Goal: Transaction & Acquisition: Purchase product/service

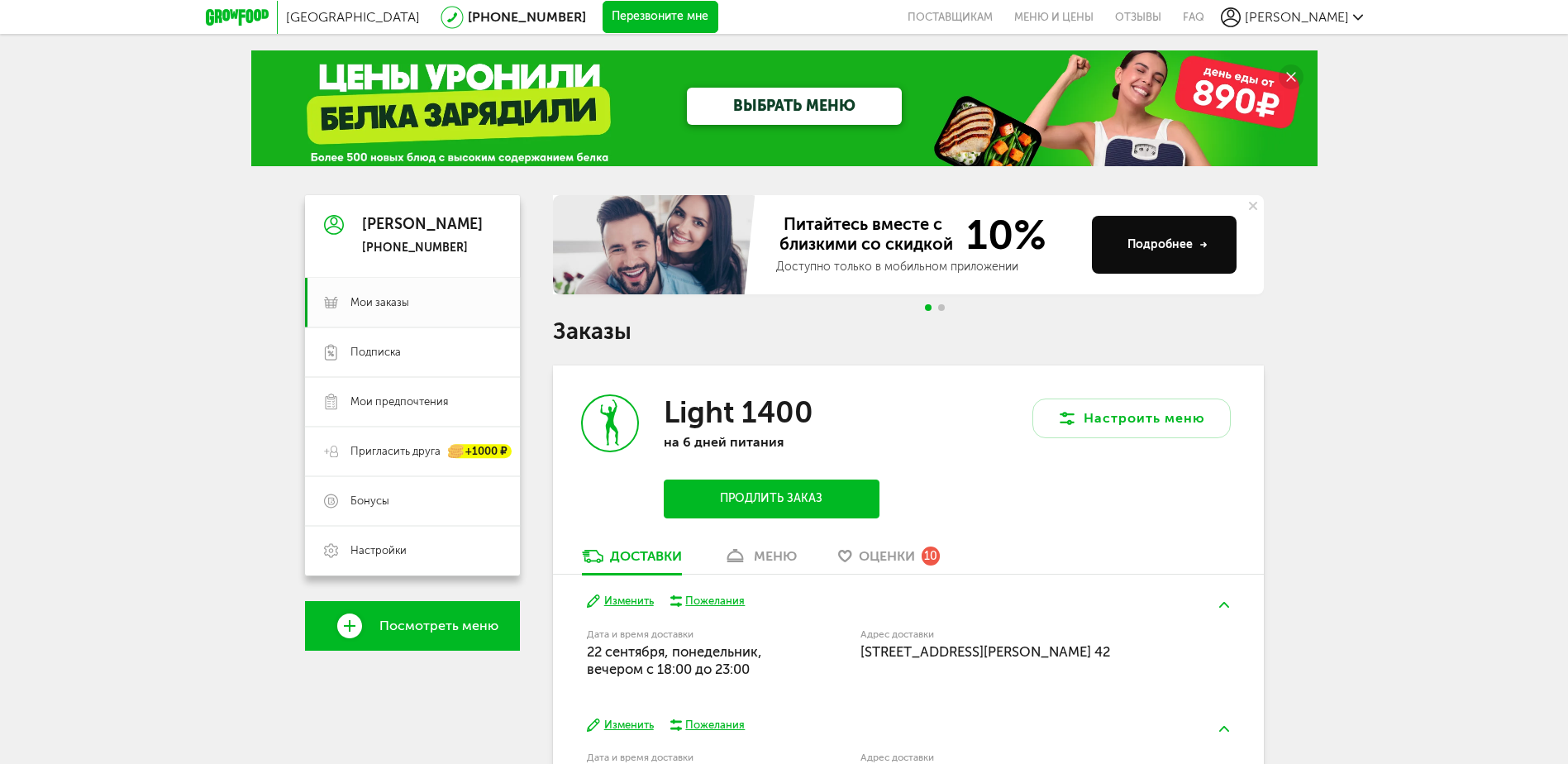
click at [795, 495] on button "Продлить заказ" at bounding box center [771, 499] width 215 height 39
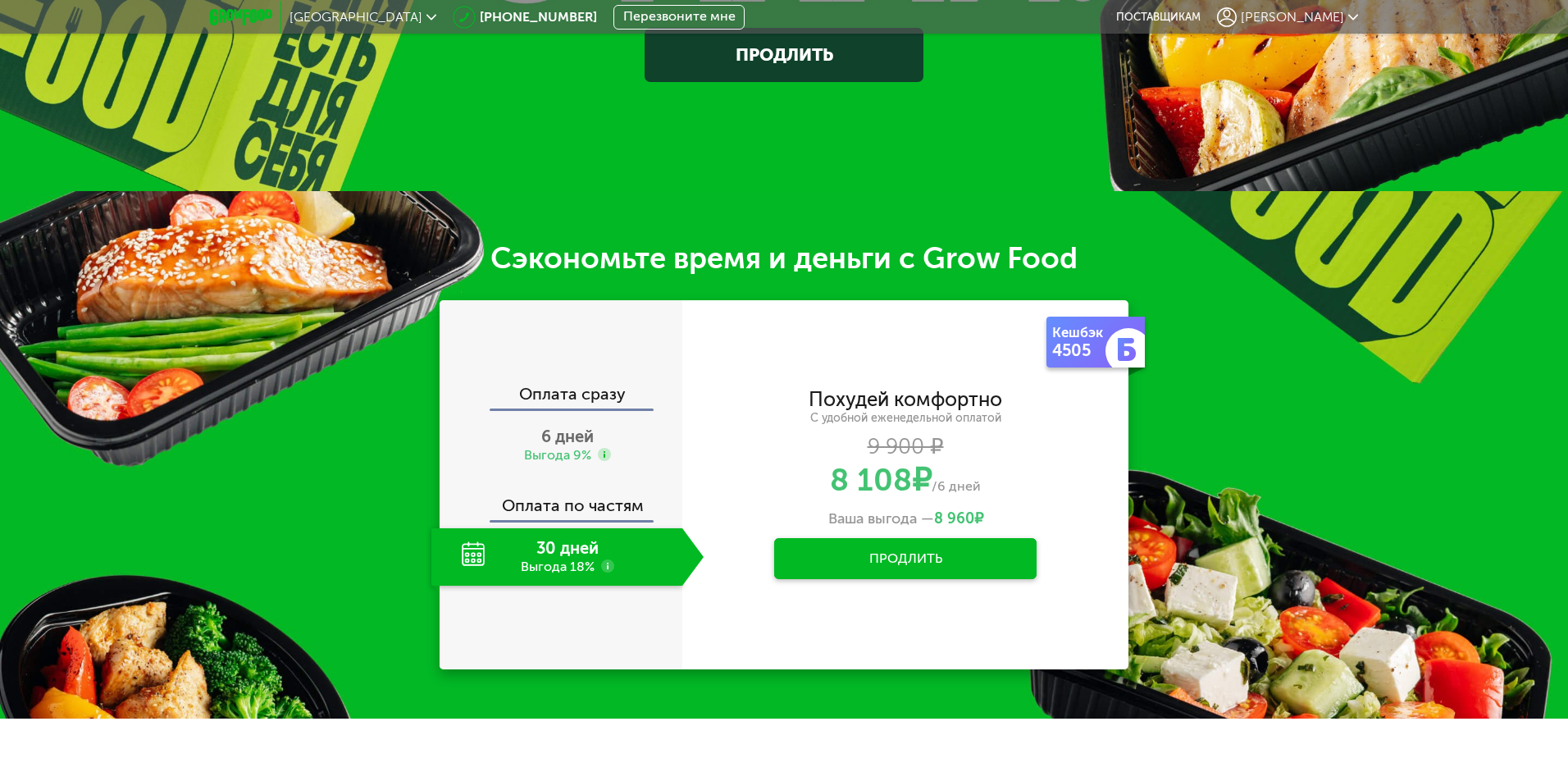
scroll to position [650, 0]
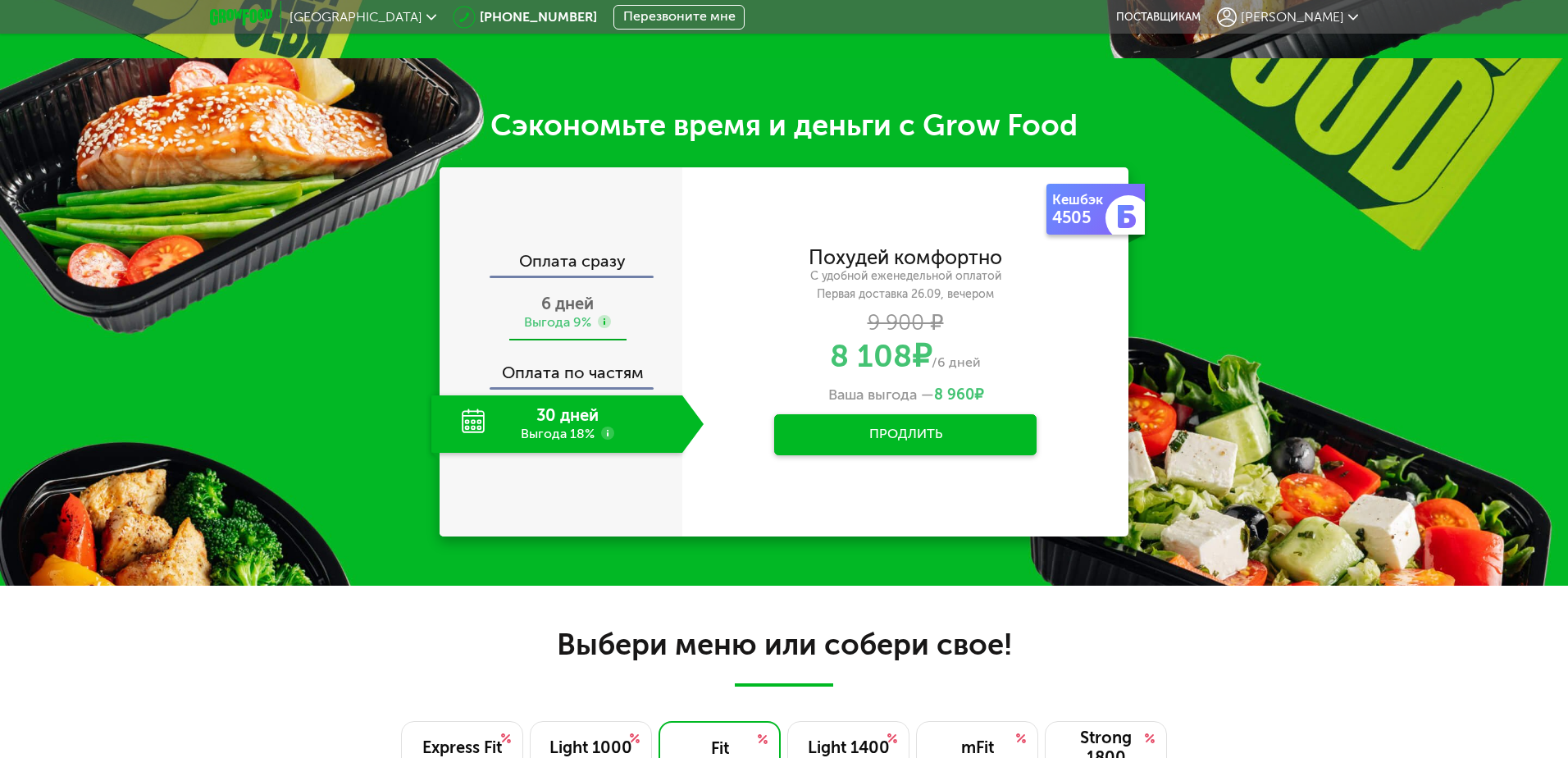
click at [632, 309] on div "6 дней Выгода 9%" at bounding box center [567, 313] width 272 height 58
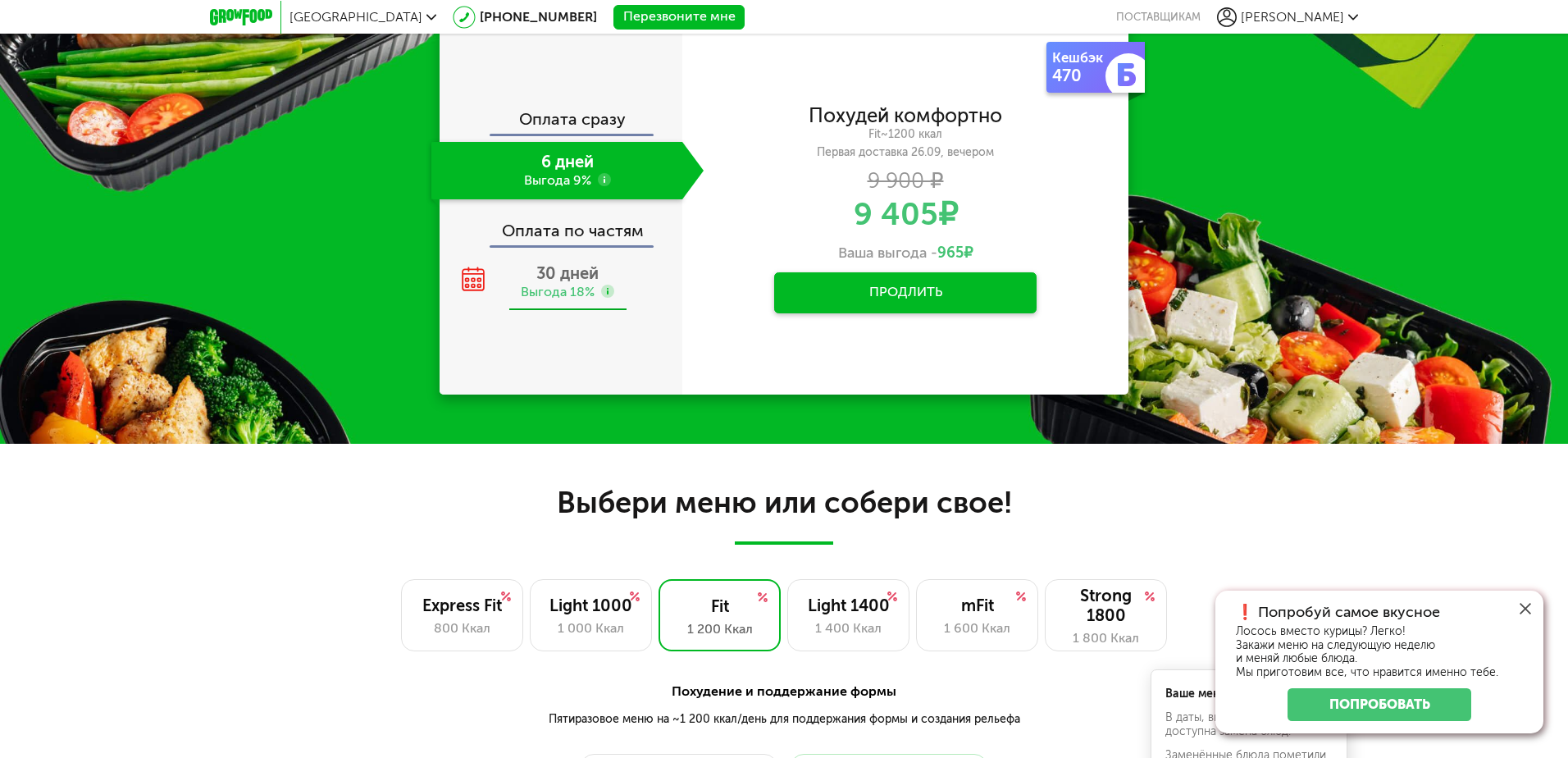
scroll to position [814, 0]
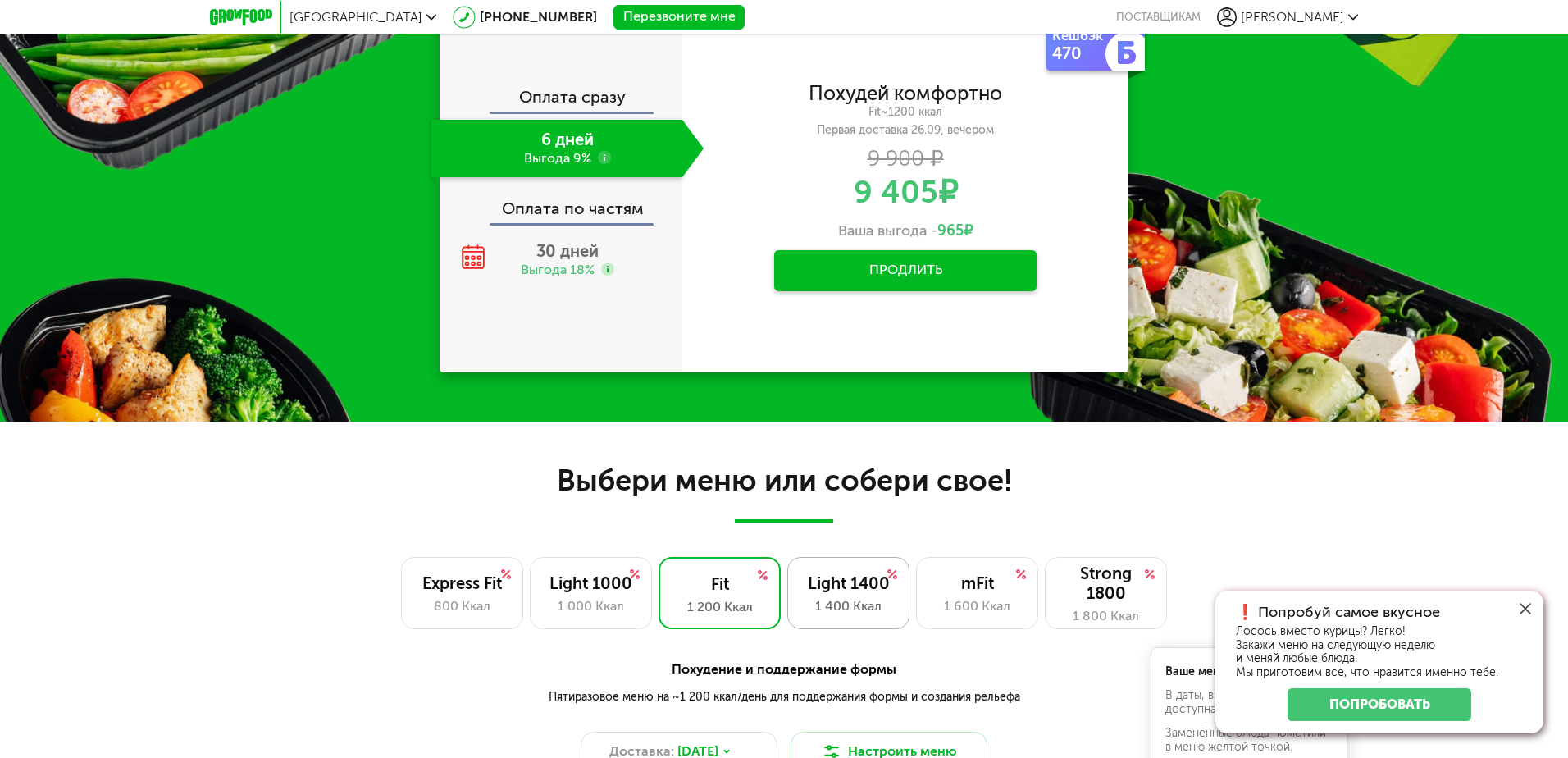
click at [849, 594] on div "Light 1400 1 400 Ккал" at bounding box center [848, 593] width 122 height 72
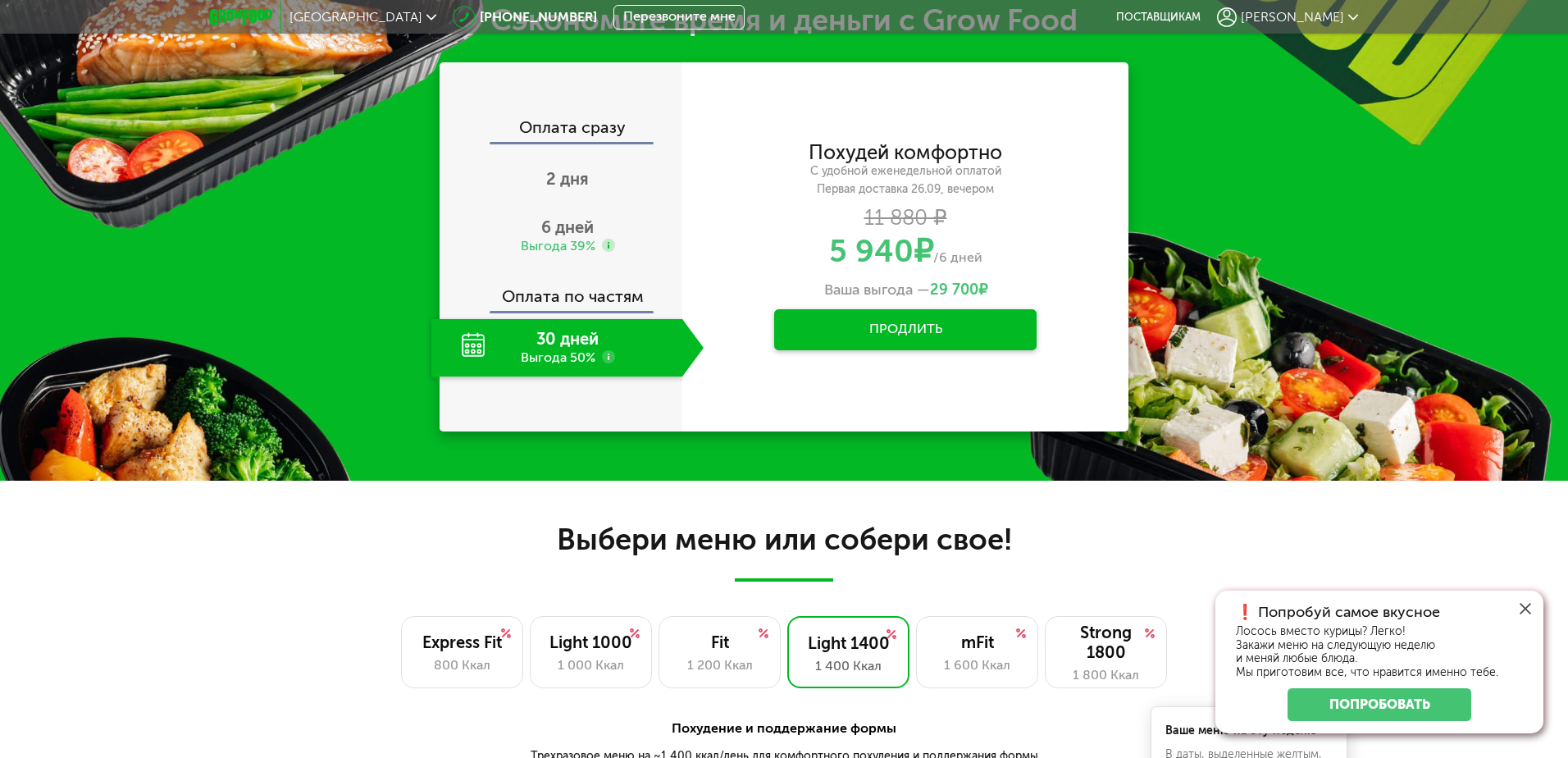
scroll to position [650, 0]
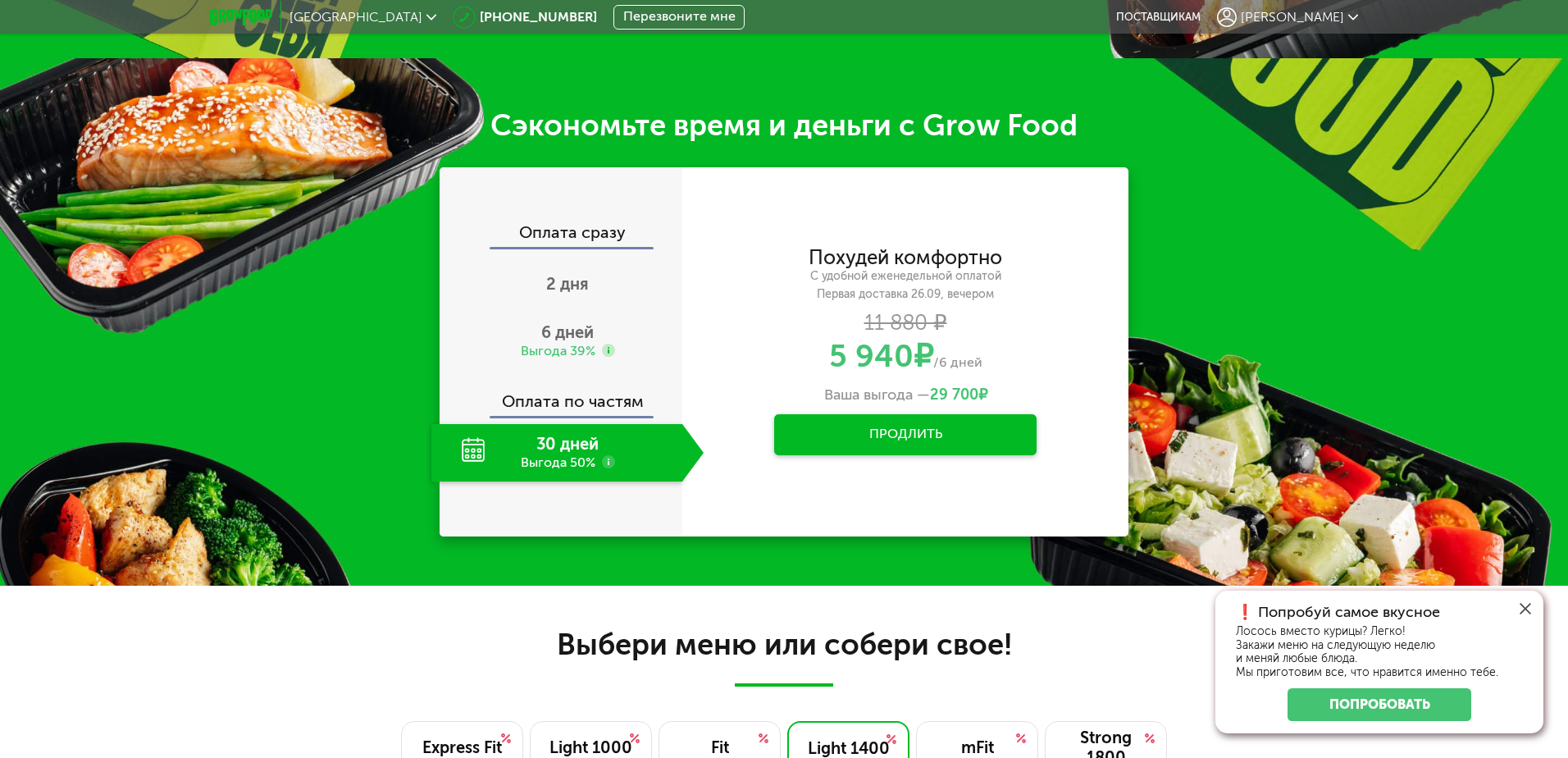
click at [1527, 605] on icon at bounding box center [1525, 608] width 11 height 11
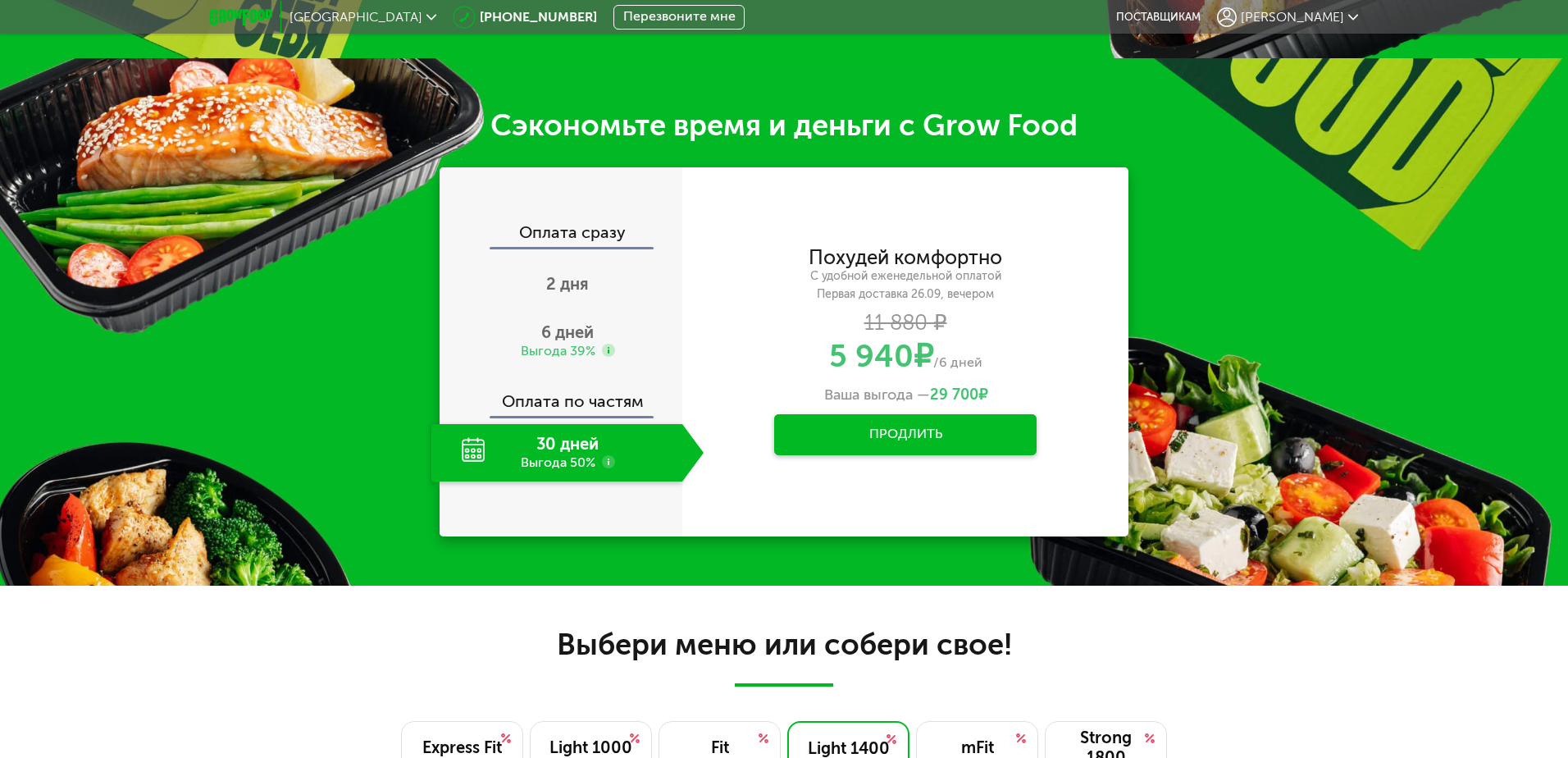
click at [241, 11] on icon at bounding box center [242, 17] width 63 height 16
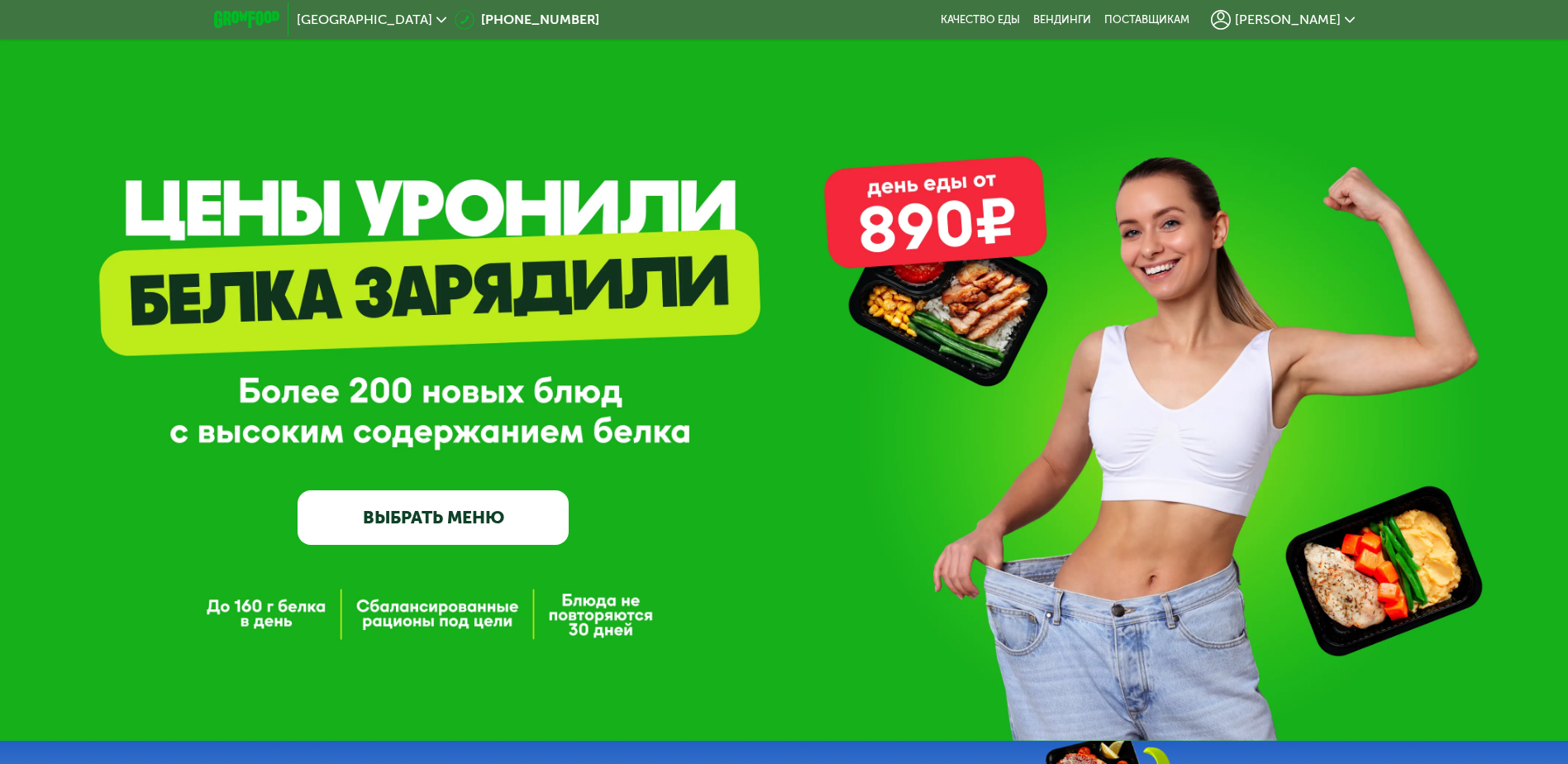
click at [446, 517] on link "ВЫБРАТЬ МЕНЮ" at bounding box center [434, 517] width 271 height 54
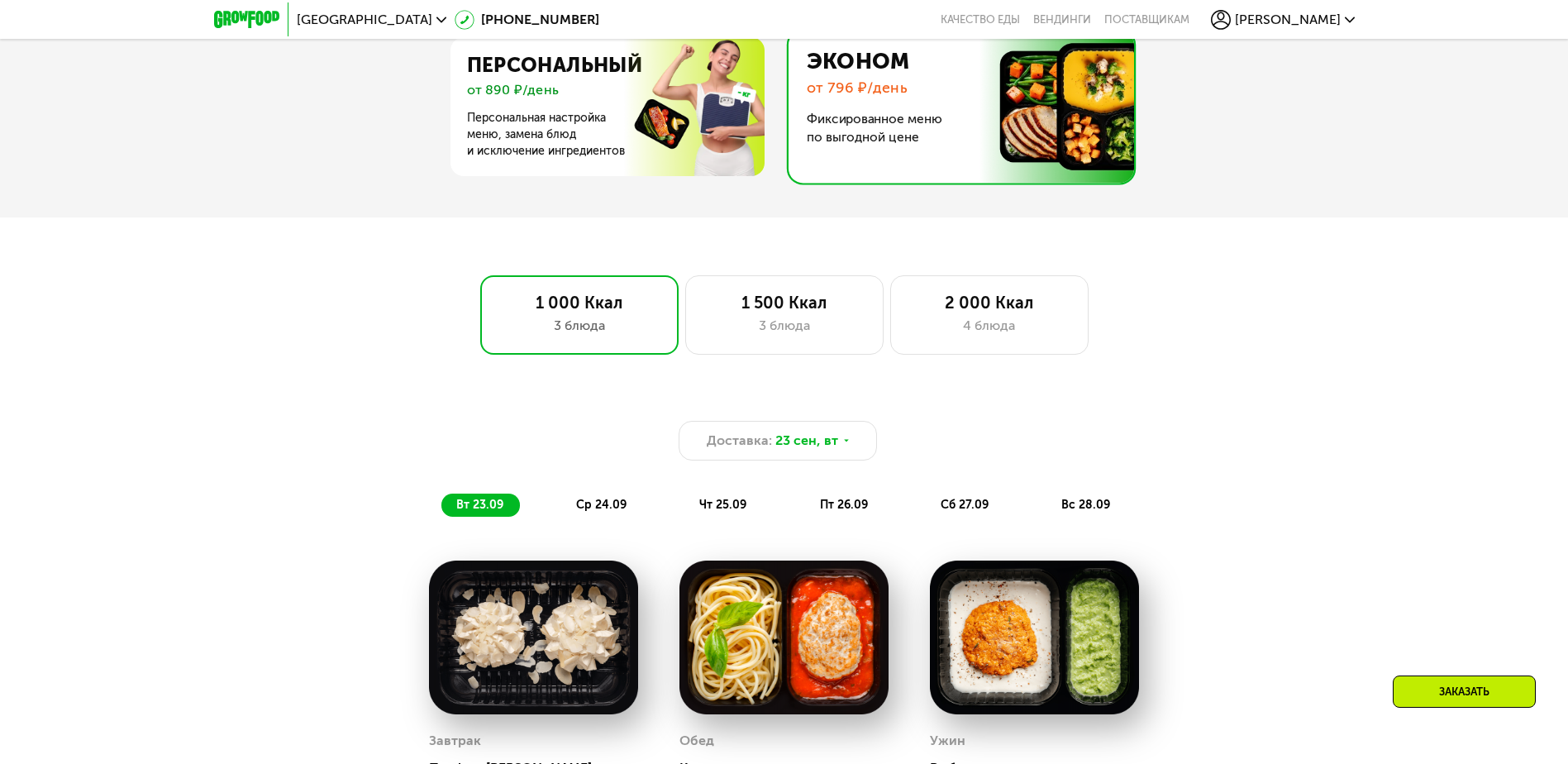
scroll to position [868, 0]
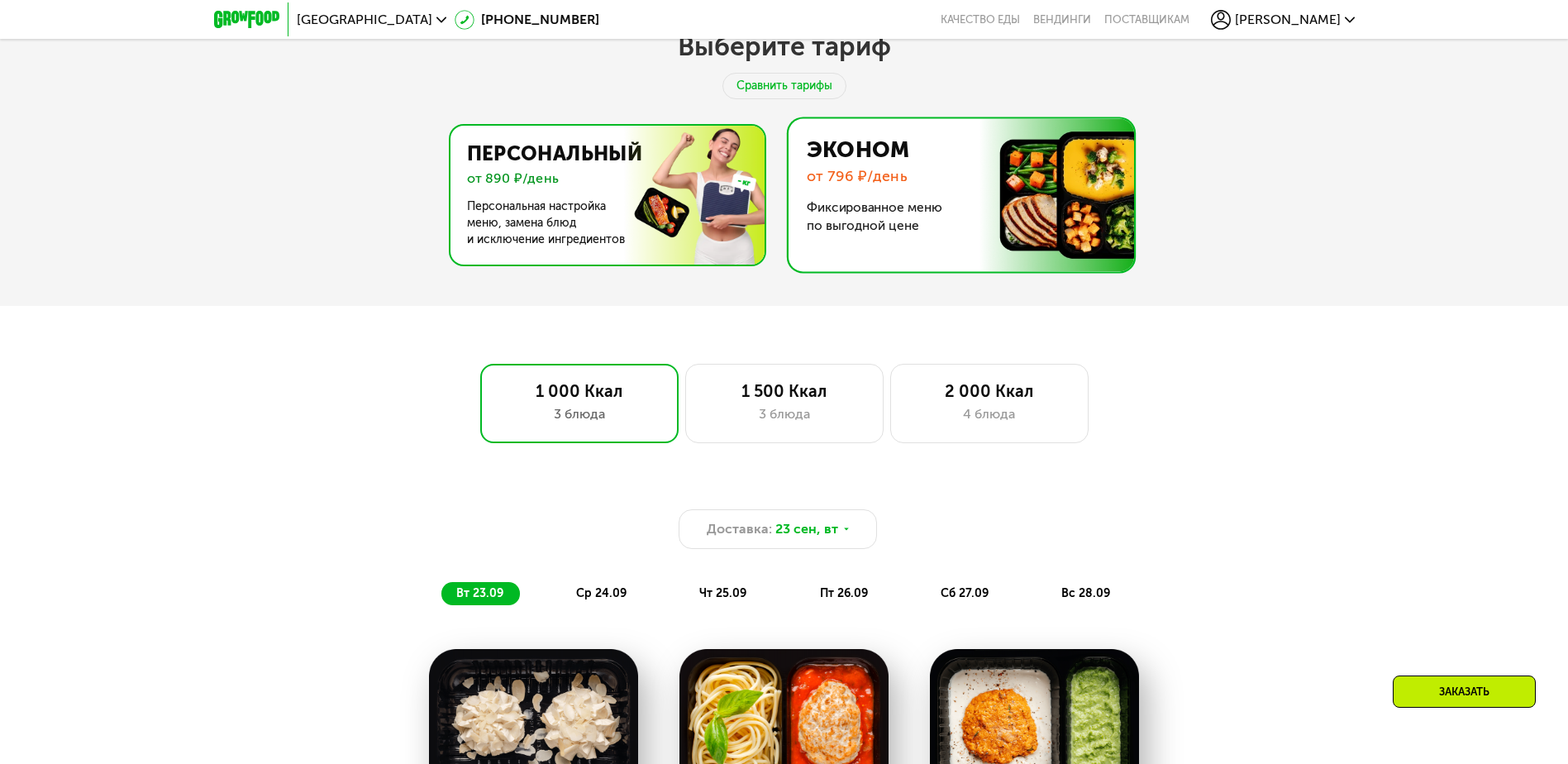
click at [577, 194] on img at bounding box center [603, 195] width 322 height 138
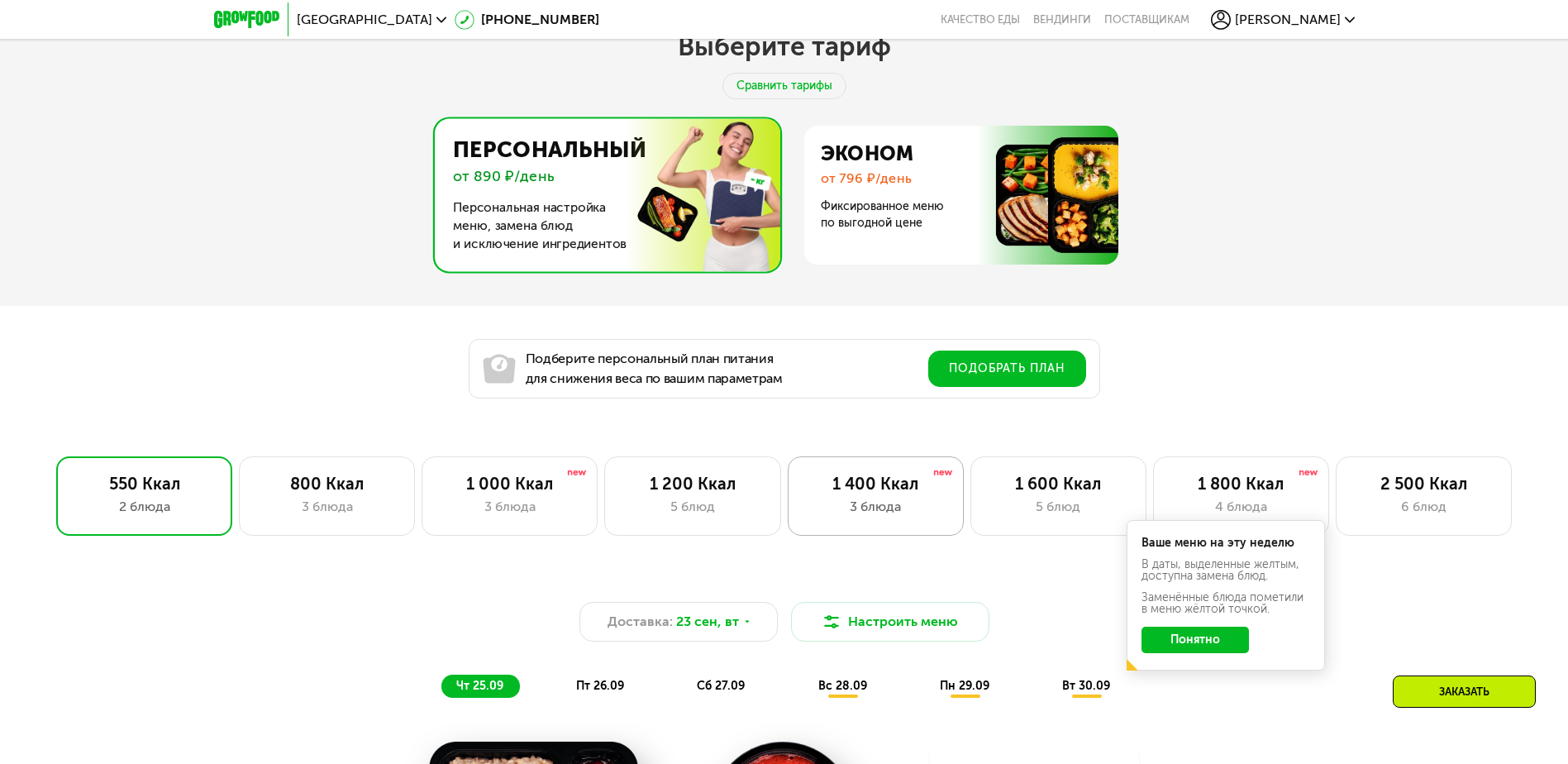
click at [869, 508] on div "3 блюда" at bounding box center [876, 506] width 141 height 20
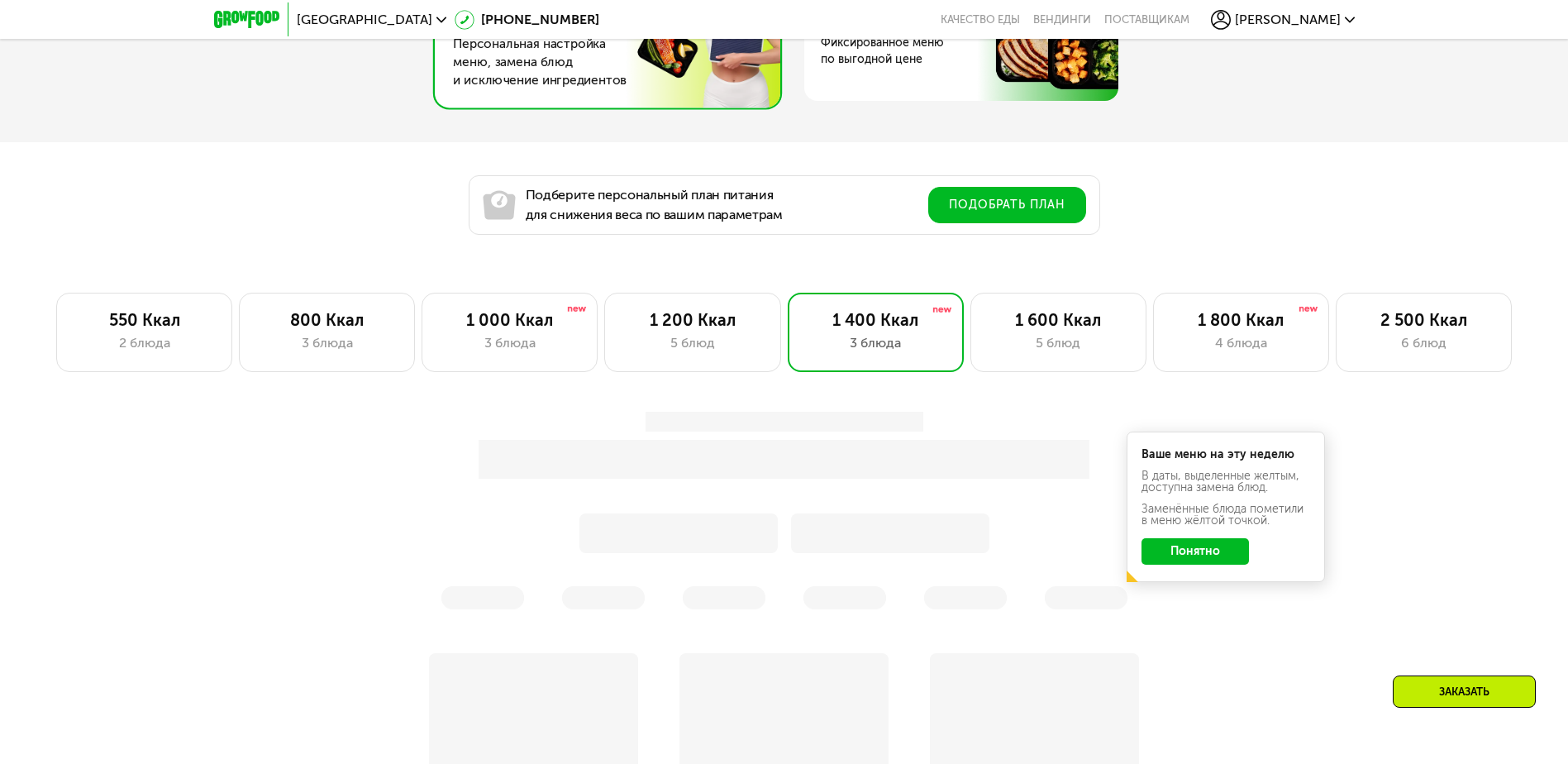
scroll to position [1033, 0]
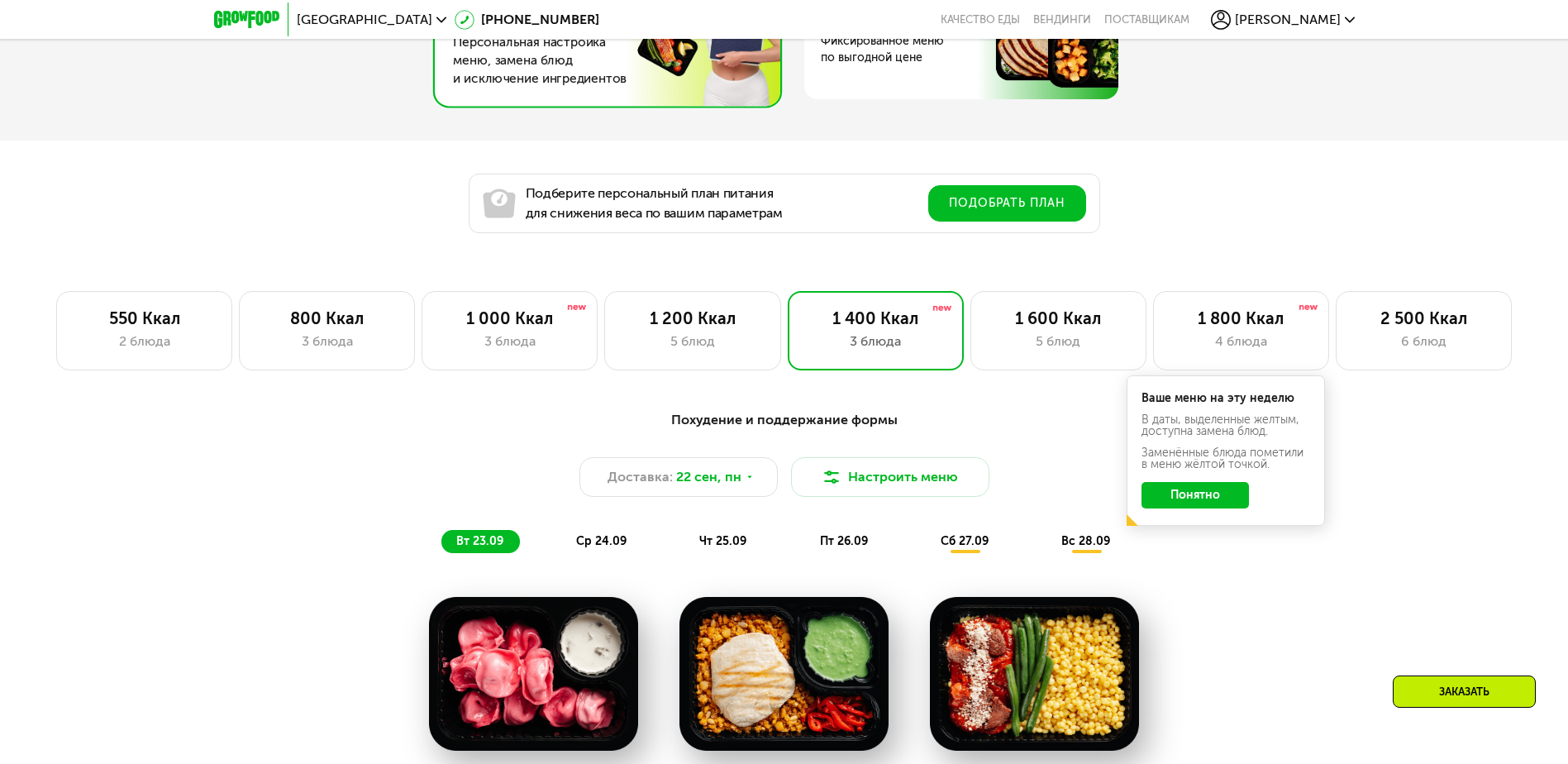
click at [1192, 497] on button "Понятно" at bounding box center [1195, 496] width 108 height 27
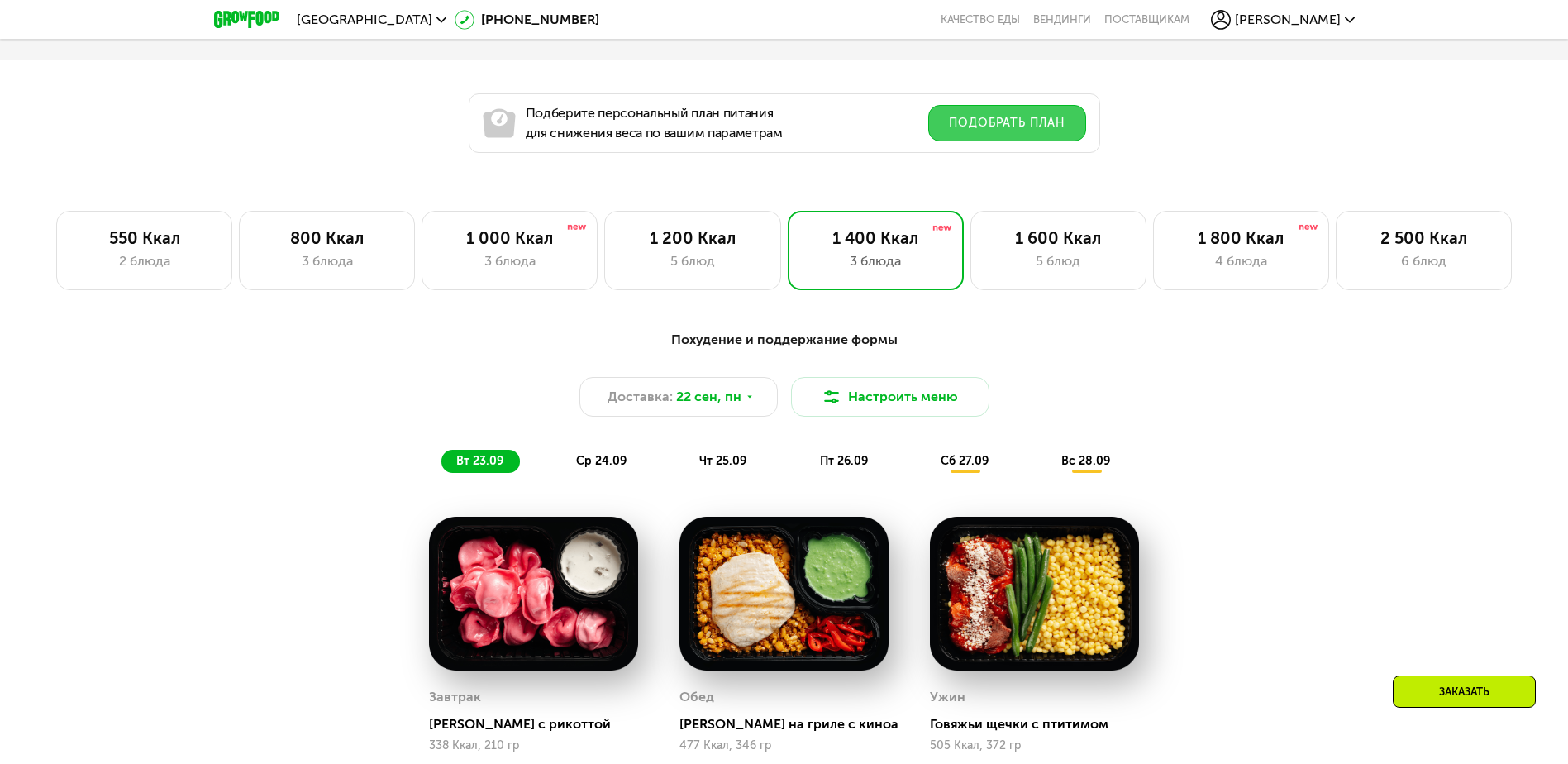
scroll to position [1116, 0]
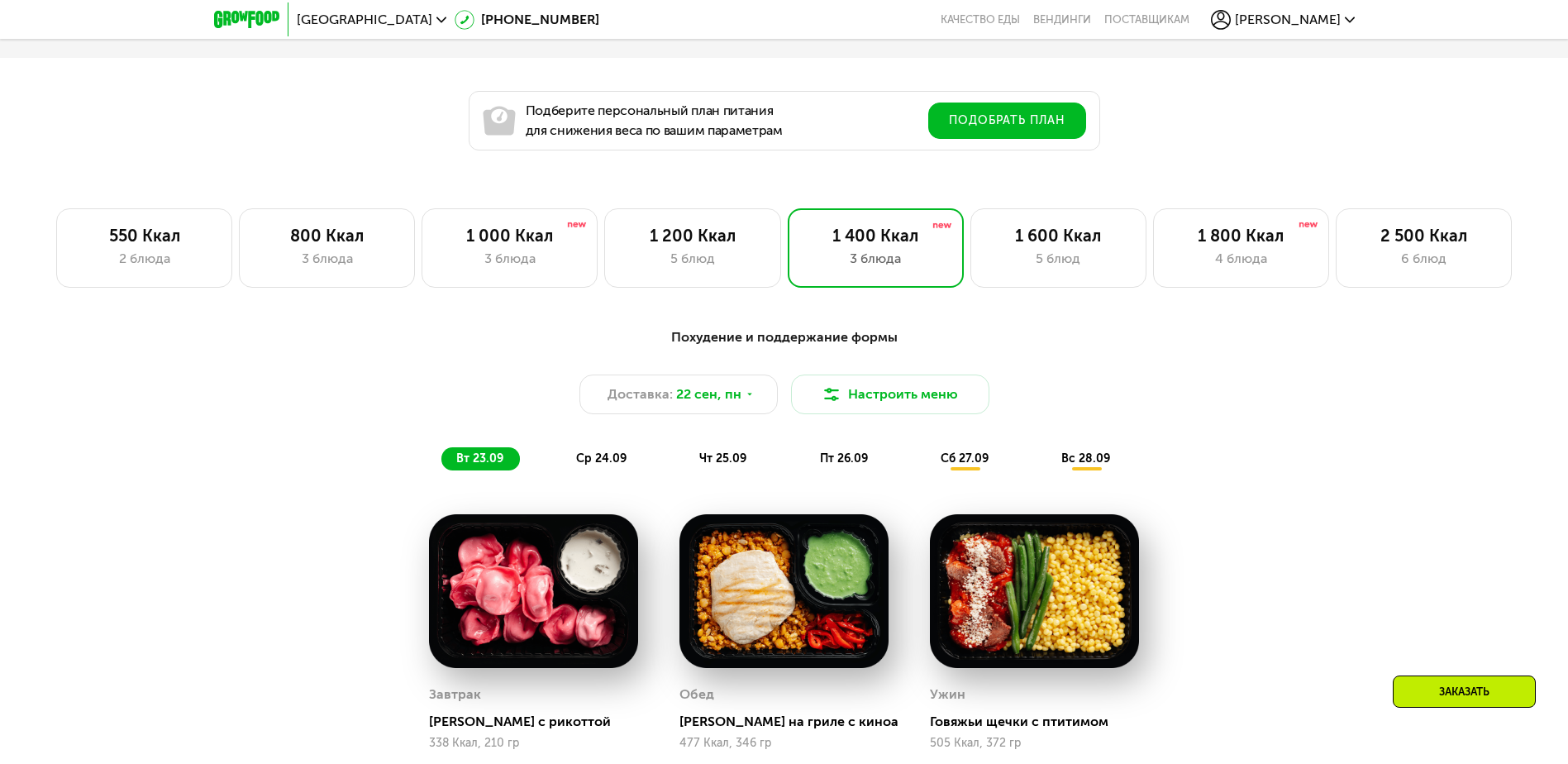
click at [1452, 688] on div "Заказать" at bounding box center [1465, 691] width 143 height 32
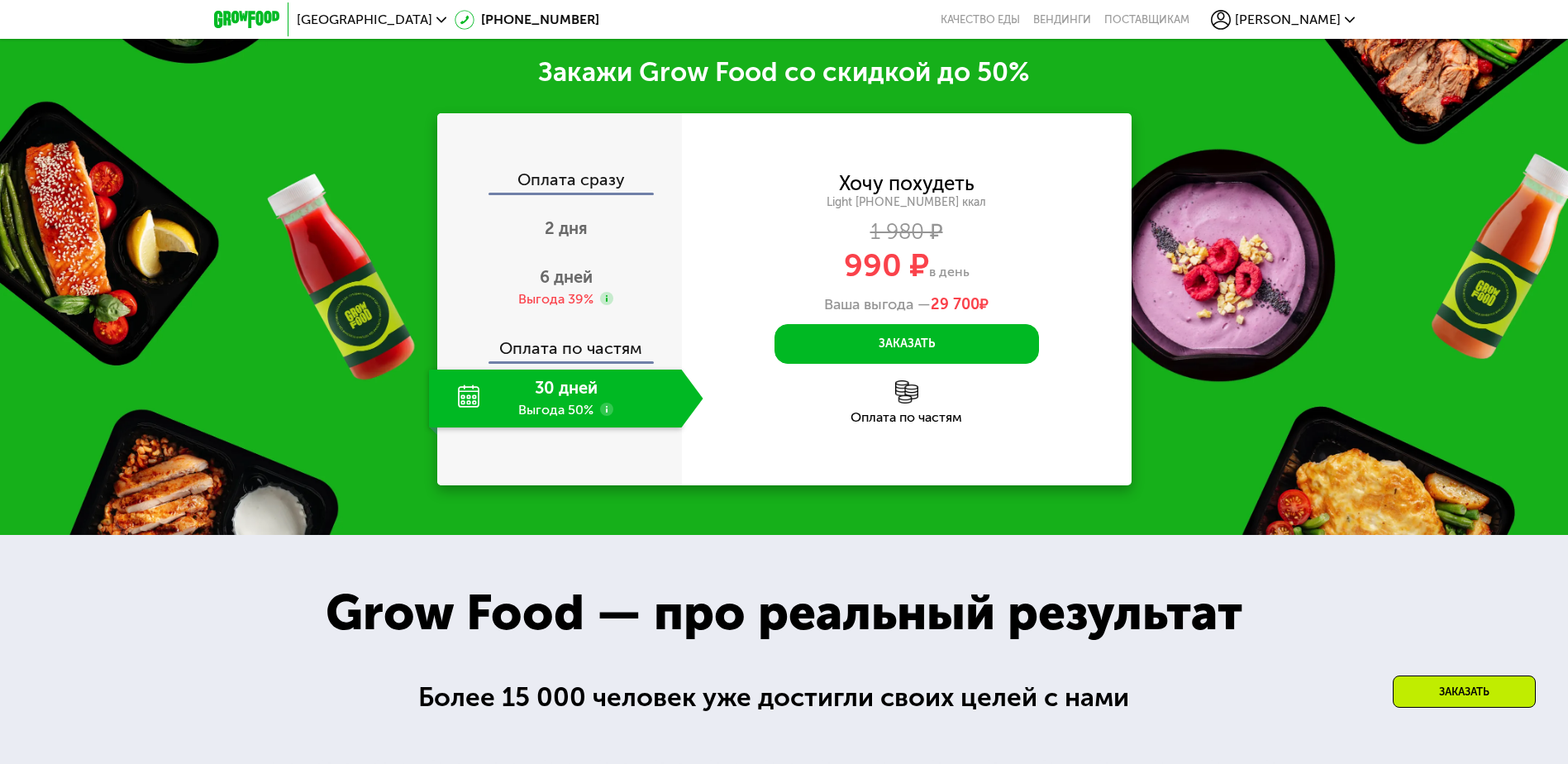
scroll to position [2167, 0]
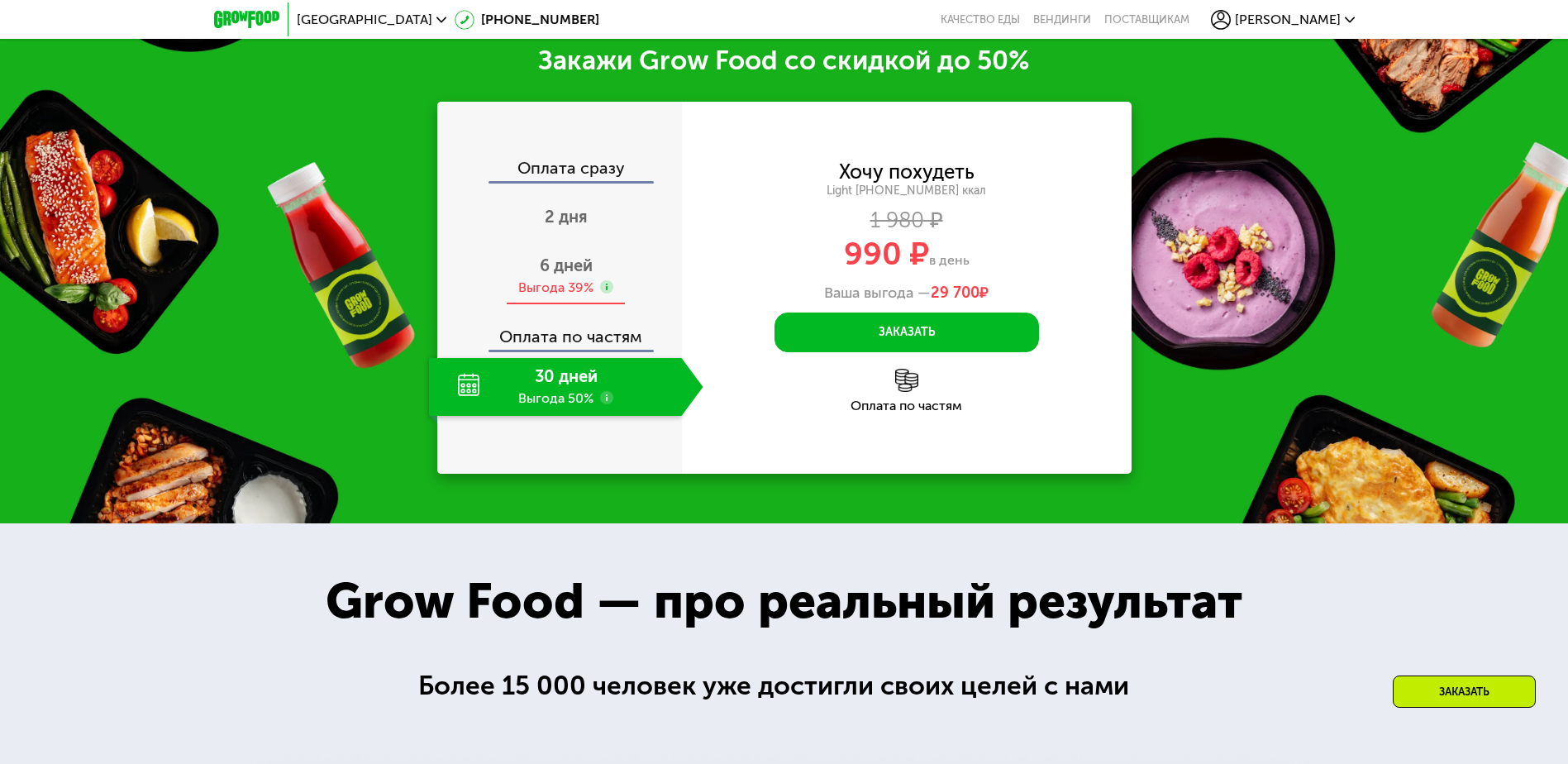
click at [635, 286] on div "6 дней Выгода 39%" at bounding box center [565, 276] width 274 height 58
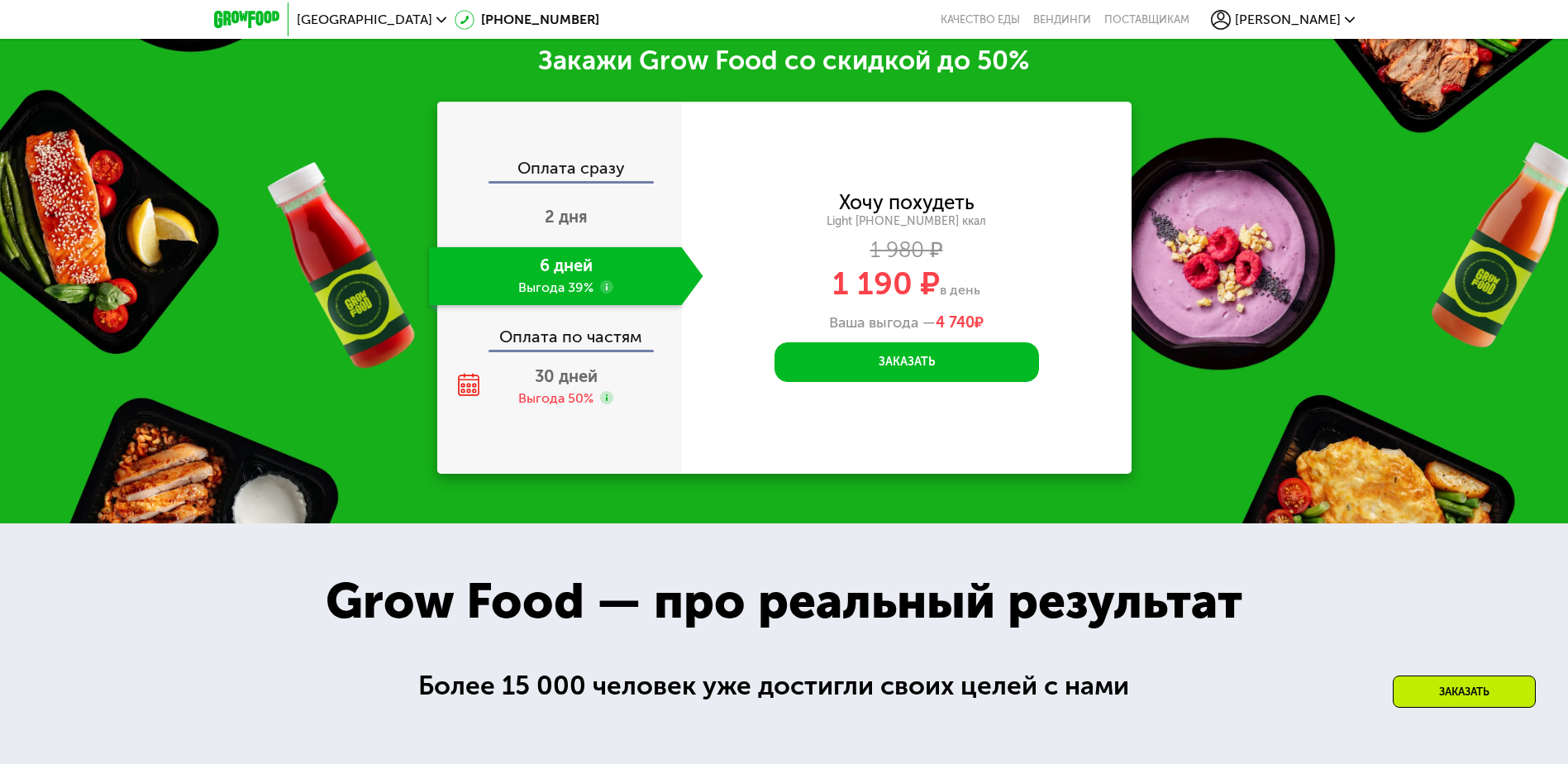
click at [1351, 15] on icon at bounding box center [1349, 20] width 10 height 10
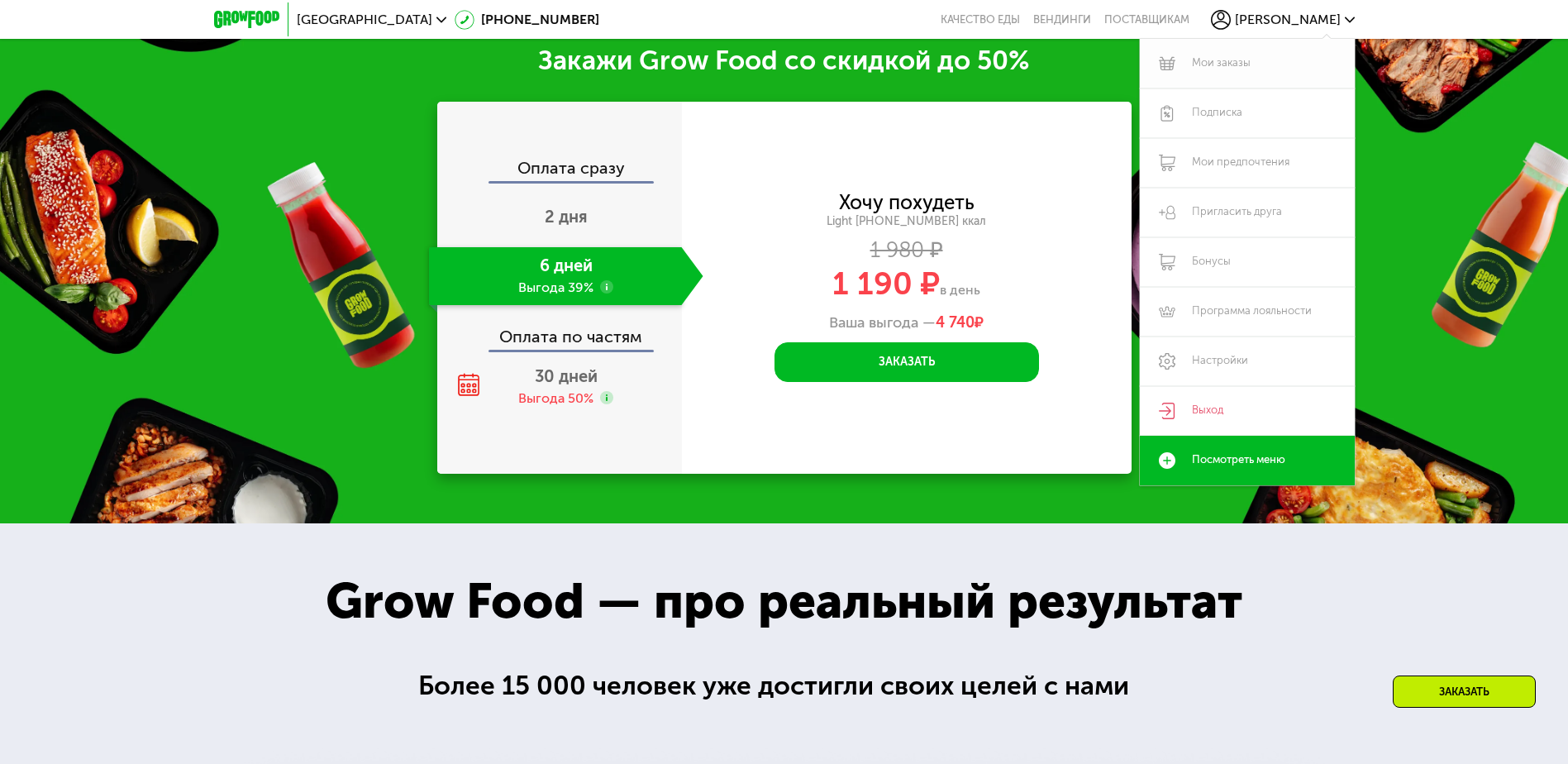
click at [1221, 58] on link "Мои заказы" at bounding box center [1247, 64] width 215 height 50
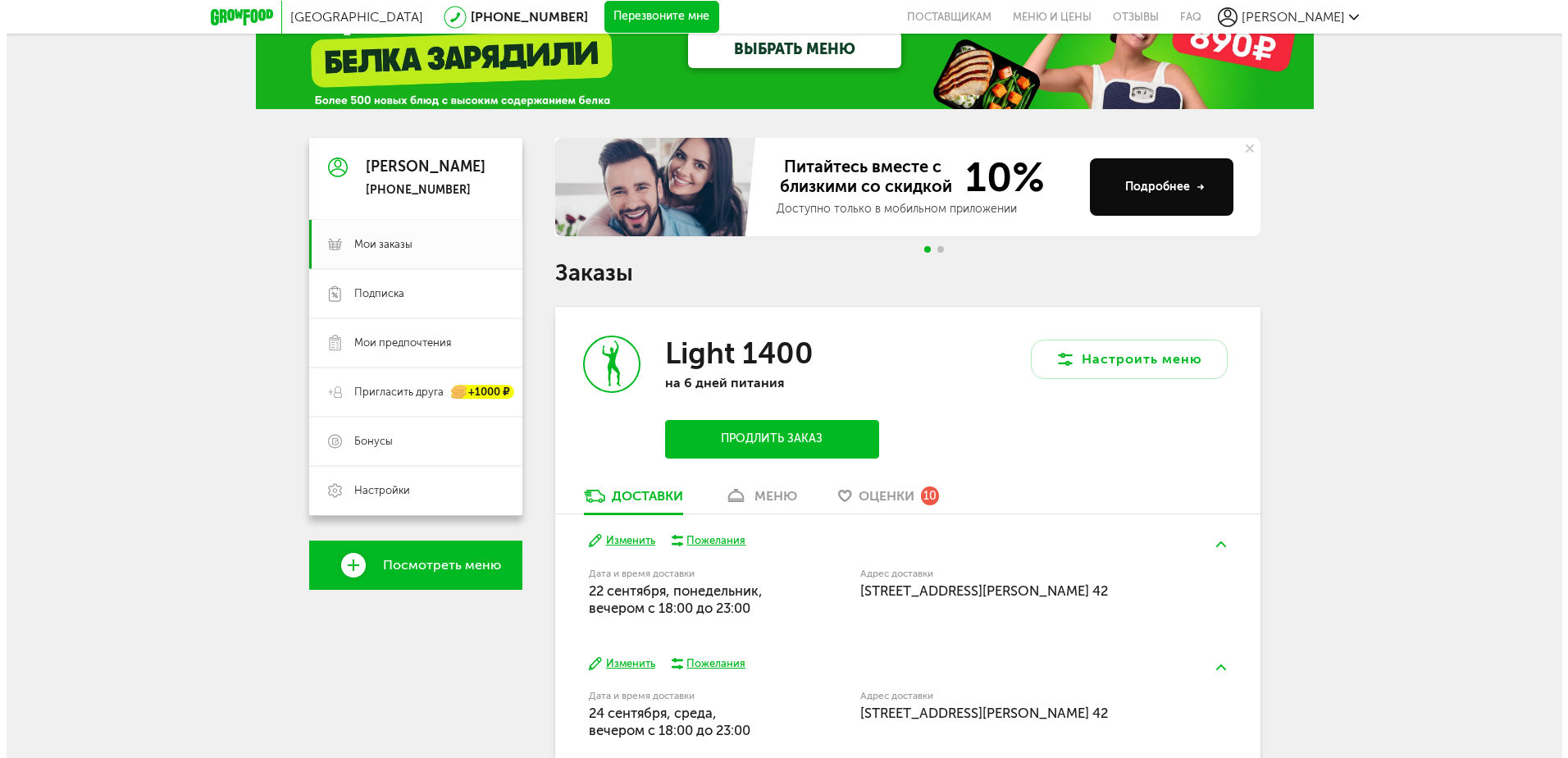
scroll to position [140, 0]
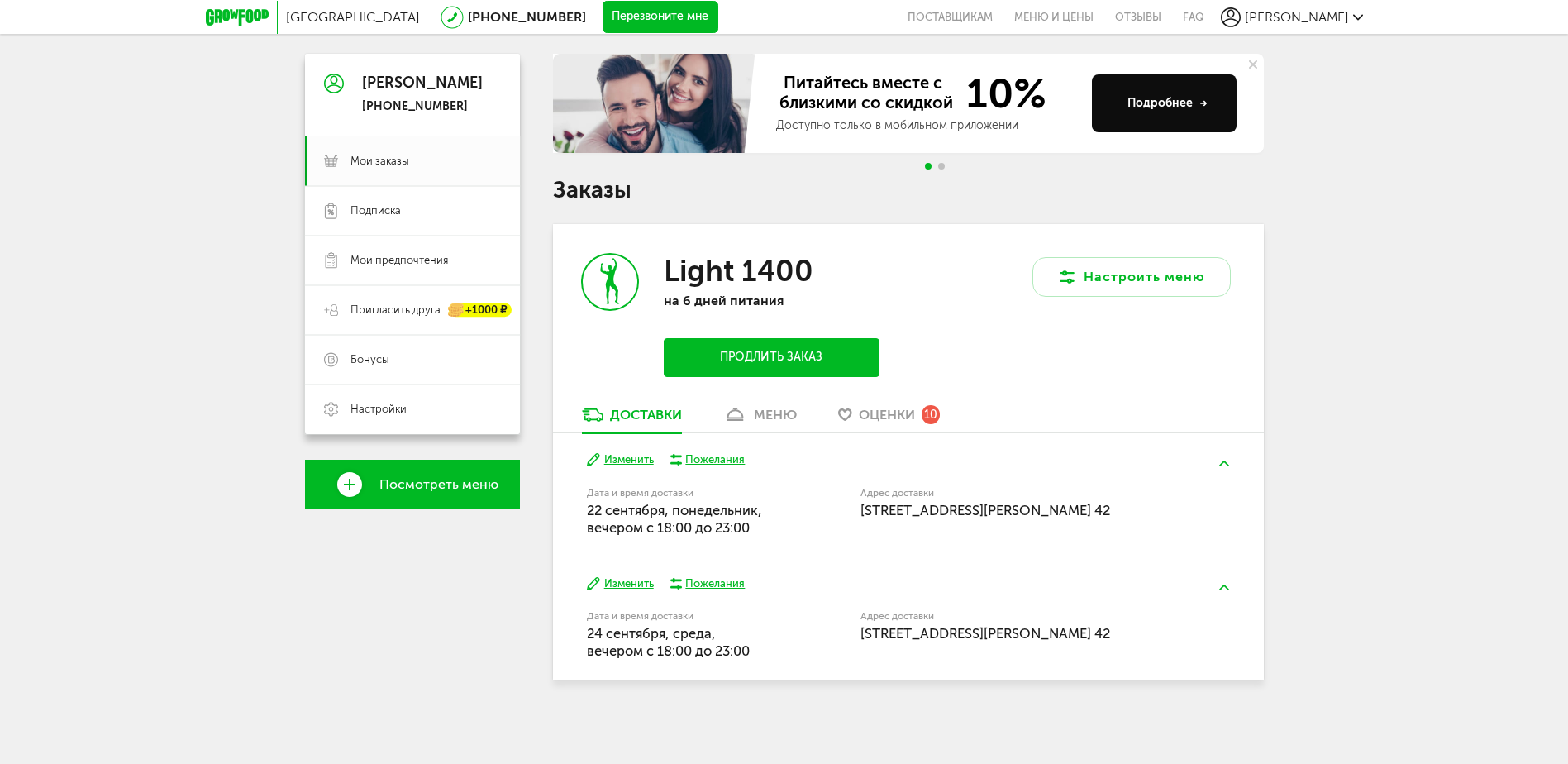
click at [779, 354] on button "Продлить заказ" at bounding box center [771, 357] width 215 height 39
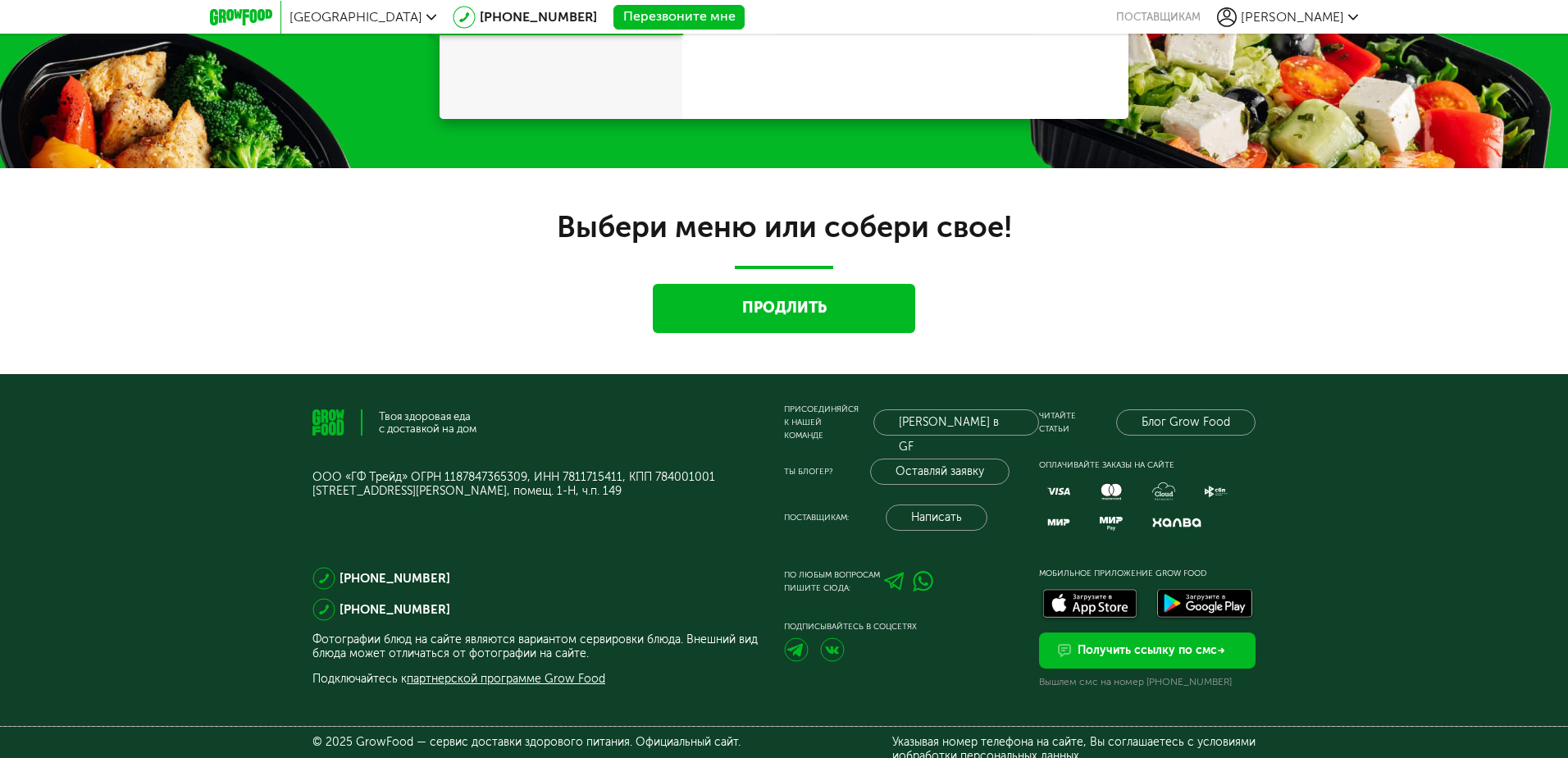
scroll to position [1798, 0]
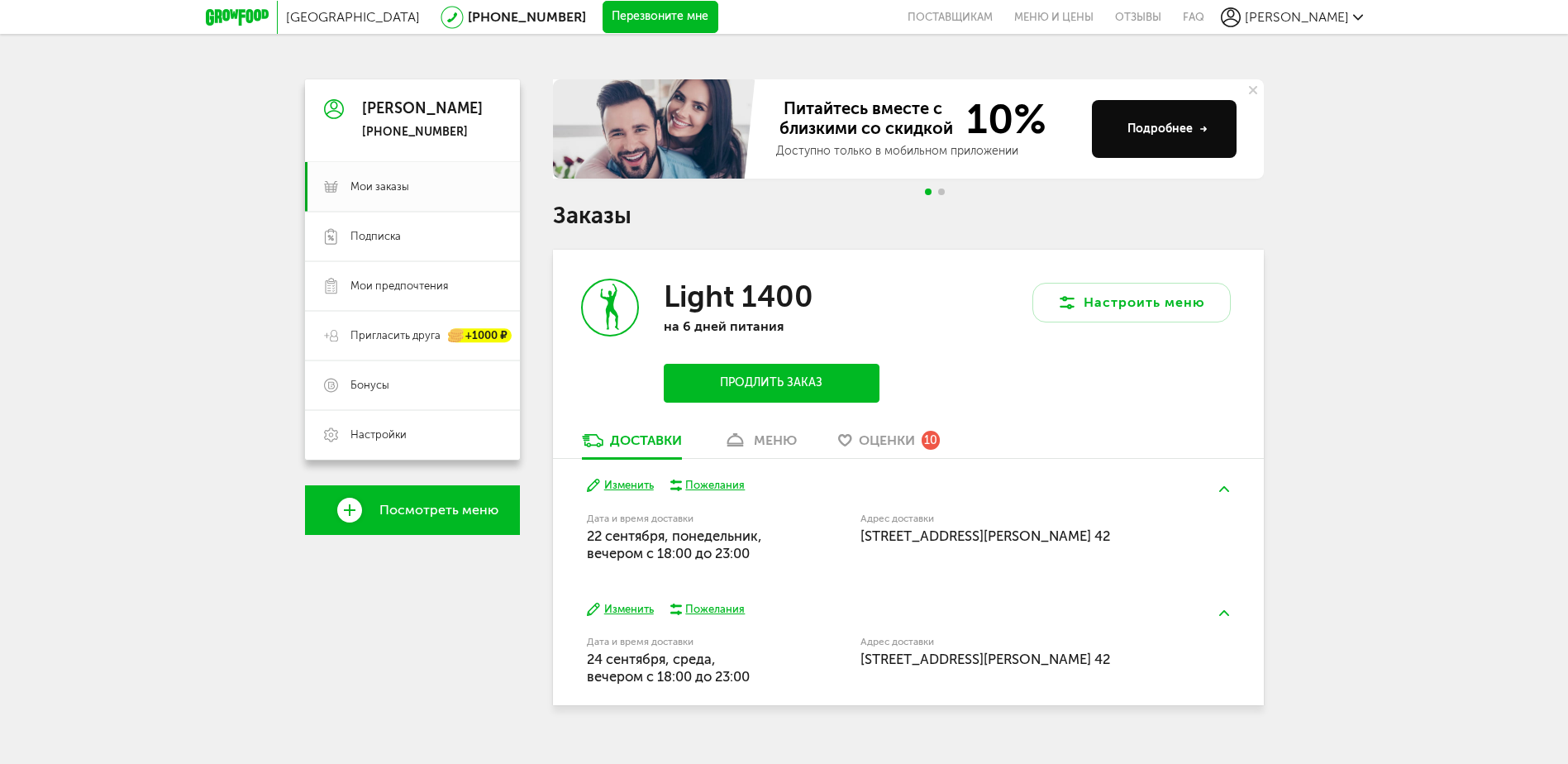
click at [235, 10] on icon at bounding box center [238, 17] width 63 height 16
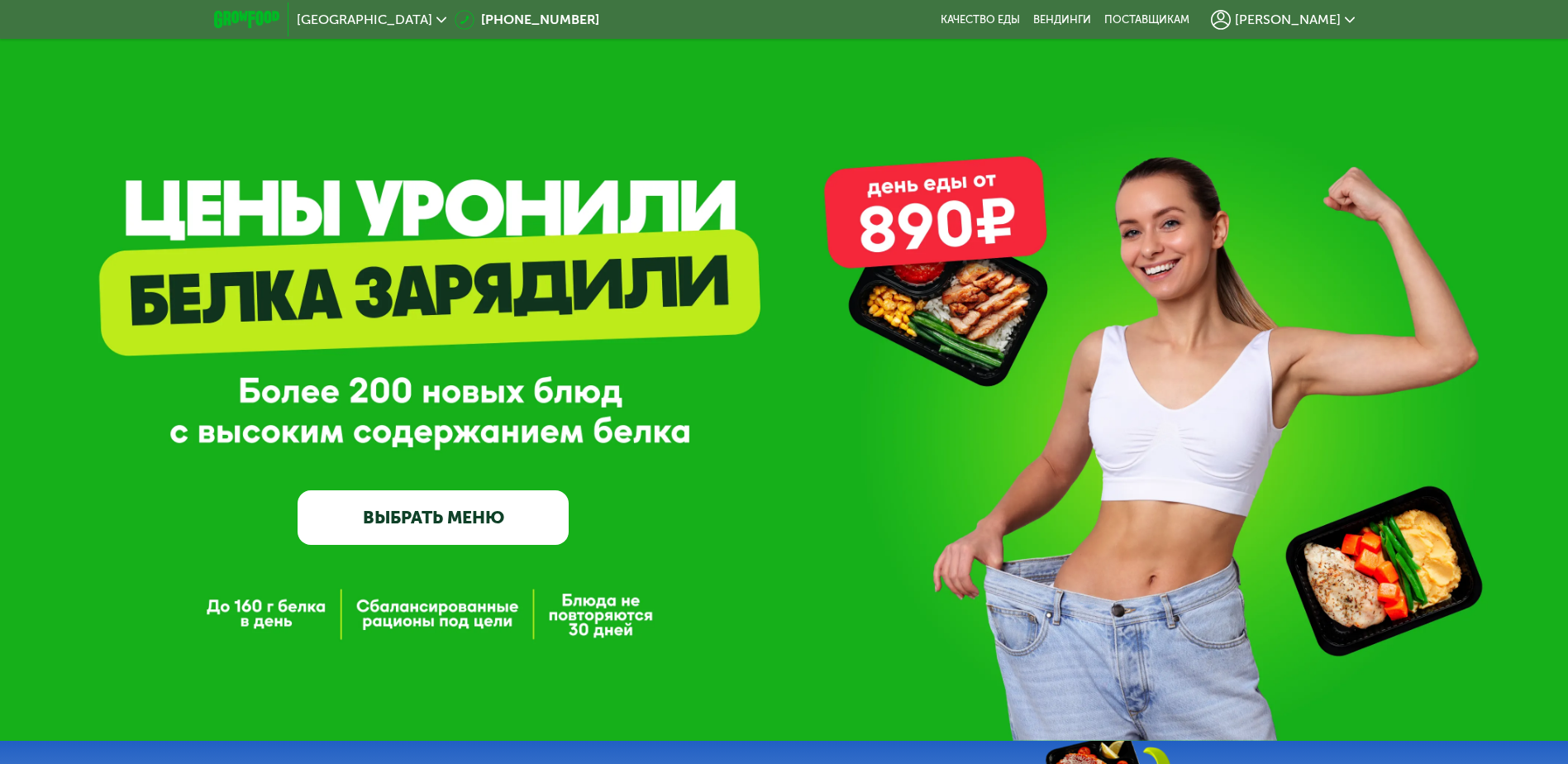
click at [1350, 20] on icon at bounding box center [1349, 20] width 10 height 10
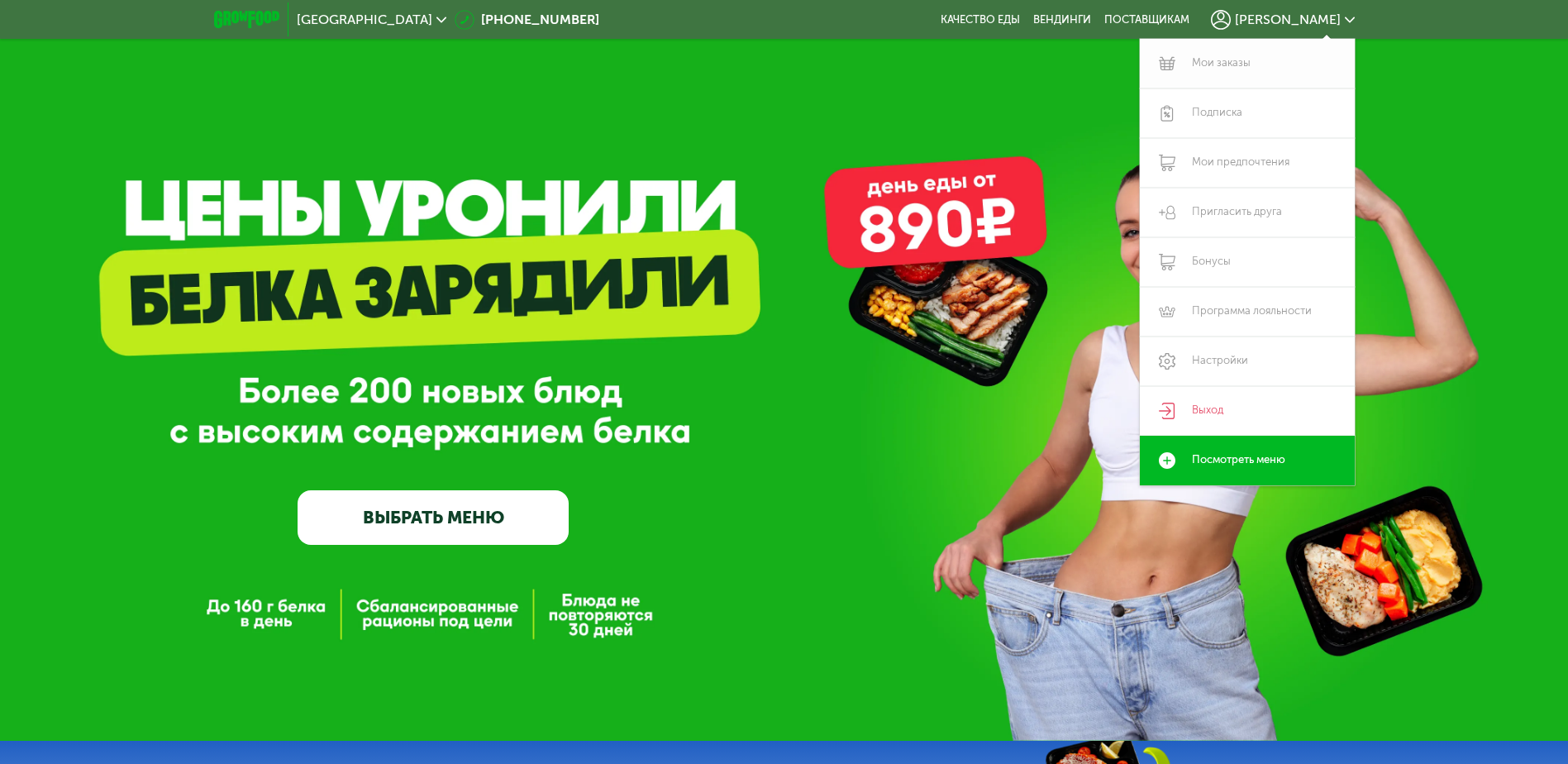
click at [1209, 59] on link "Мои заказы" at bounding box center [1247, 64] width 215 height 50
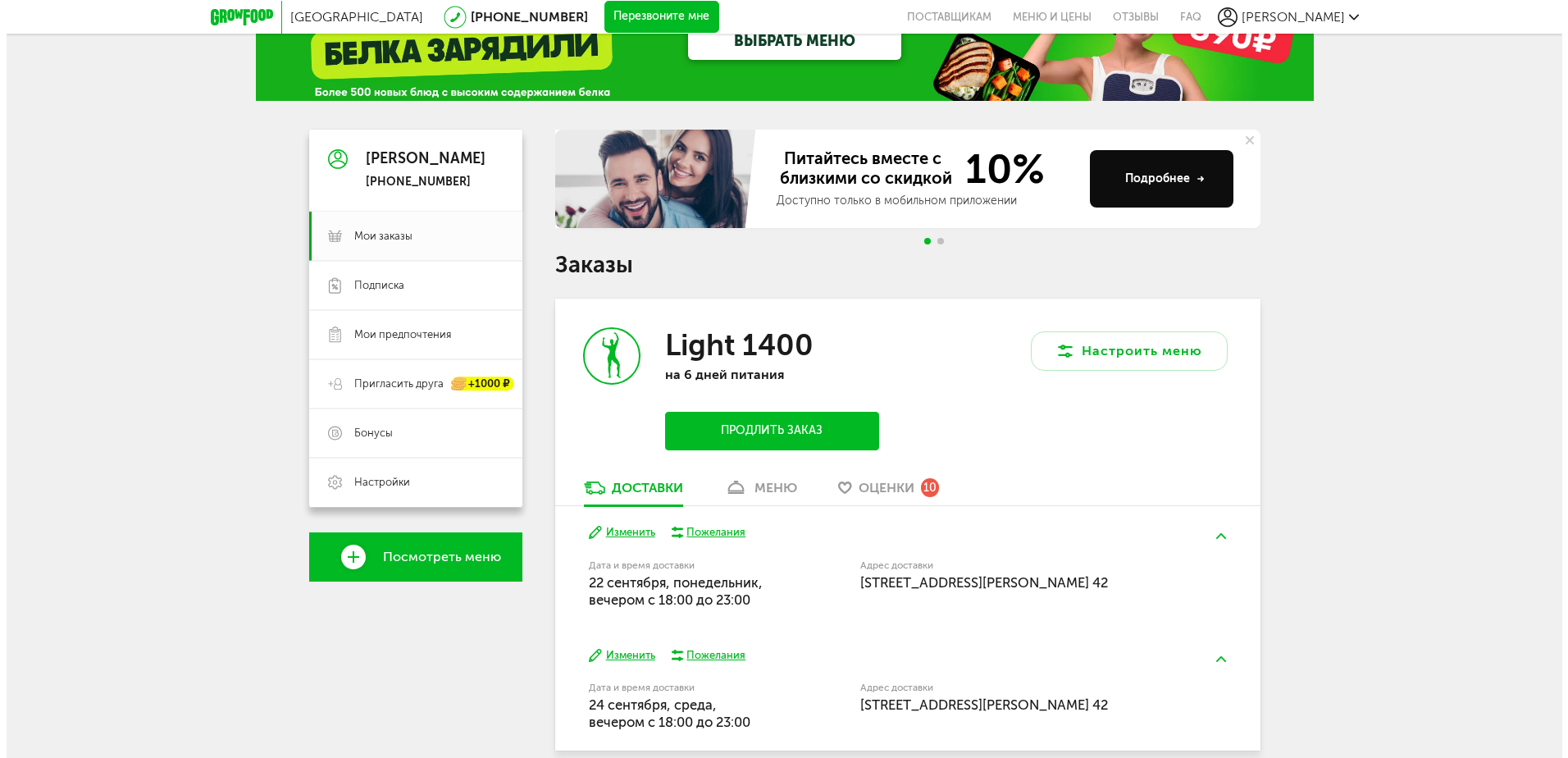
scroll to position [140, 0]
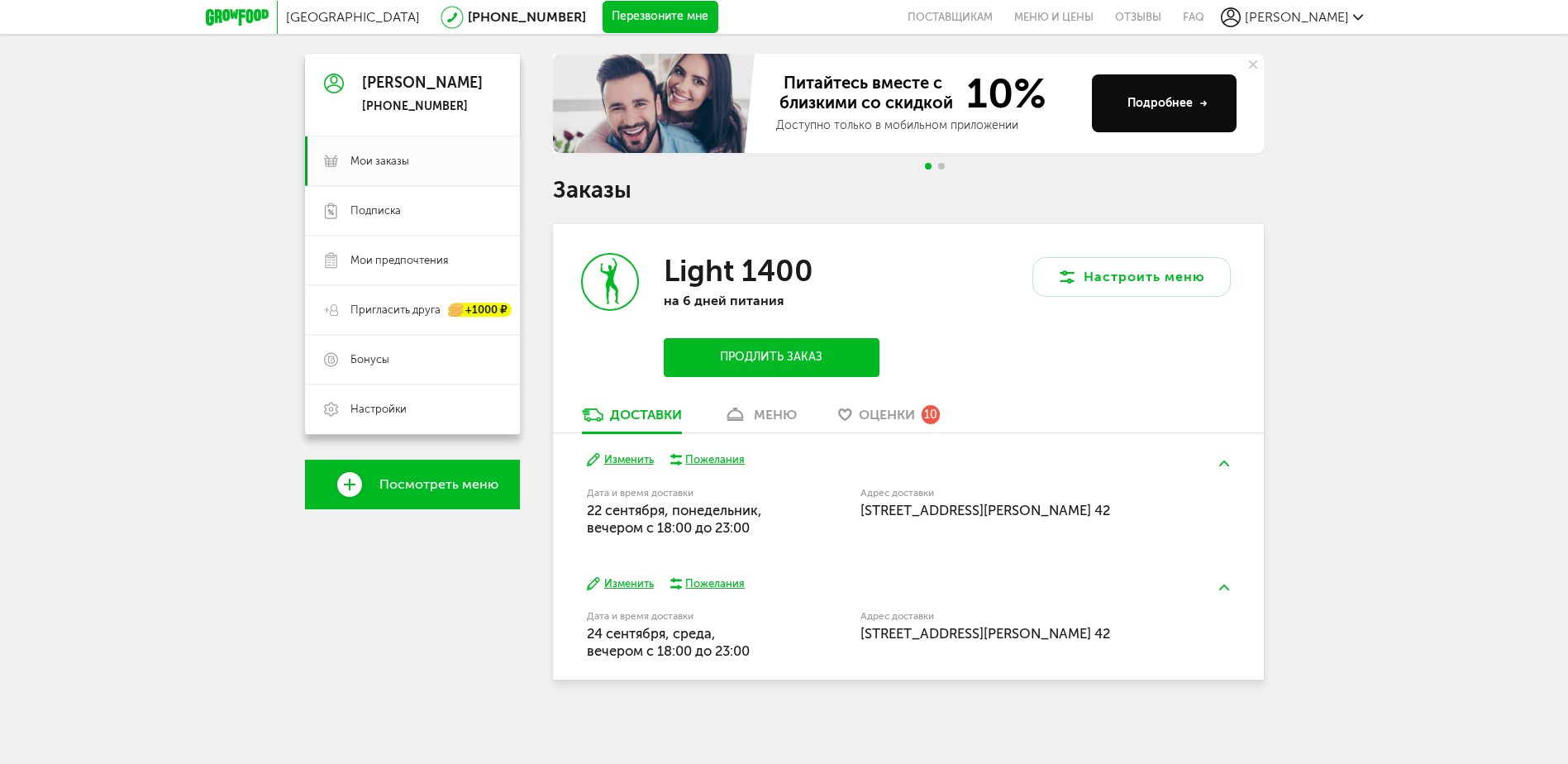
click at [778, 354] on button "Продлить заказ" at bounding box center [771, 357] width 215 height 39
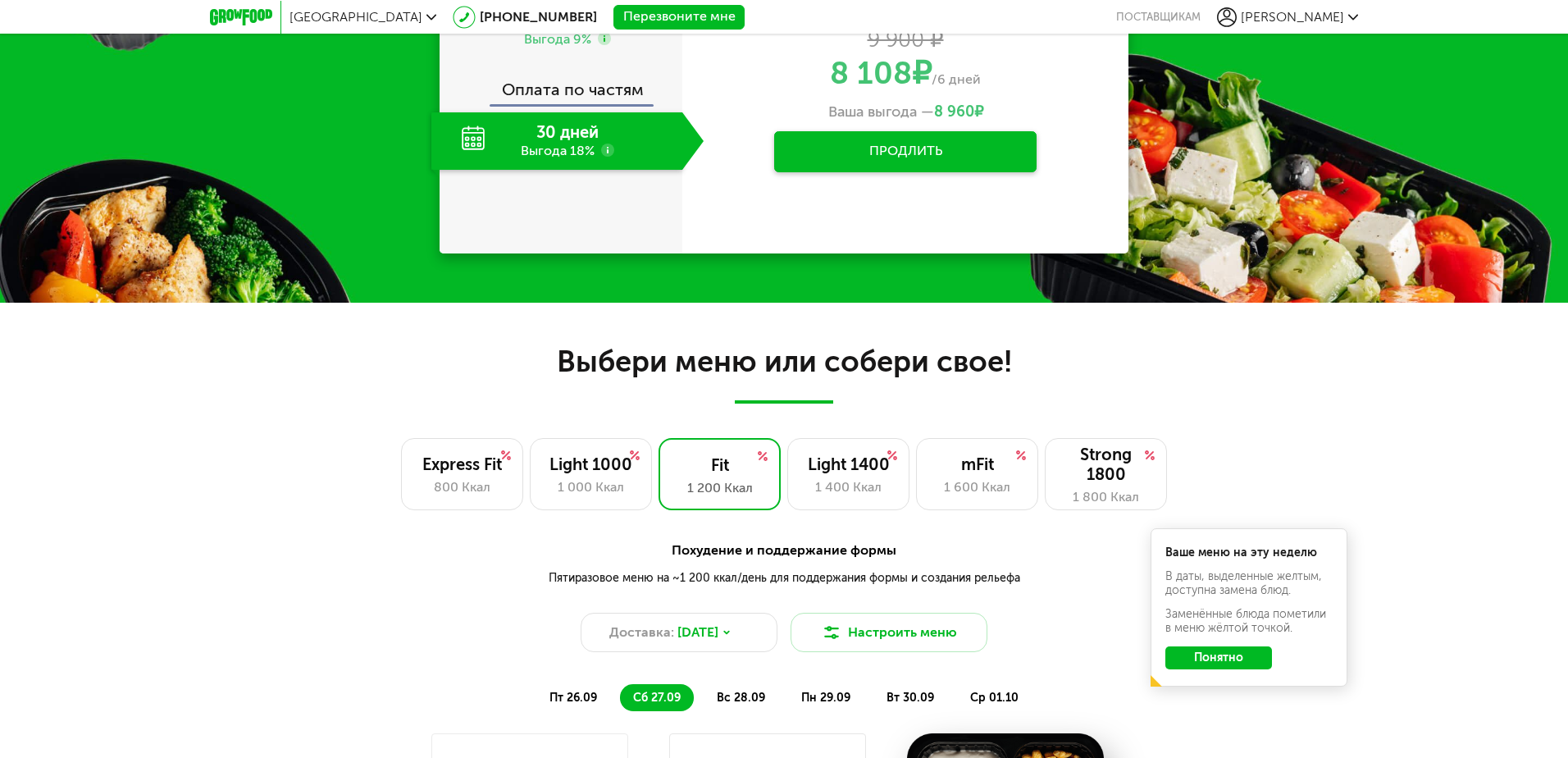
scroll to position [1119, 0]
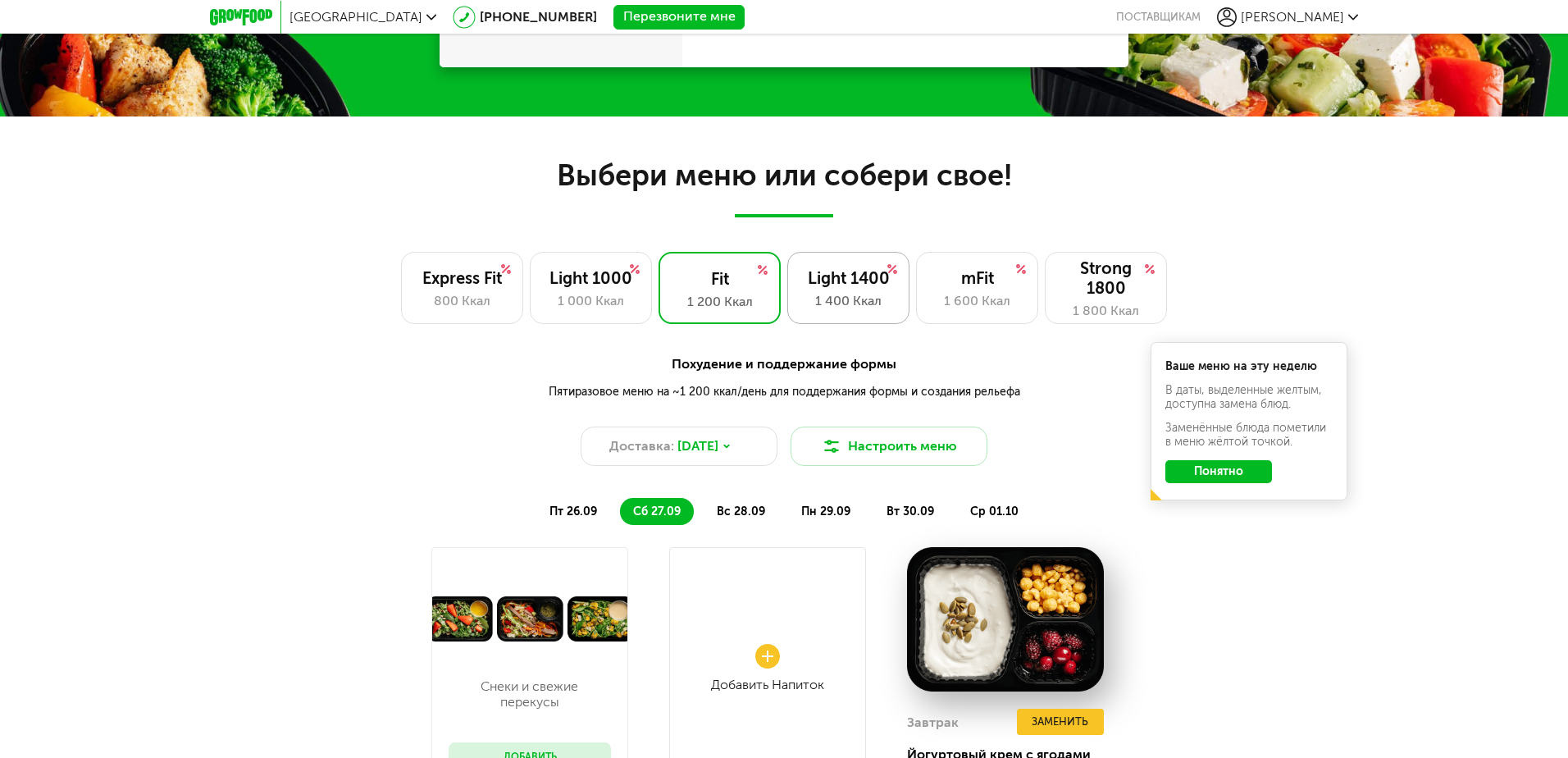
click at [838, 284] on div "Light 1400" at bounding box center [848, 278] width 88 height 20
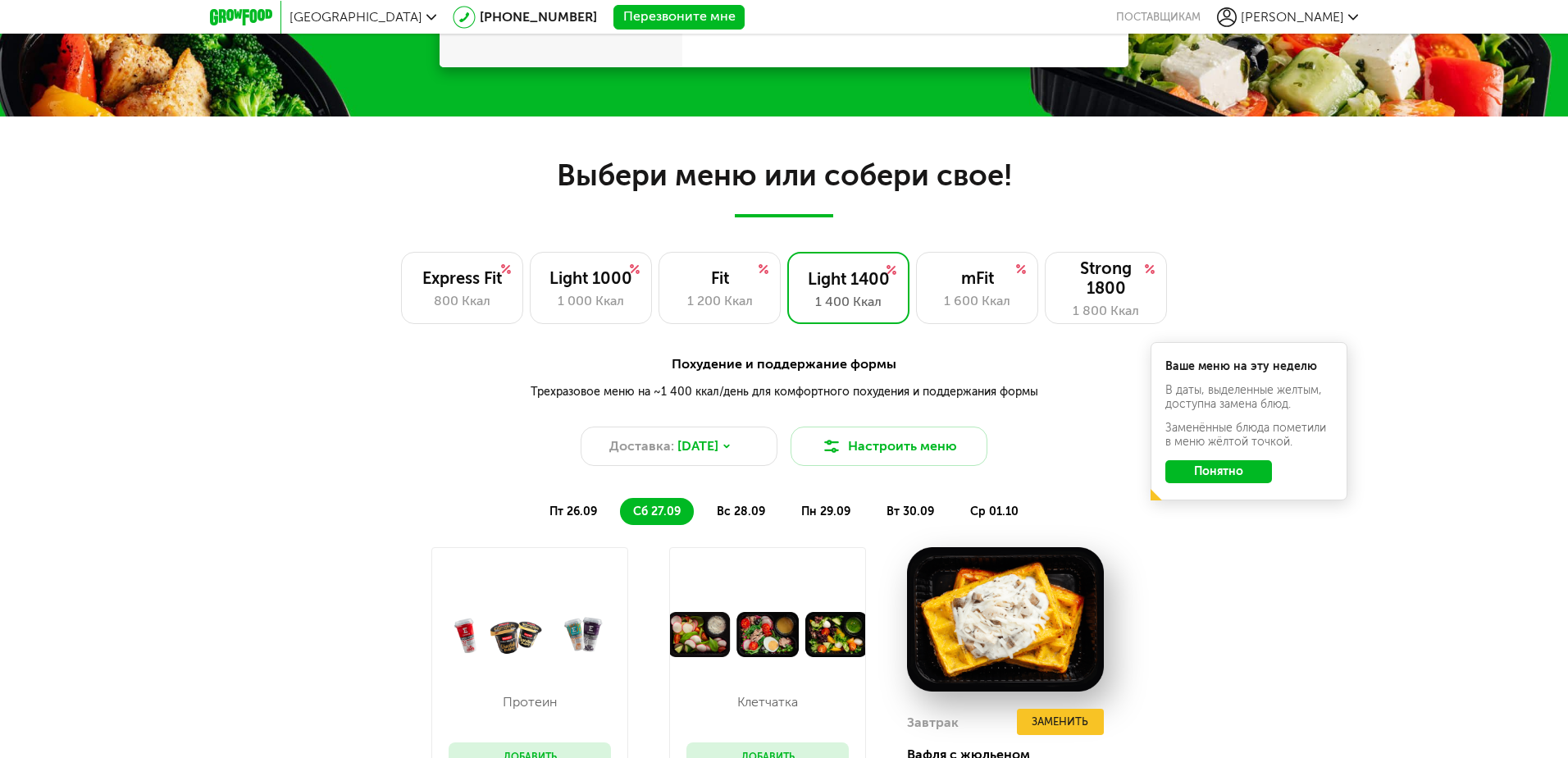
click at [1218, 471] on button "Понятно" at bounding box center [1218, 472] width 107 height 24
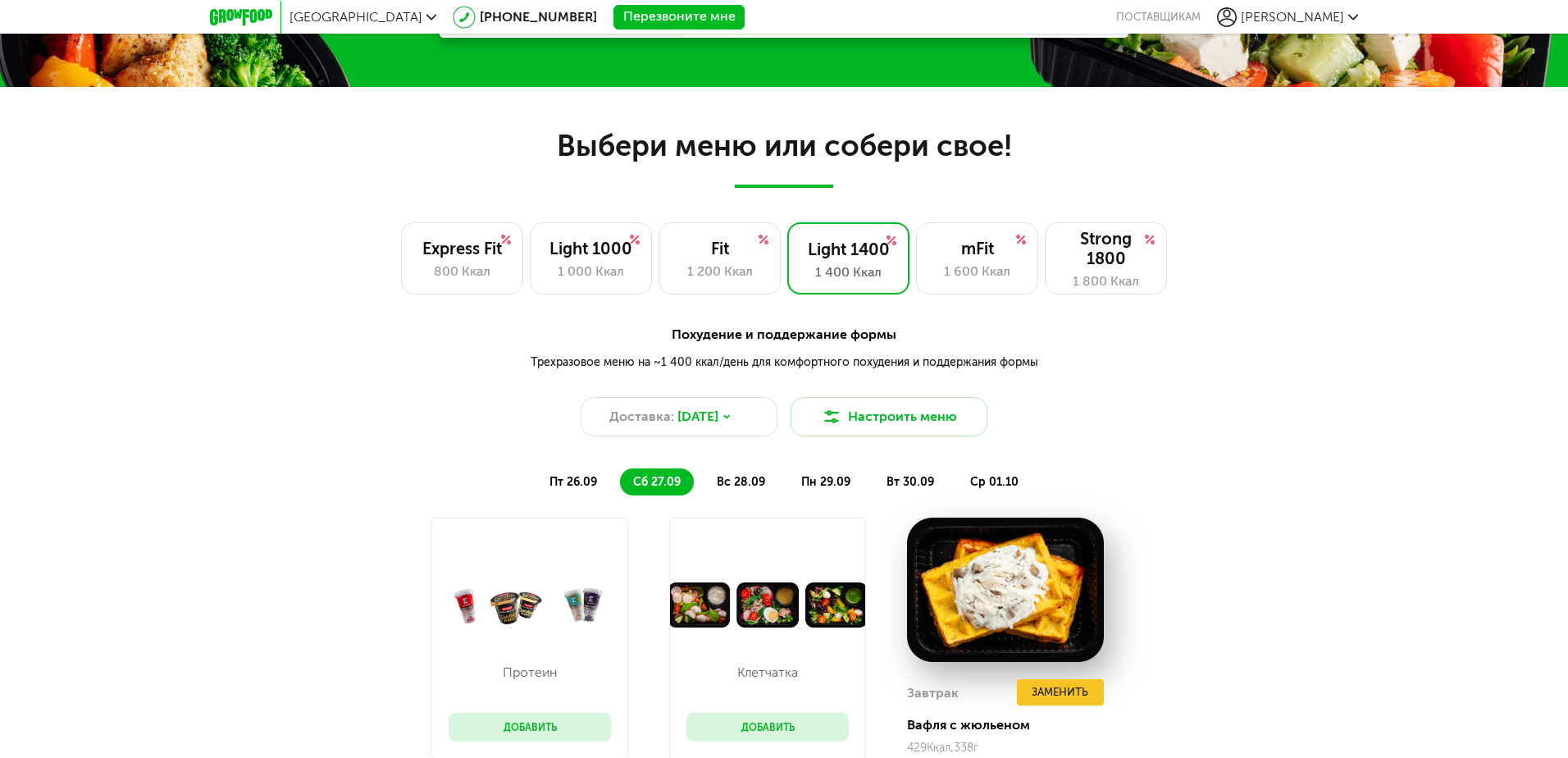
scroll to position [1200, 0]
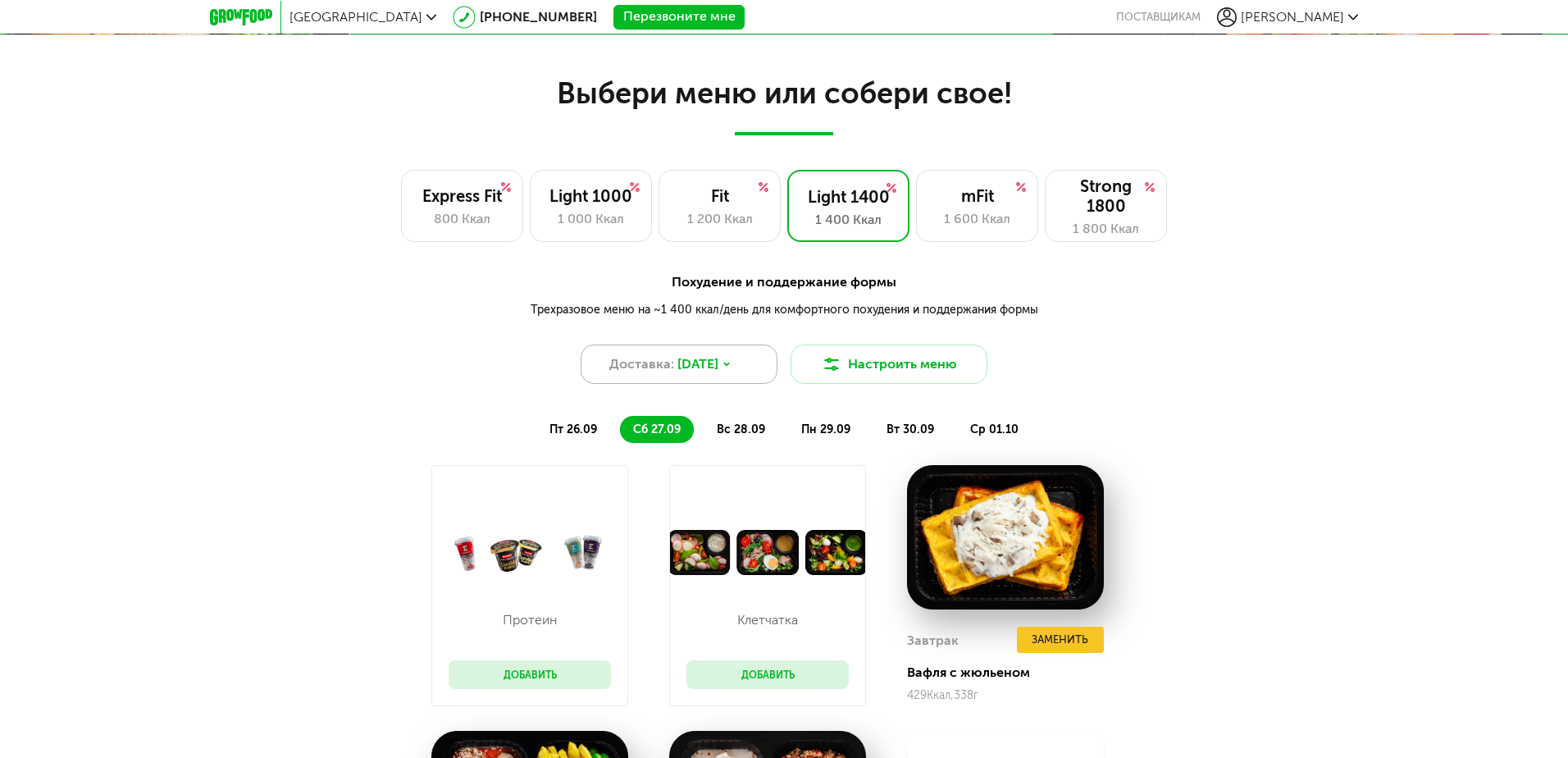
click at [731, 363] on icon at bounding box center [727, 364] width 9 height 9
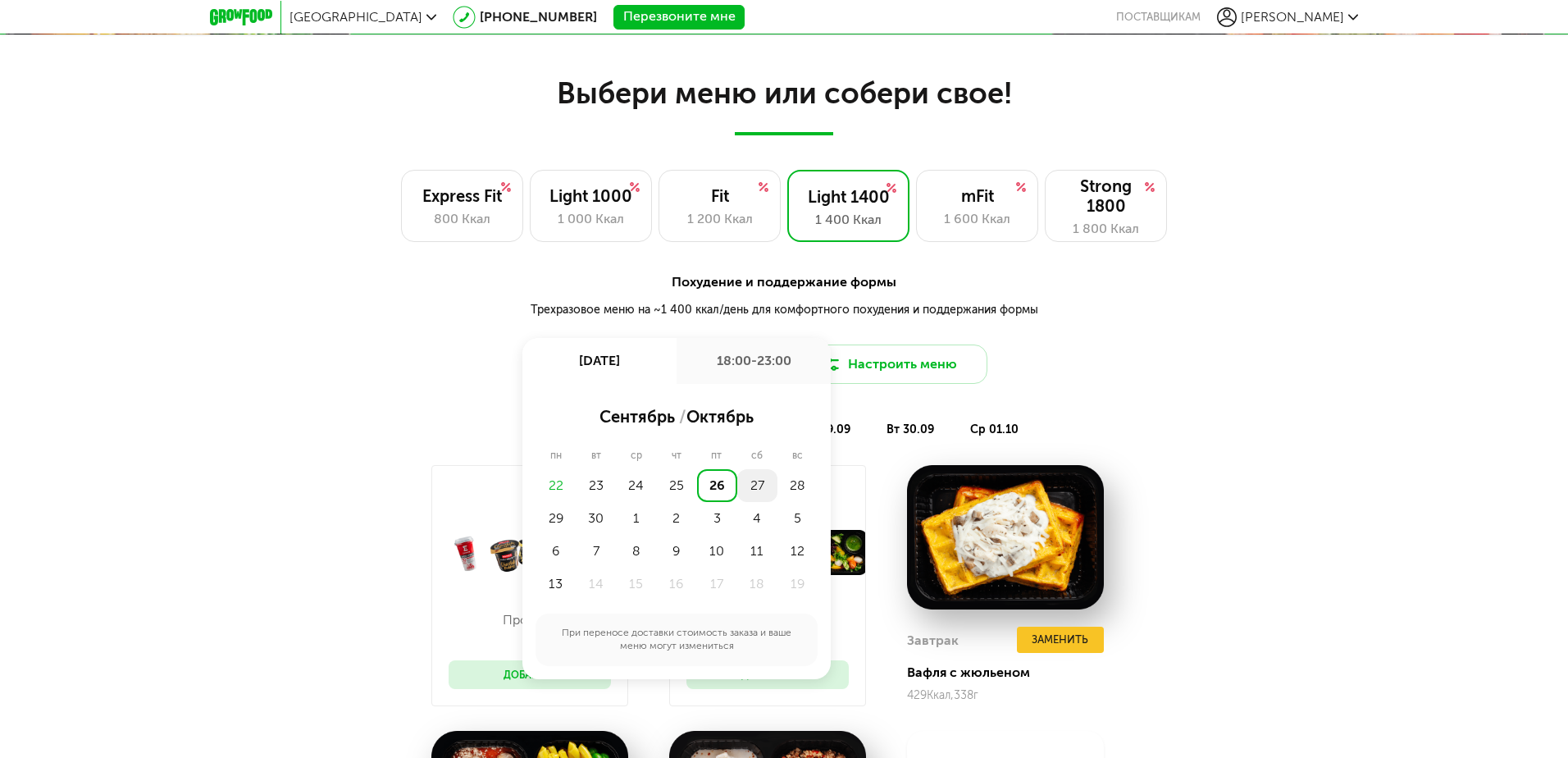
click at [760, 480] on div "27" at bounding box center [757, 485] width 40 height 33
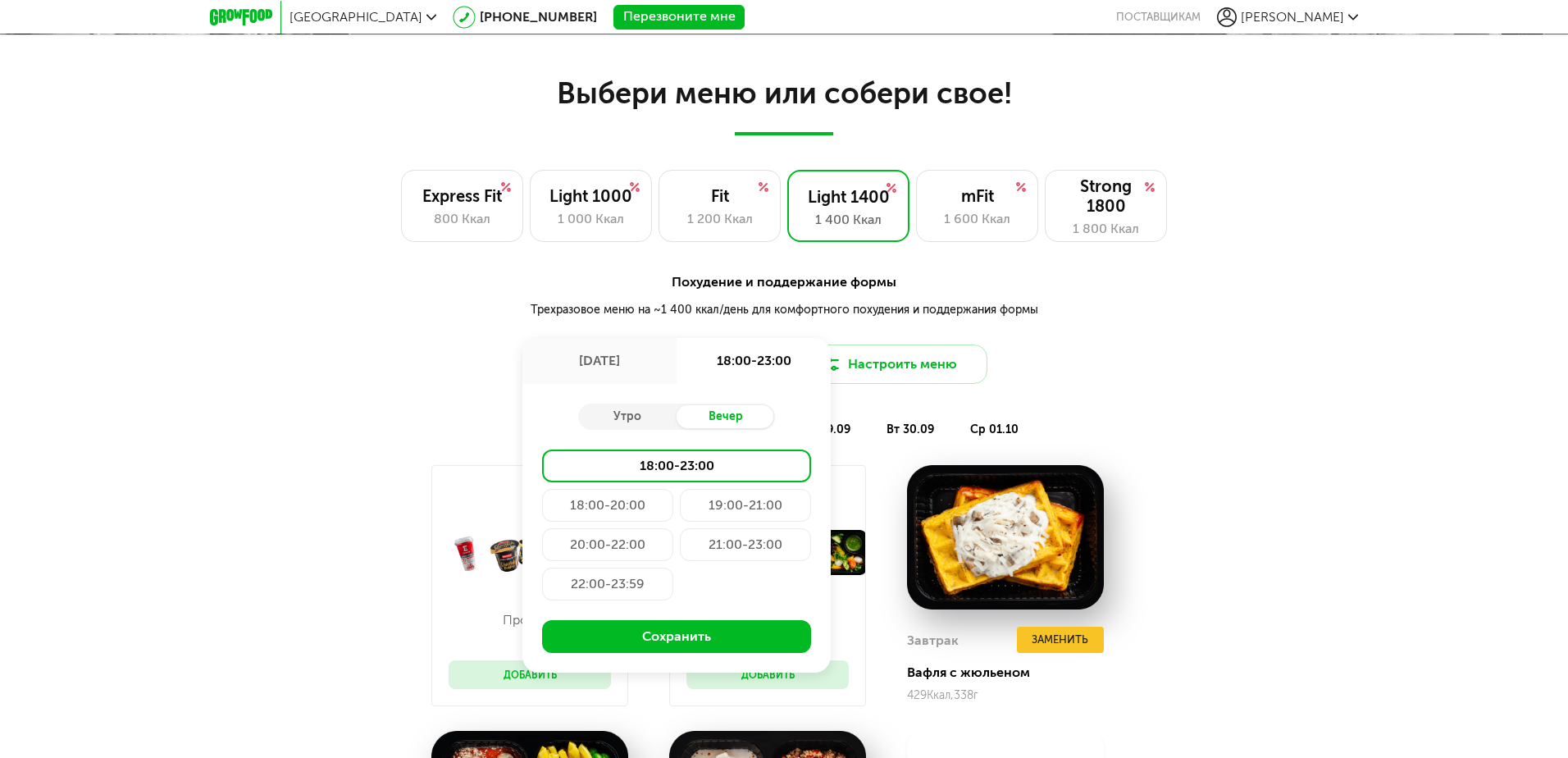
click at [1207, 488] on div "Протеин Добавить Клетчатка Добавить Завтрак Заменить Вафля с жюльеном 429 Ккал,…" at bounding box center [784, 729] width 1568 height 527
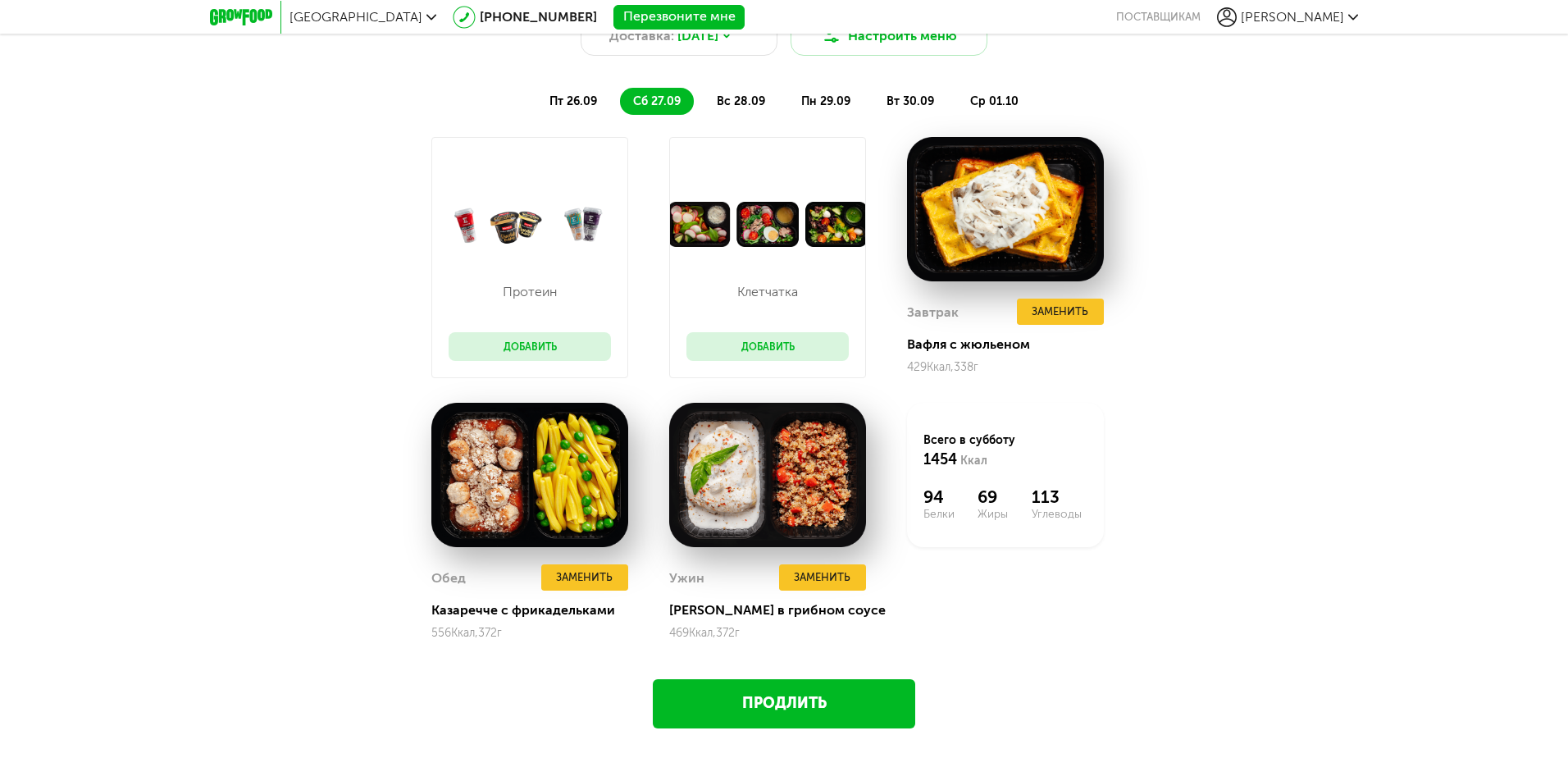
scroll to position [1611, 0]
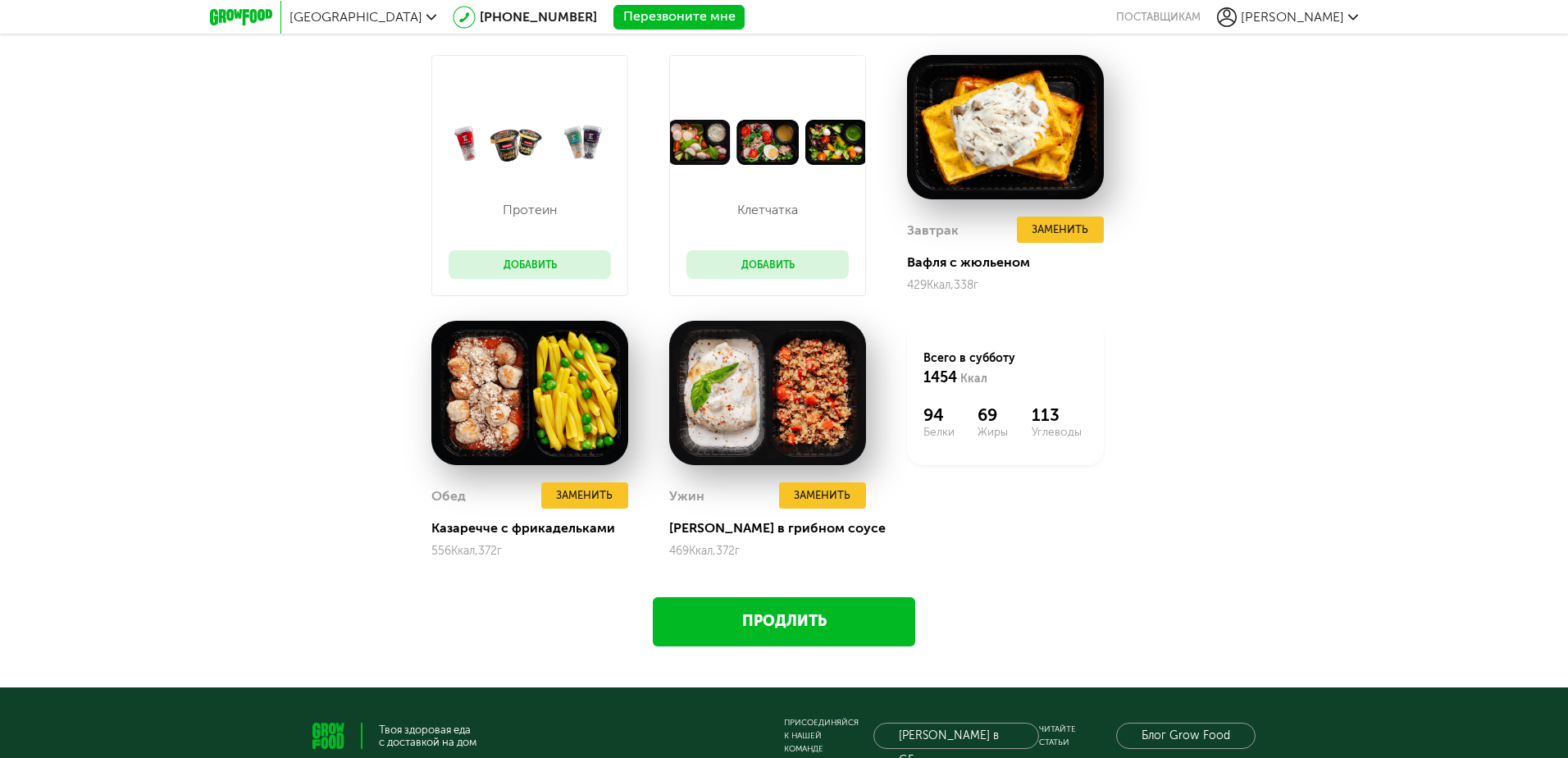
click at [797, 620] on link "Продлить" at bounding box center [784, 622] width 262 height 49
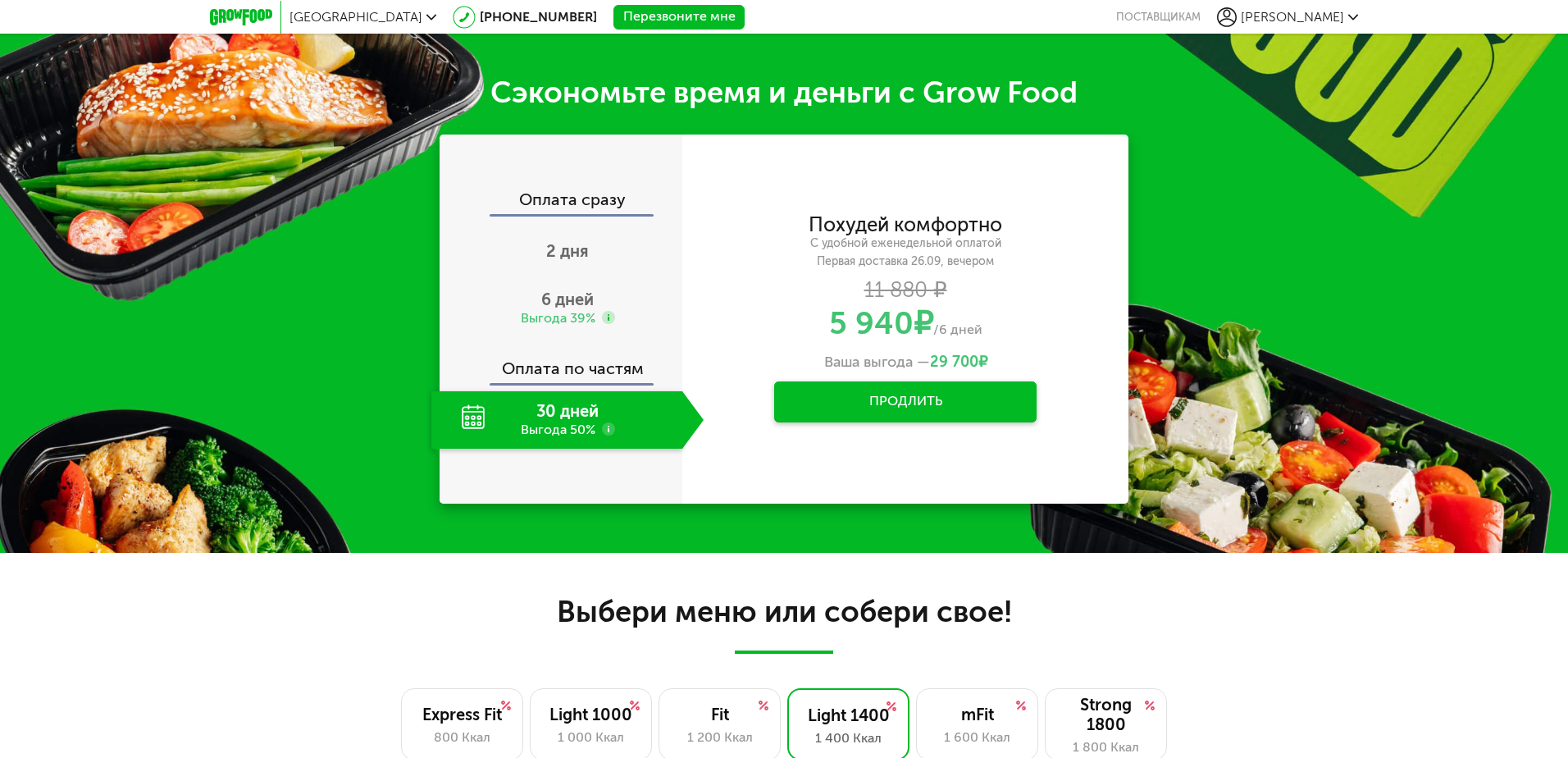
scroll to position [675, 0]
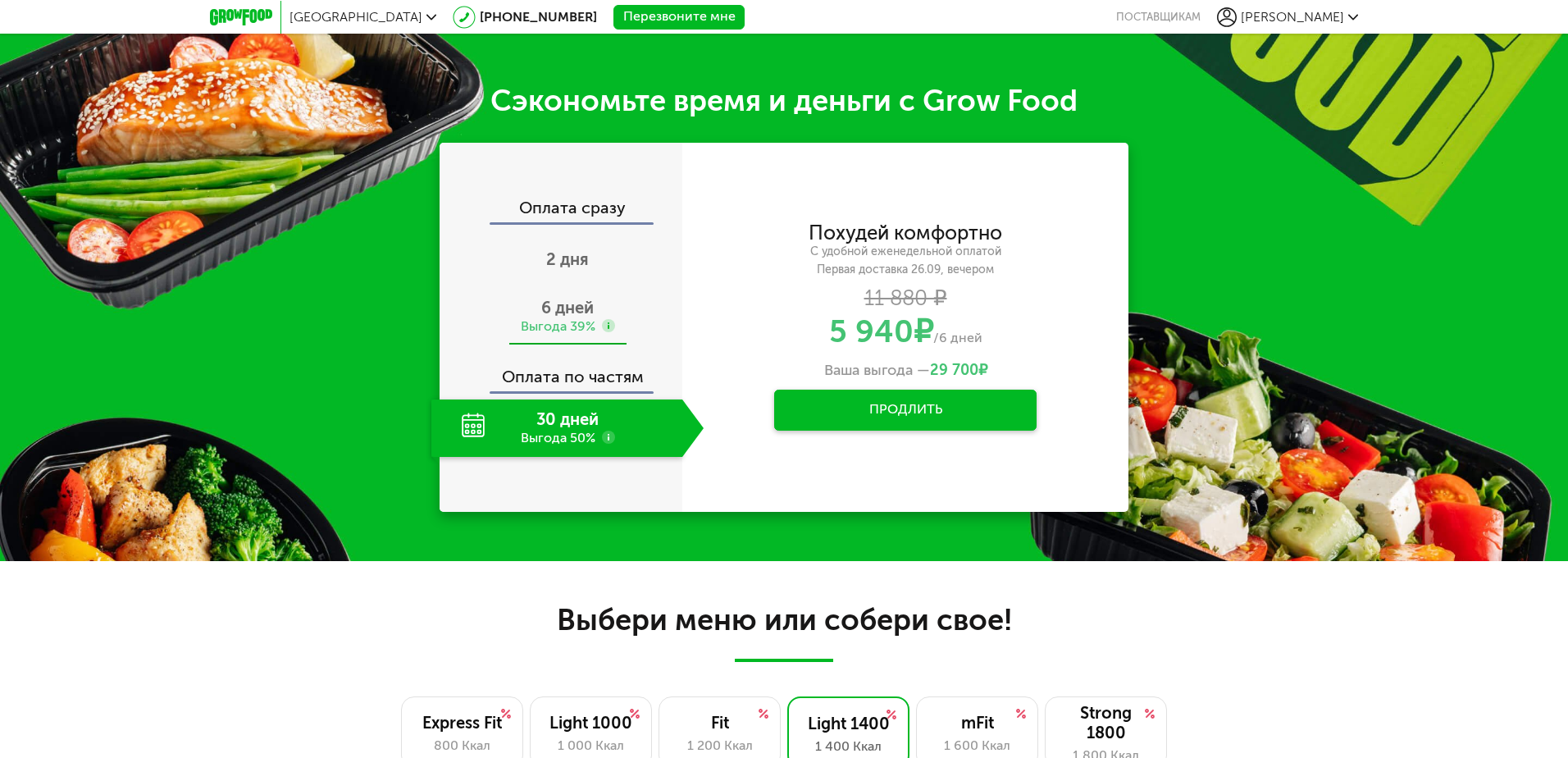
click at [637, 313] on div "6 дней Выгода 39%" at bounding box center [567, 316] width 272 height 58
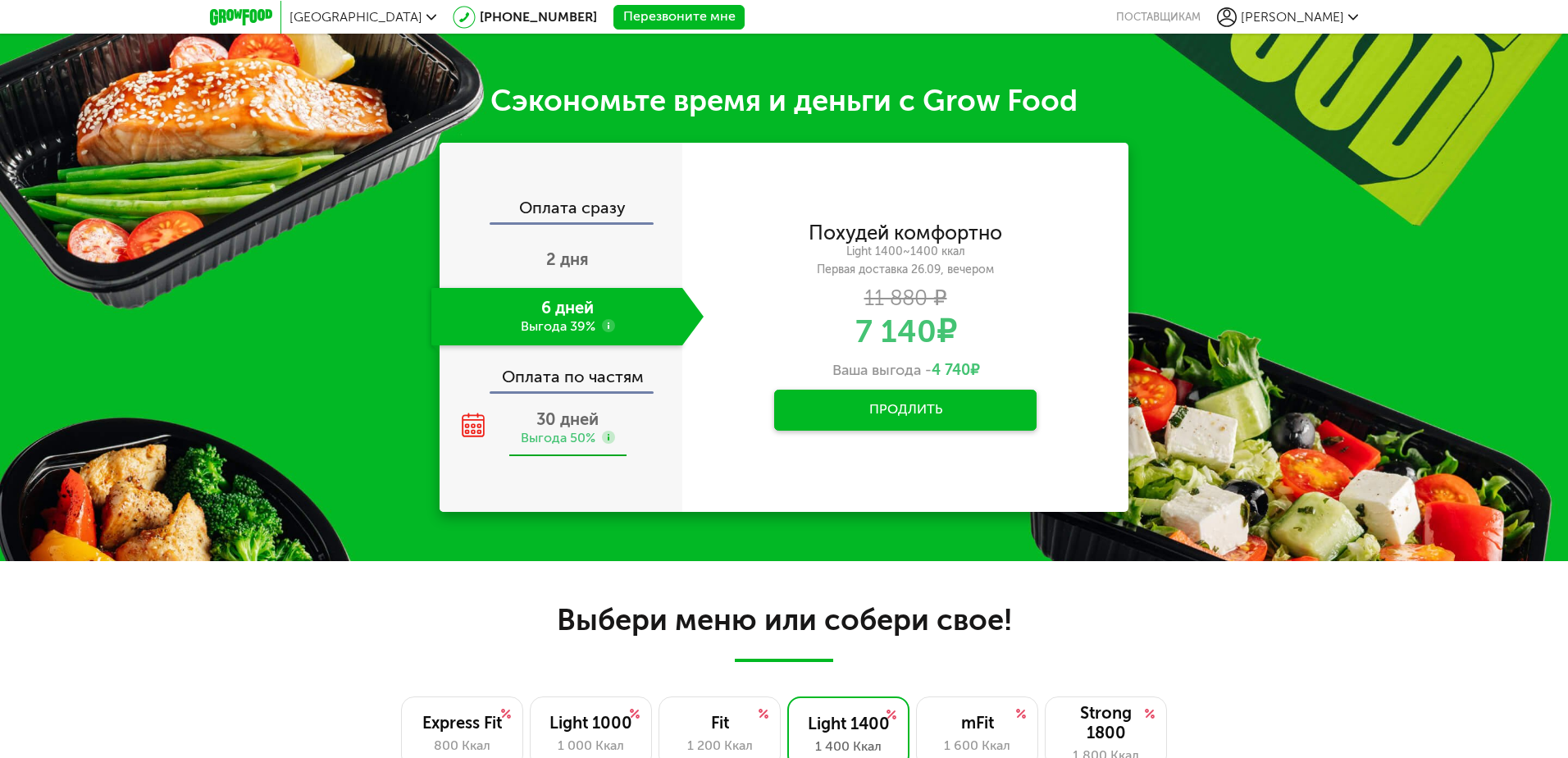
click at [639, 422] on div "30 дней Выгода 50%" at bounding box center [567, 428] width 272 height 58
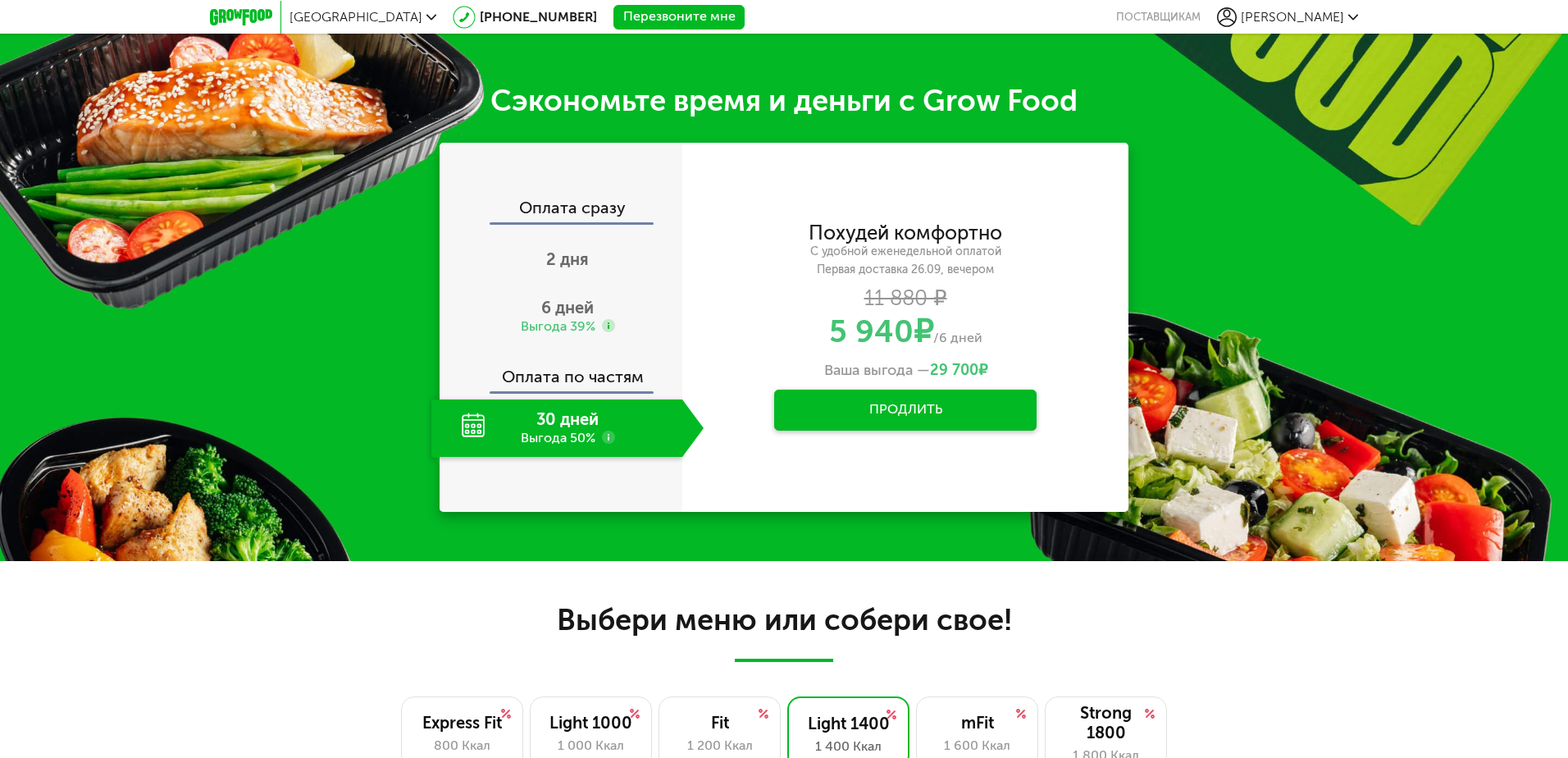
click at [864, 547] on div "**********" at bounding box center [784, 297] width 1568 height 528
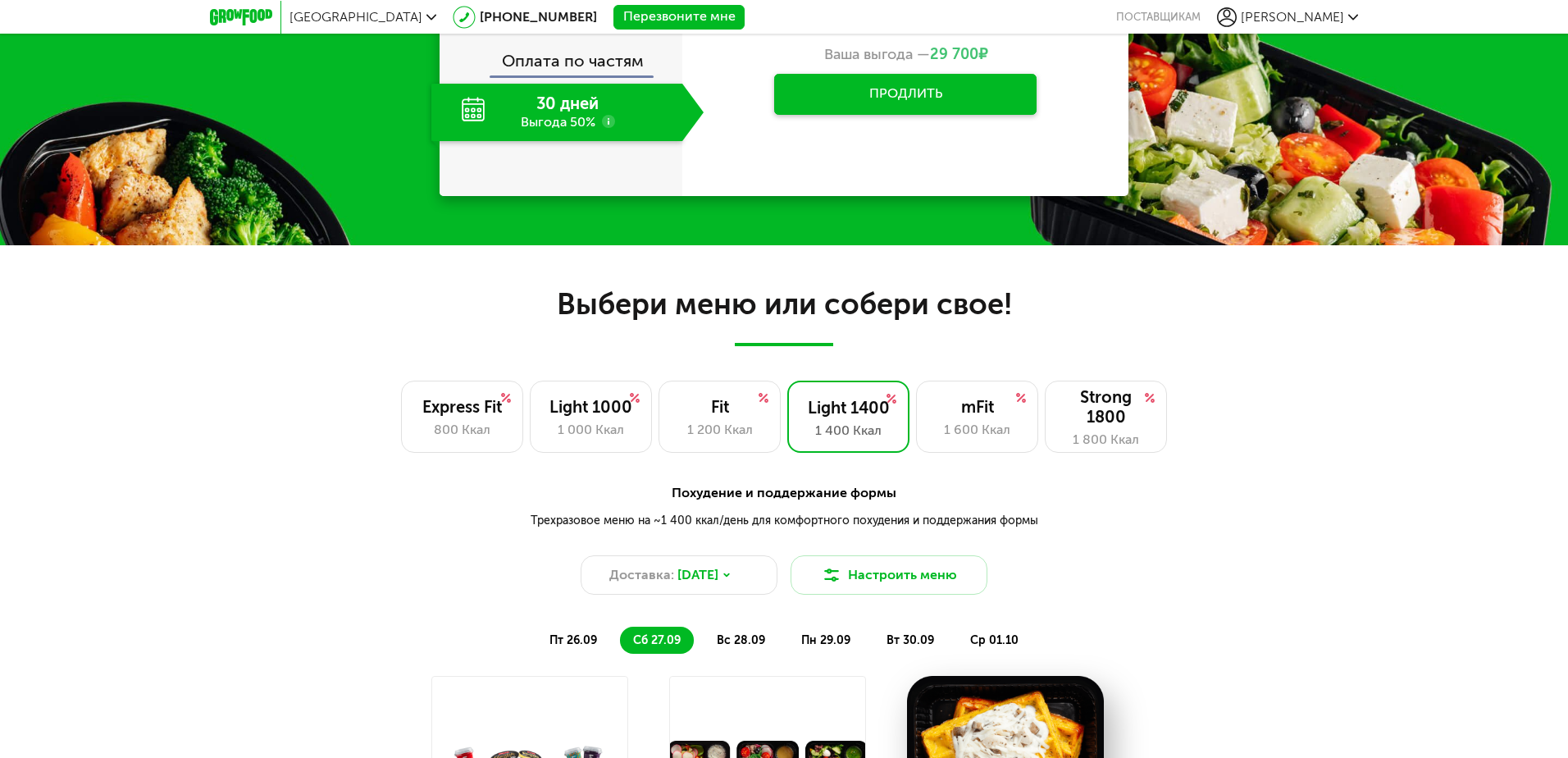
scroll to position [1002, 0]
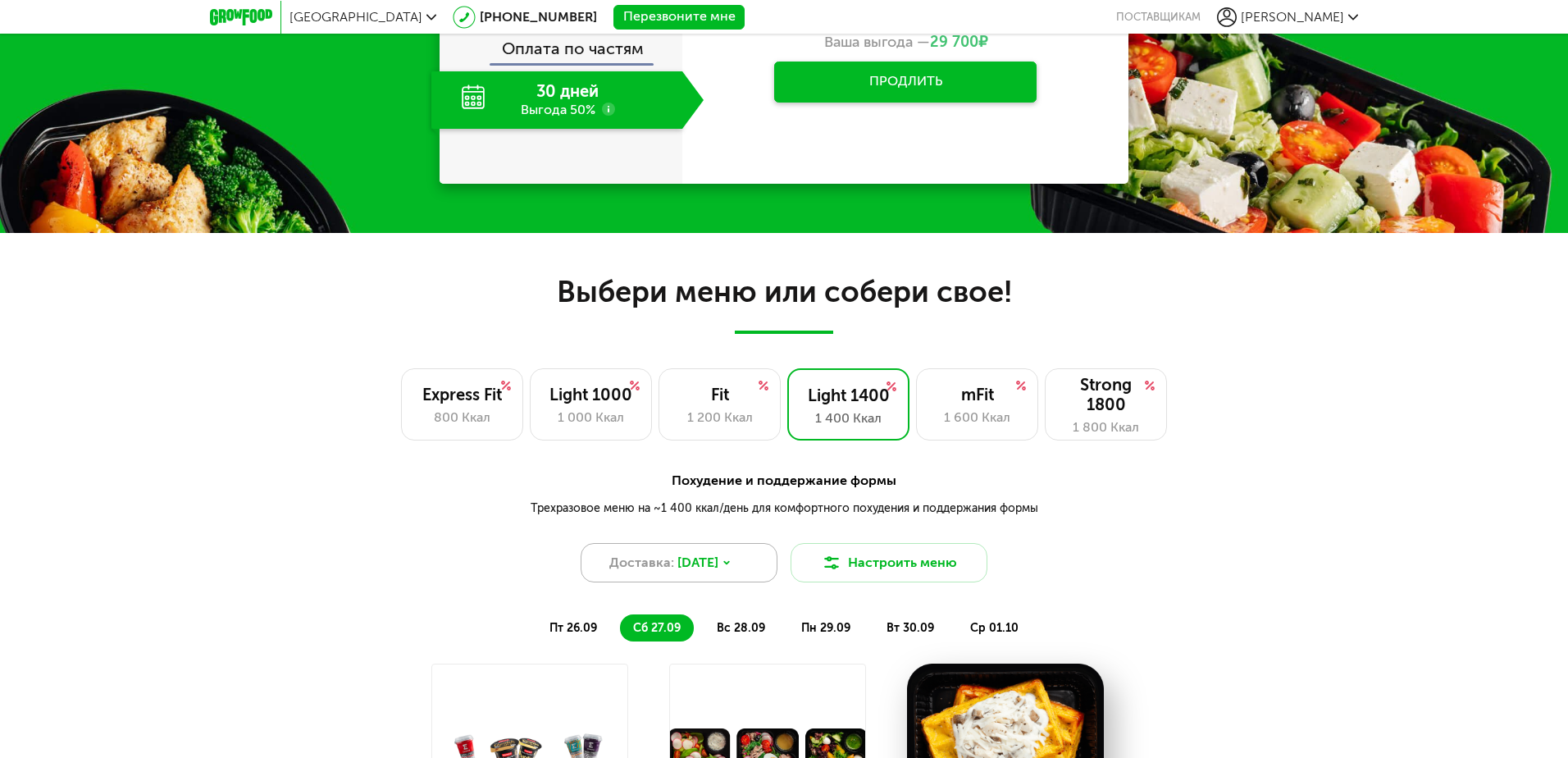
click at [730, 564] on icon at bounding box center [726, 563] width 5 height 3
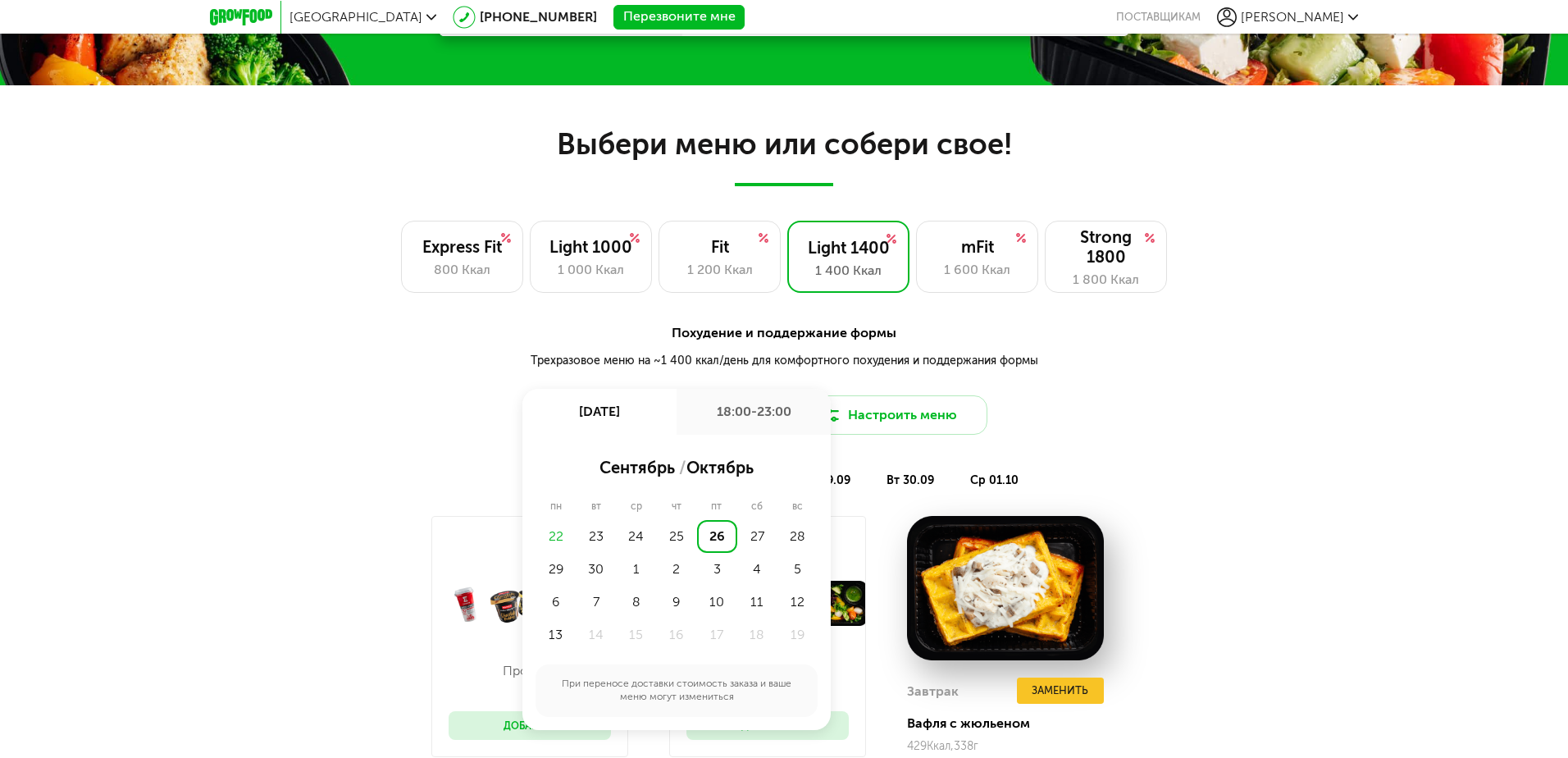
scroll to position [1166, 0]
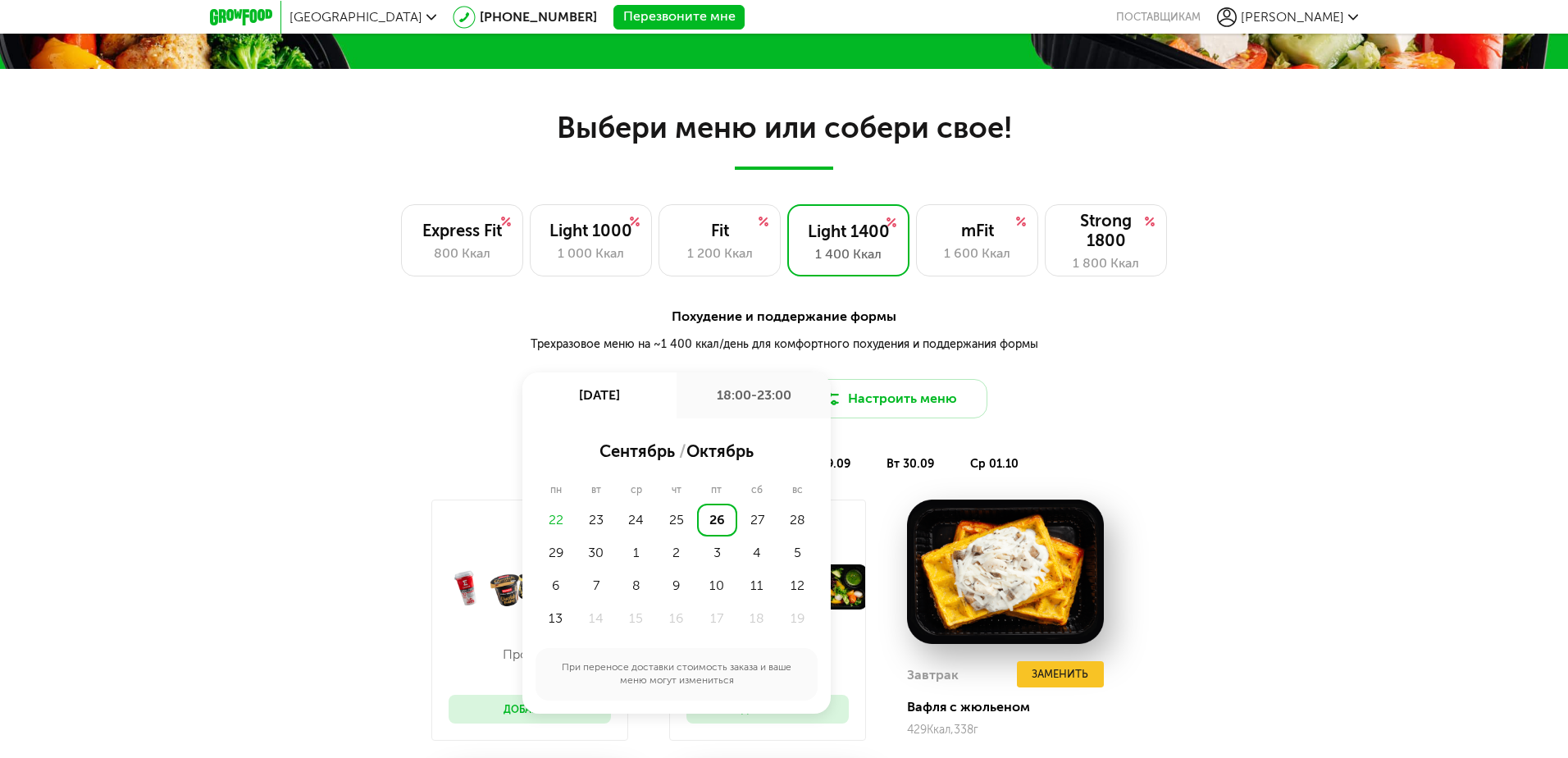
click at [716, 516] on div "26" at bounding box center [717, 520] width 40 height 33
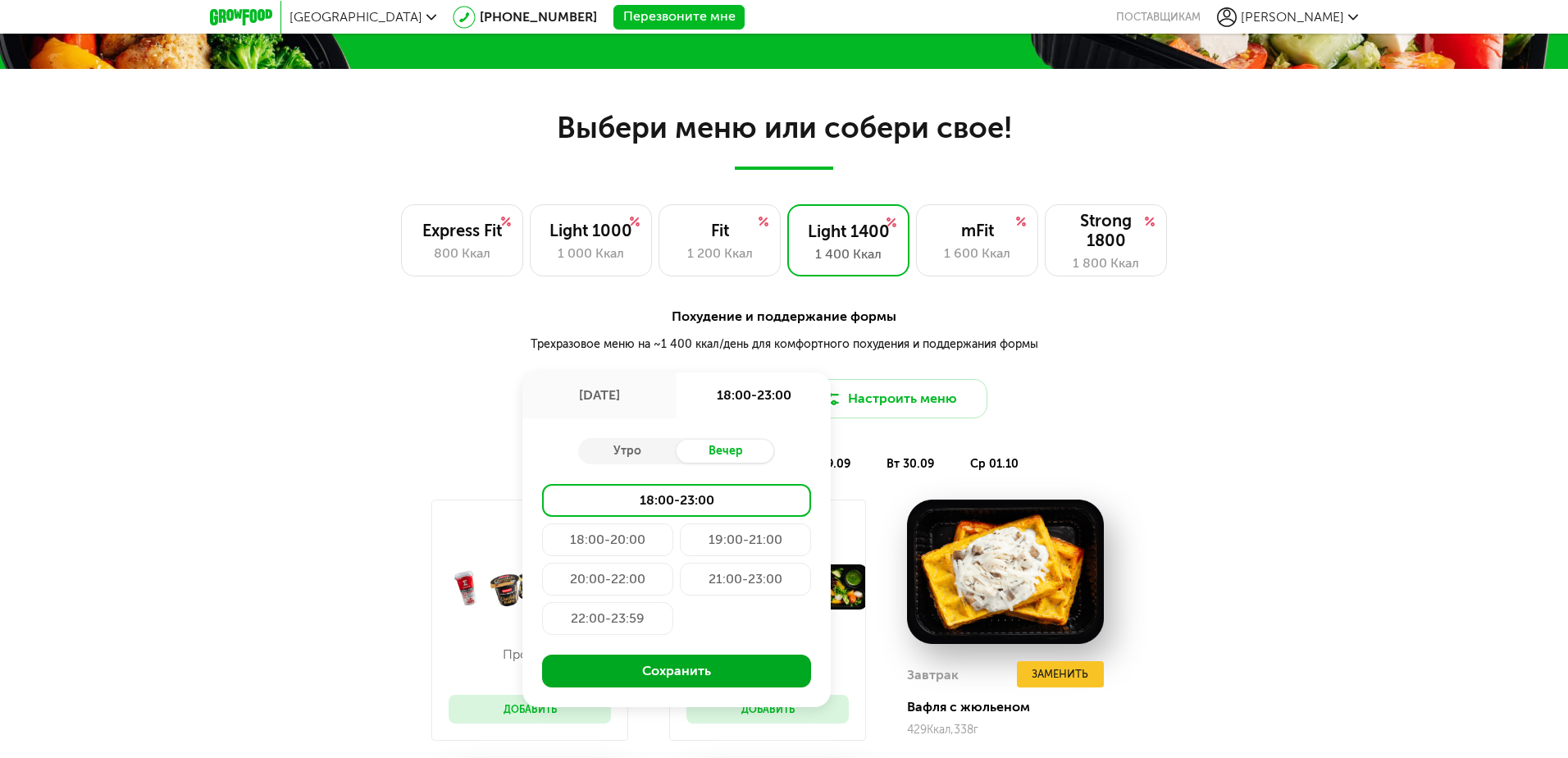
click at [720, 674] on button "Сохранить" at bounding box center [676, 671] width 269 height 33
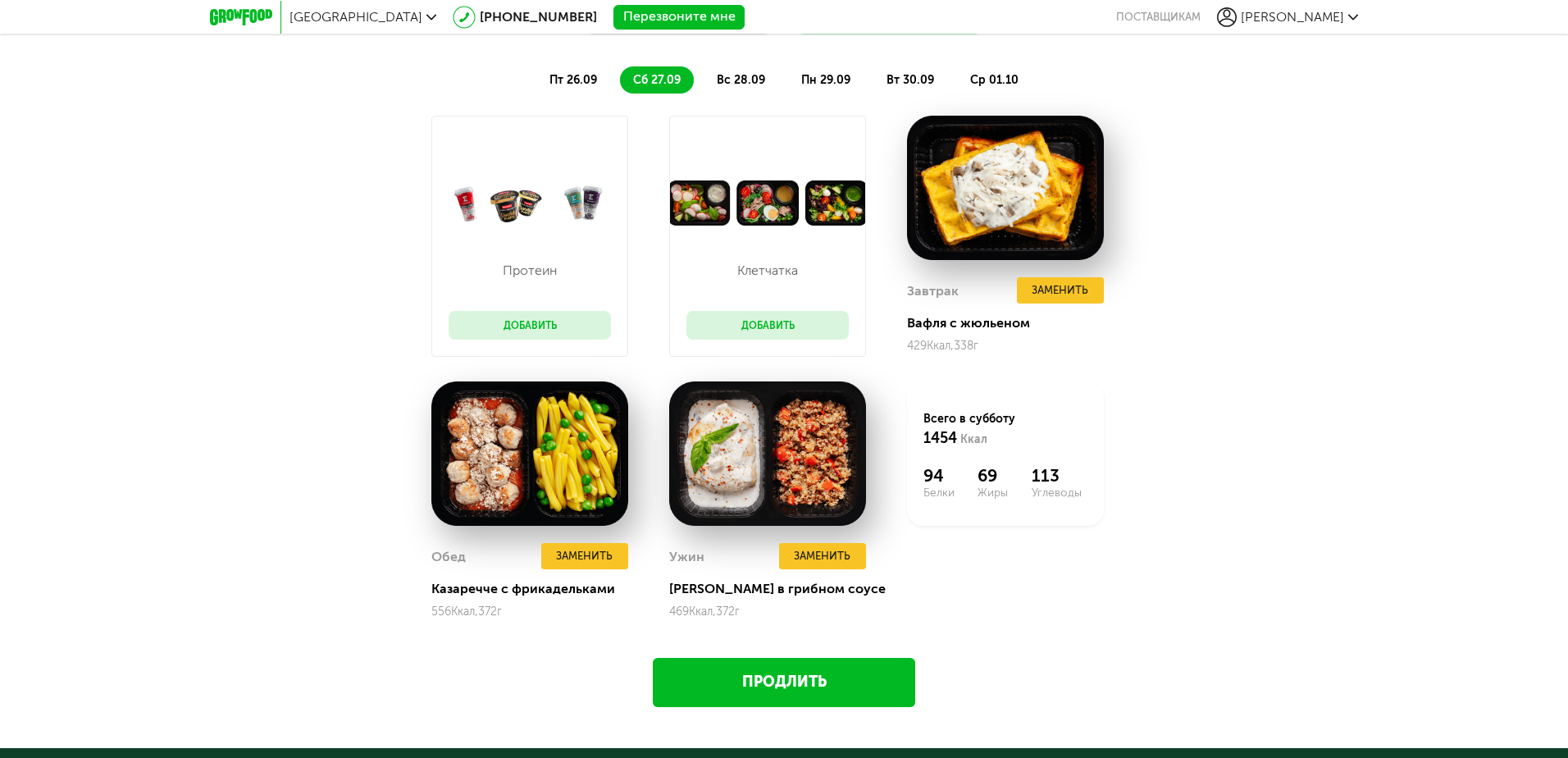
scroll to position [1658, 0]
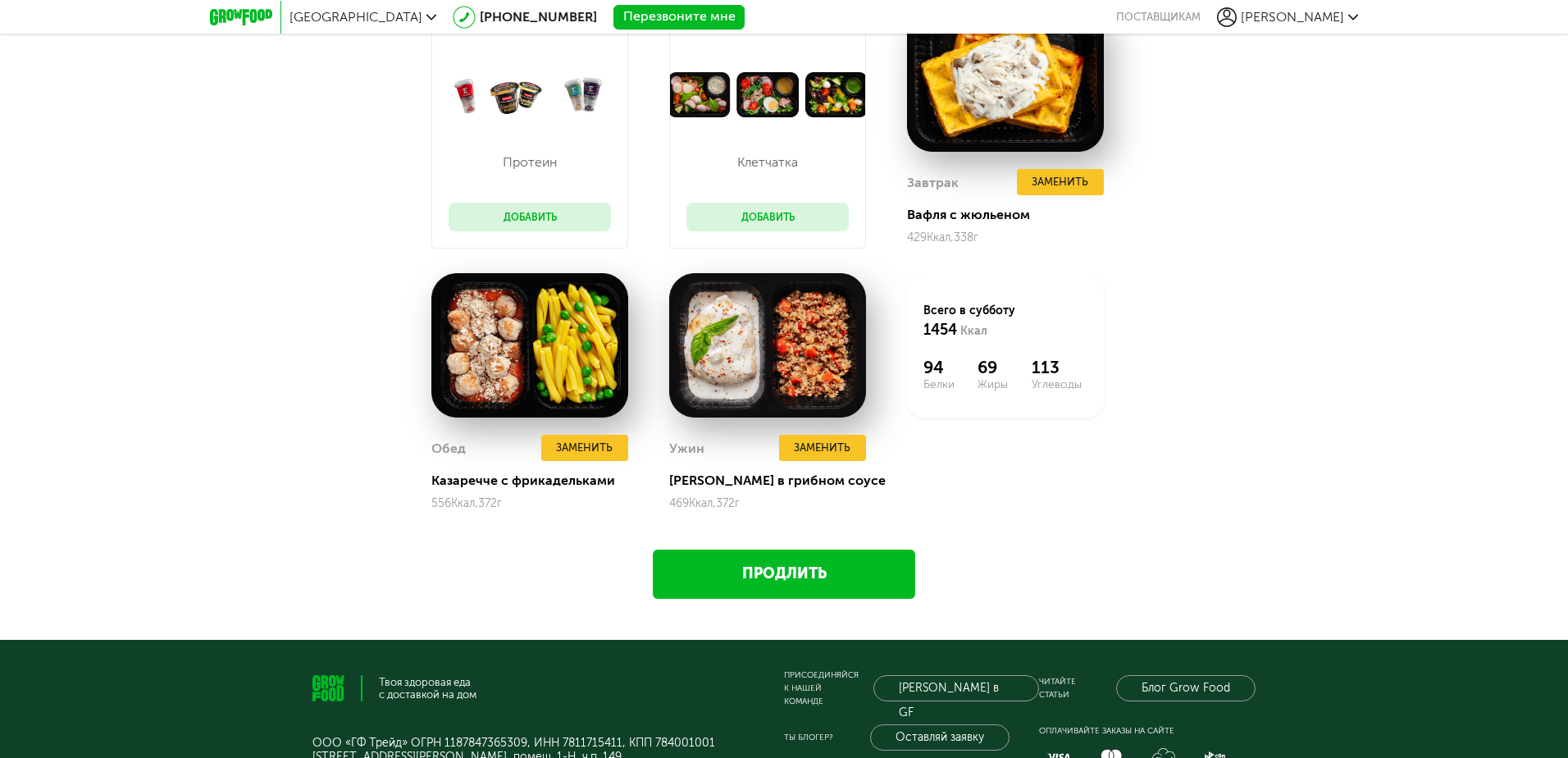
click at [809, 569] on link "Продлить" at bounding box center [784, 574] width 262 height 49
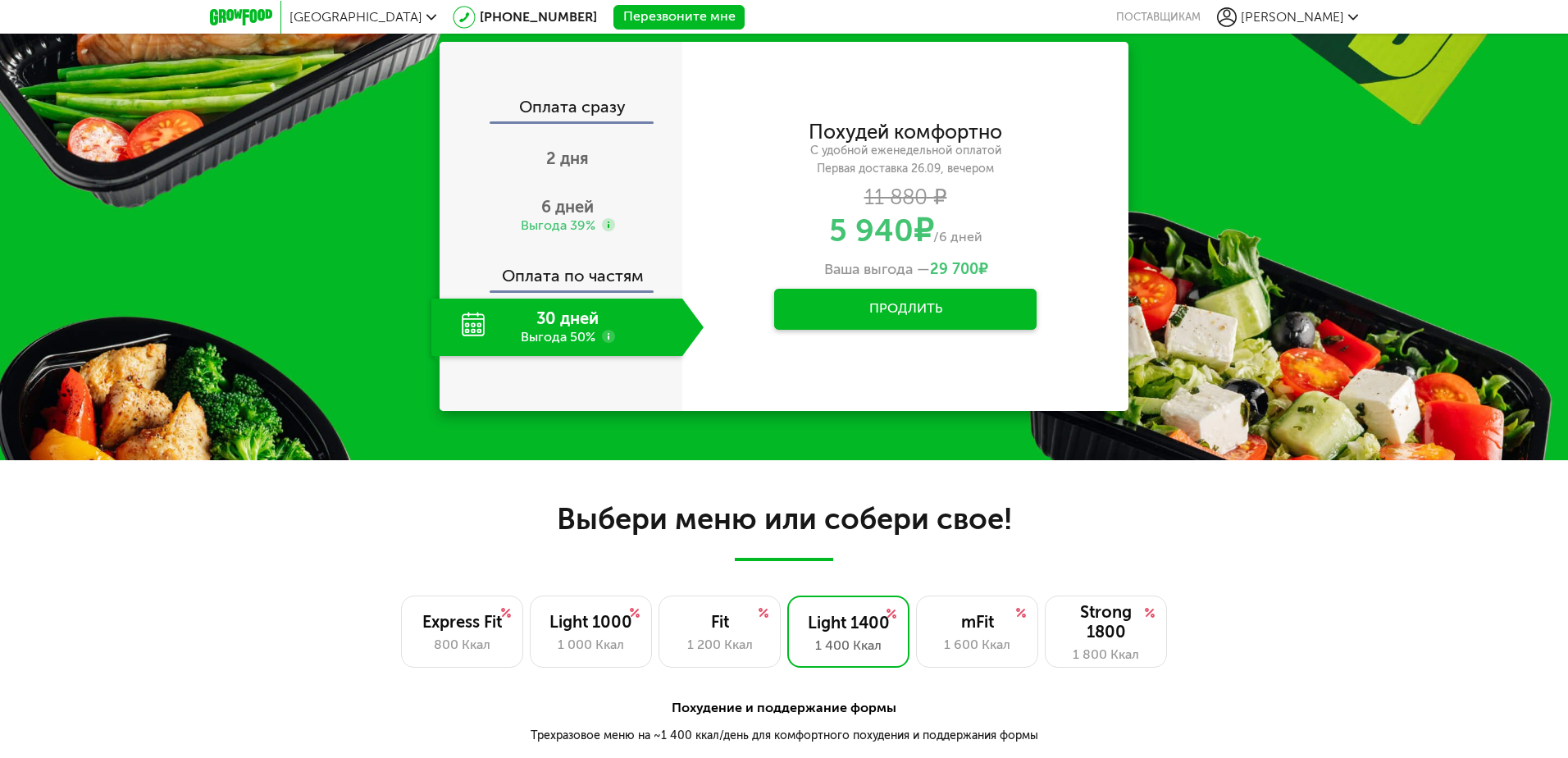
scroll to position [675, 0]
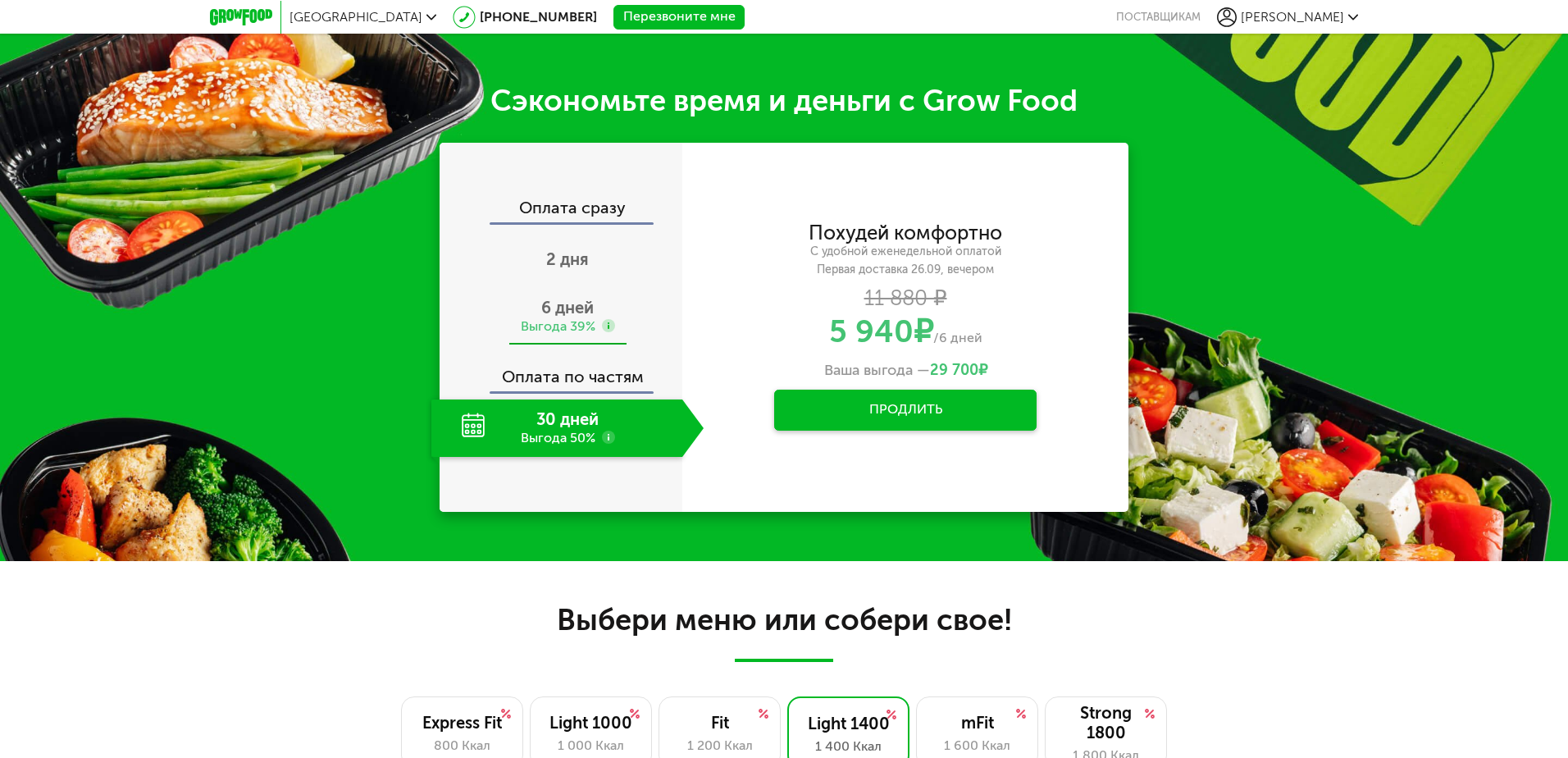
click at [641, 315] on div "6 дней Выгода 39%" at bounding box center [567, 316] width 272 height 58
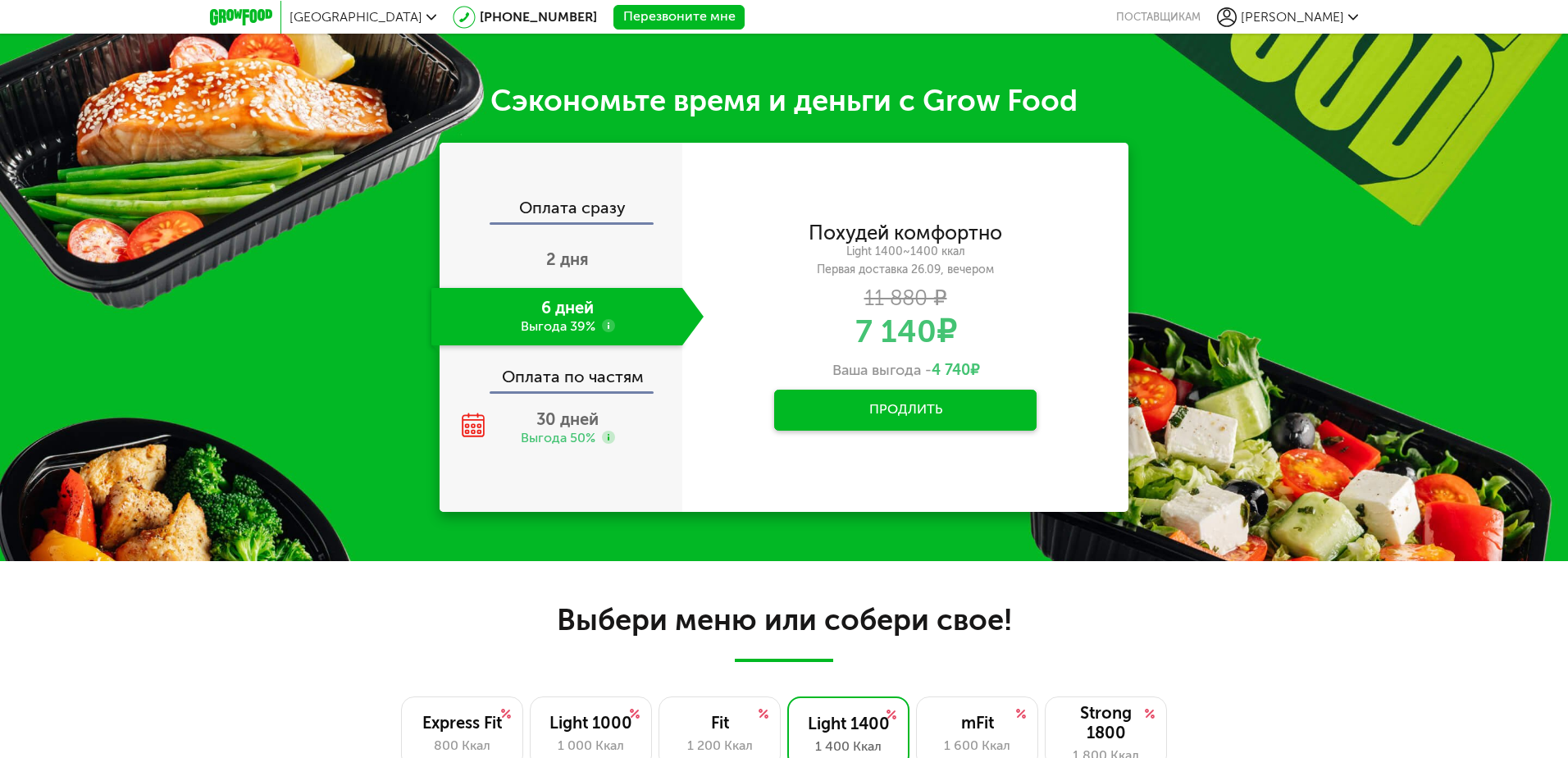
click at [959, 406] on button "Продлить" at bounding box center [905, 409] width 262 height 41
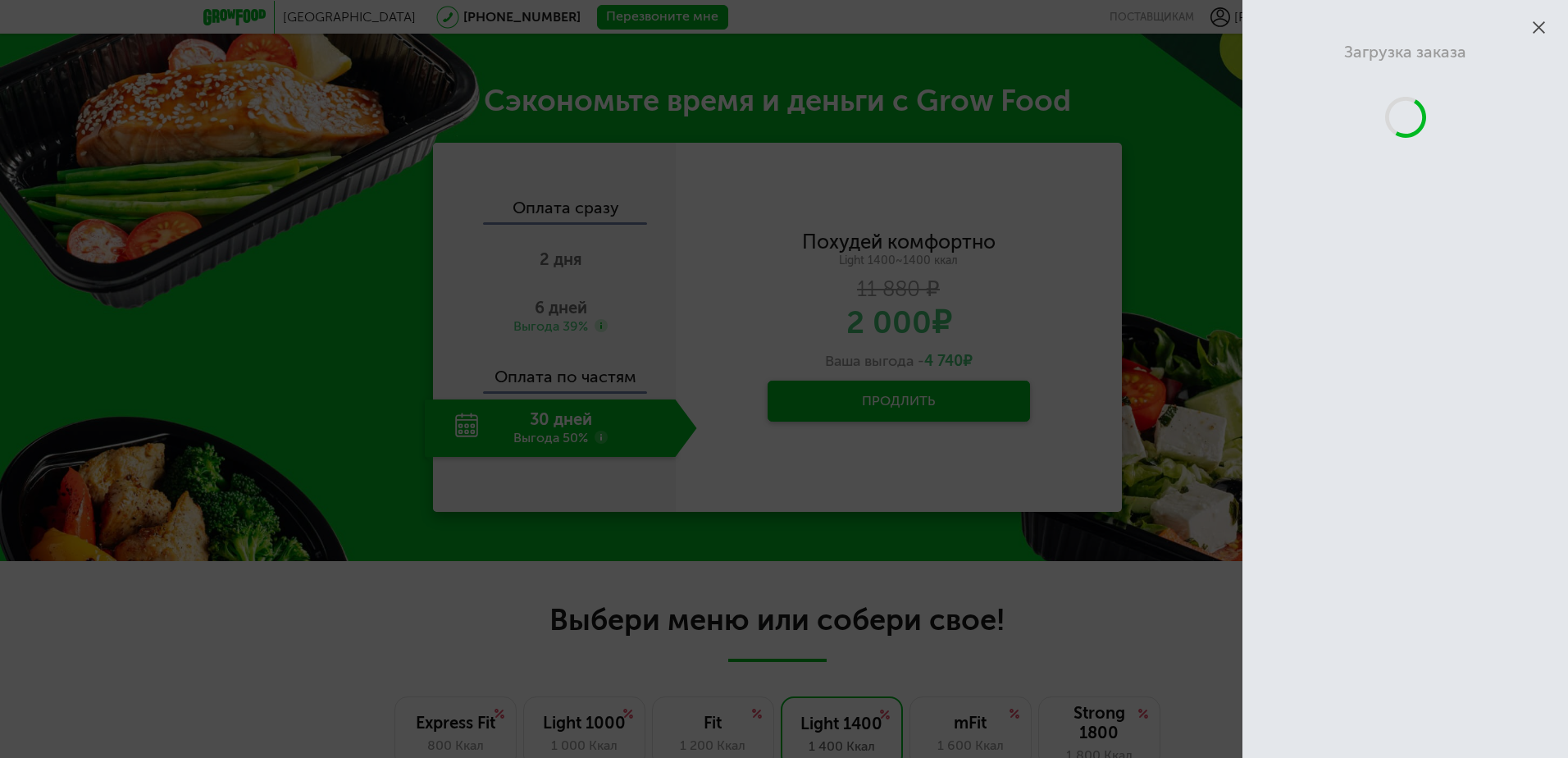
scroll to position [1164, 0]
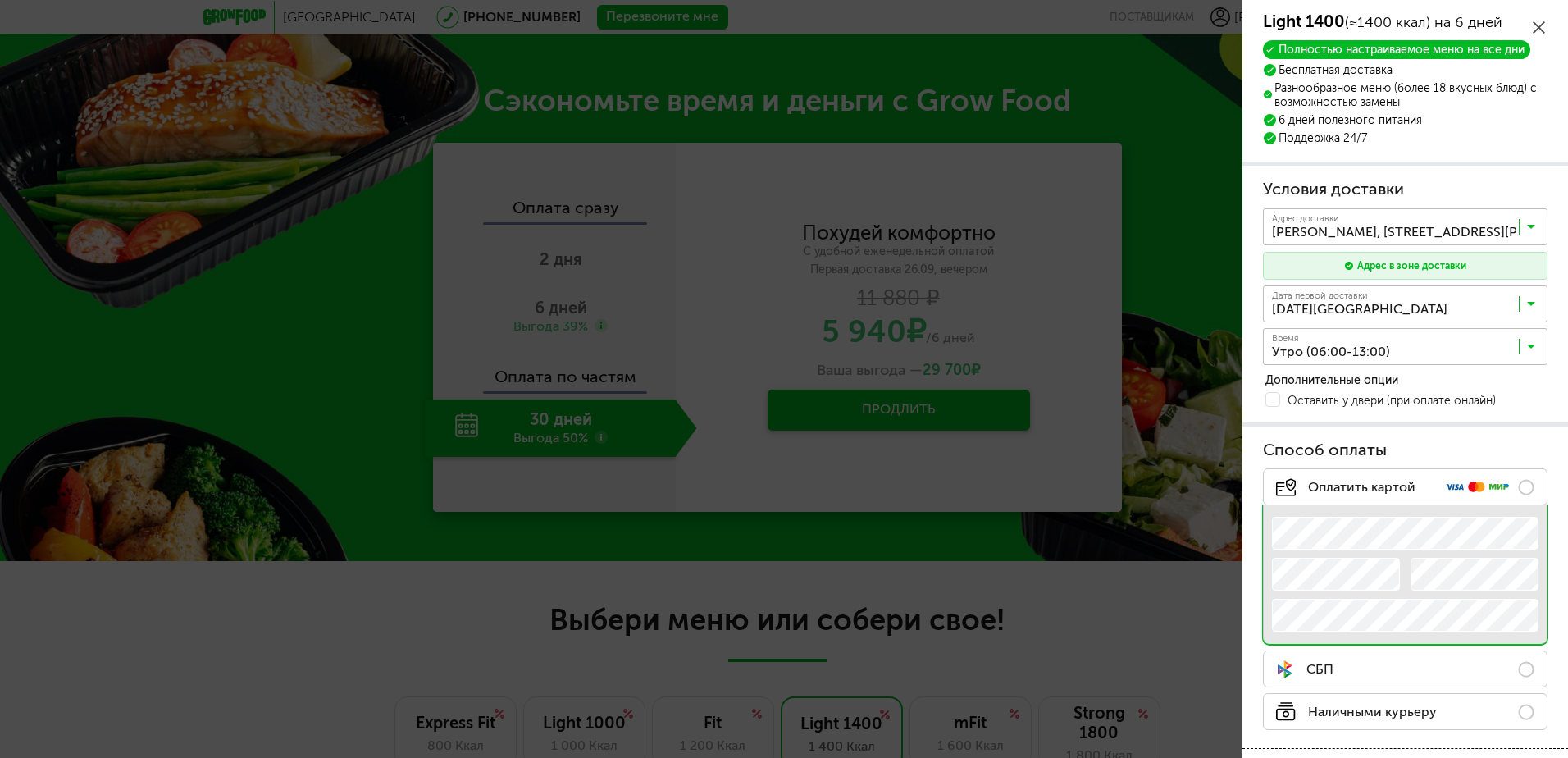
click at [1533, 349] on icon at bounding box center [1531, 350] width 9 height 16
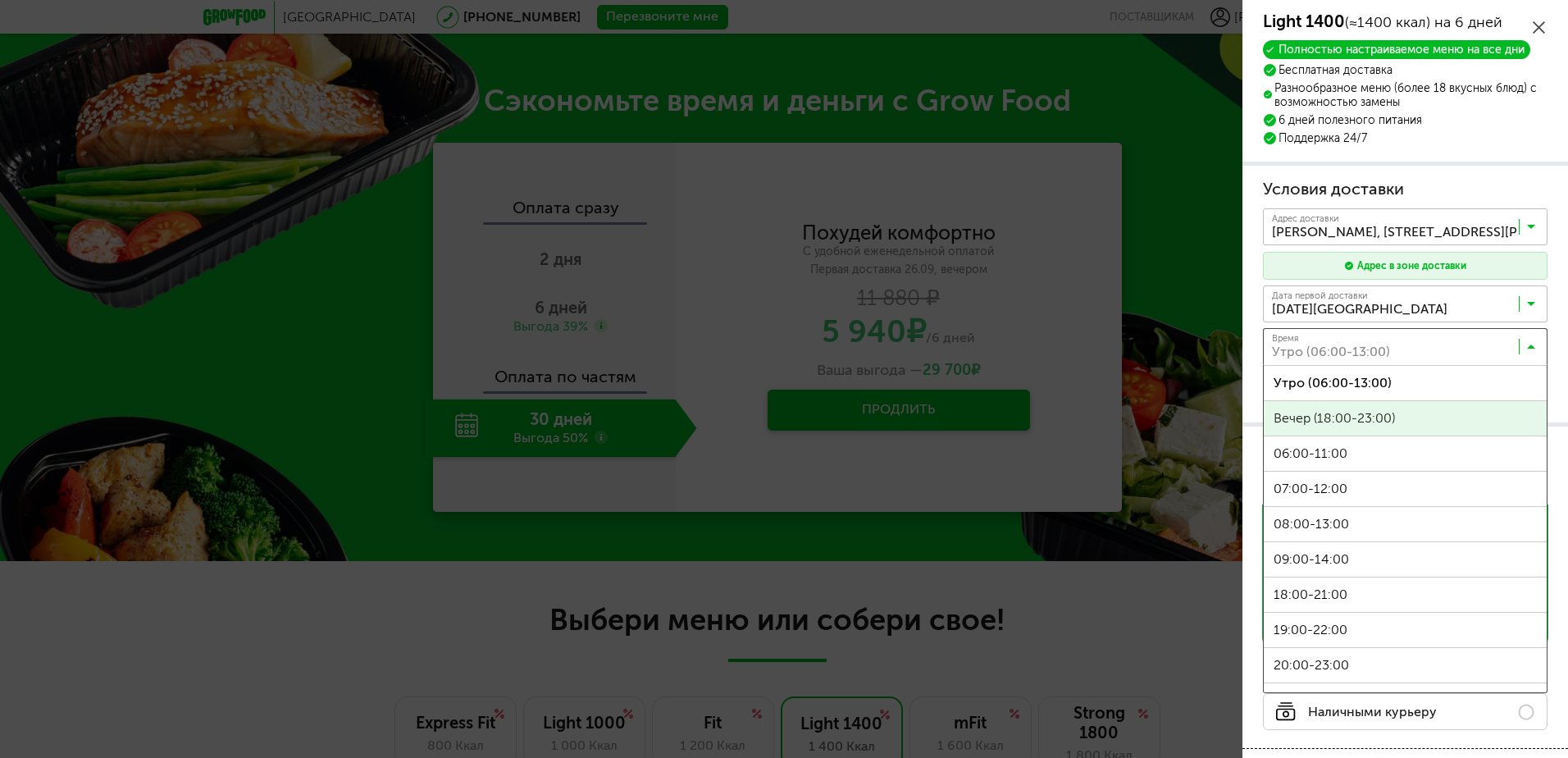
click at [1416, 420] on span "Вечер (18:00-23:00)" at bounding box center [1405, 418] width 283 height 34
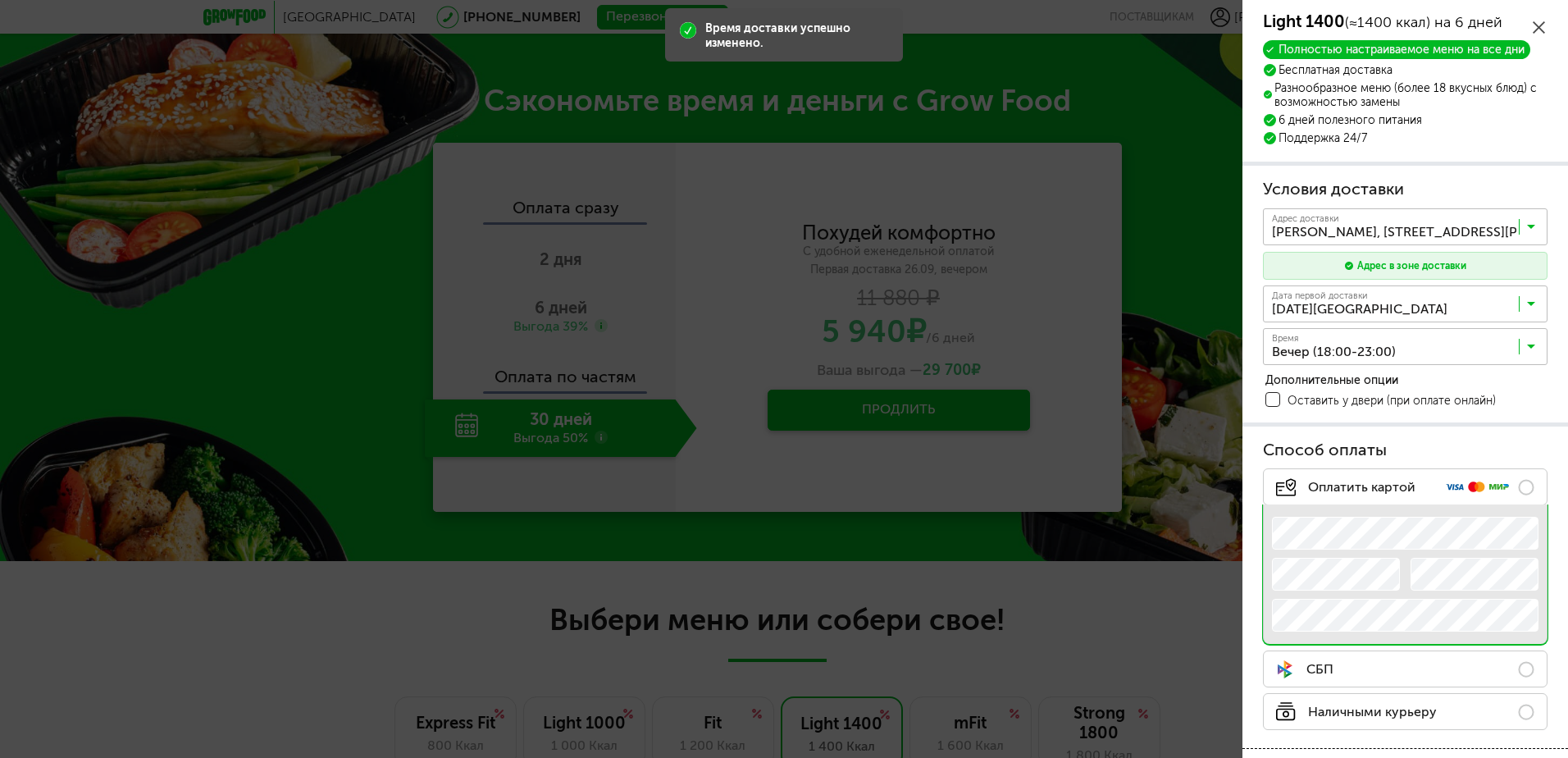
click at [1273, 397] on span at bounding box center [1273, 400] width 15 height 15
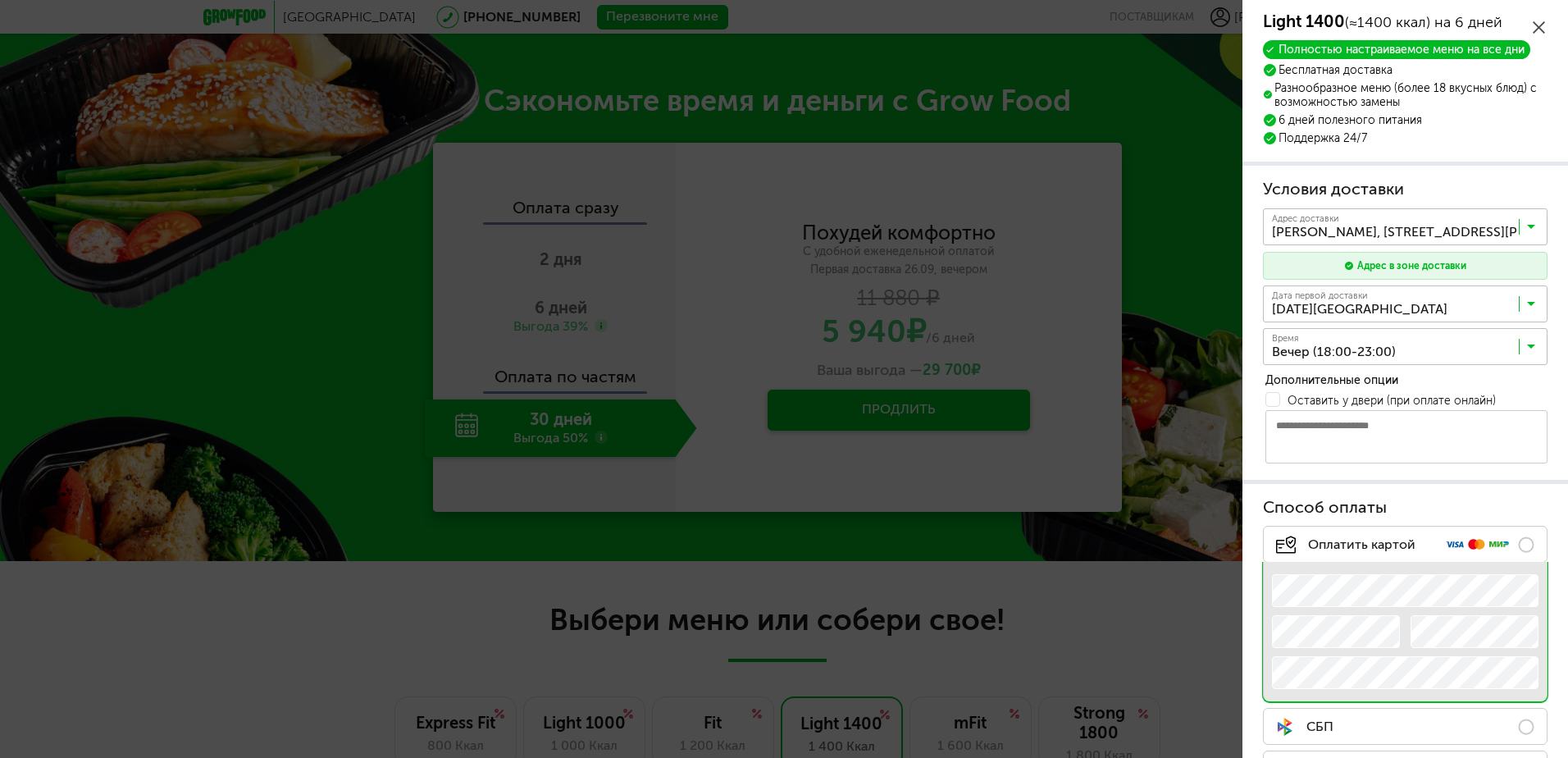
click at [1354, 430] on textarea at bounding box center [1407, 437] width 282 height 53
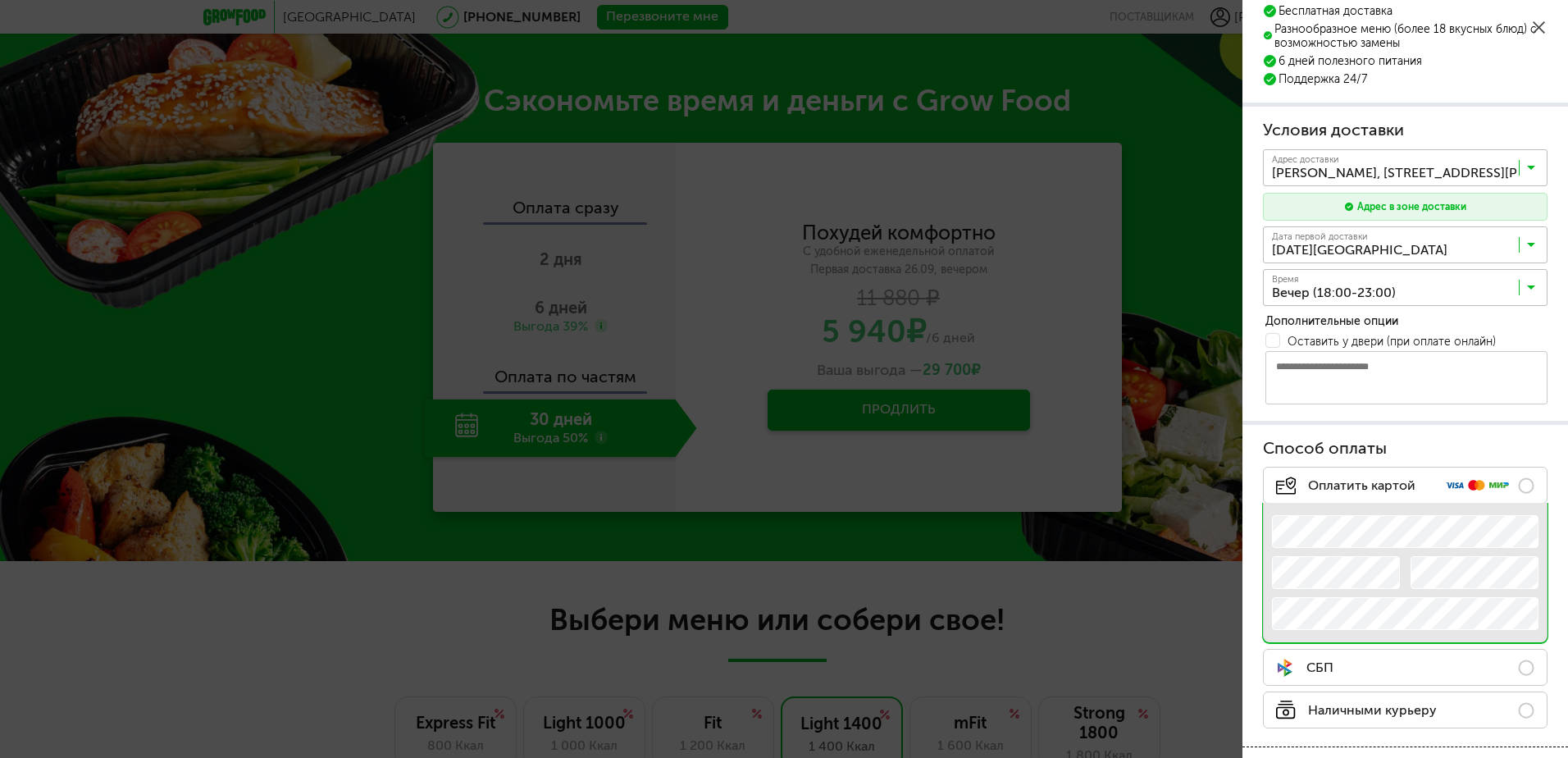
scroll to position [82, 0]
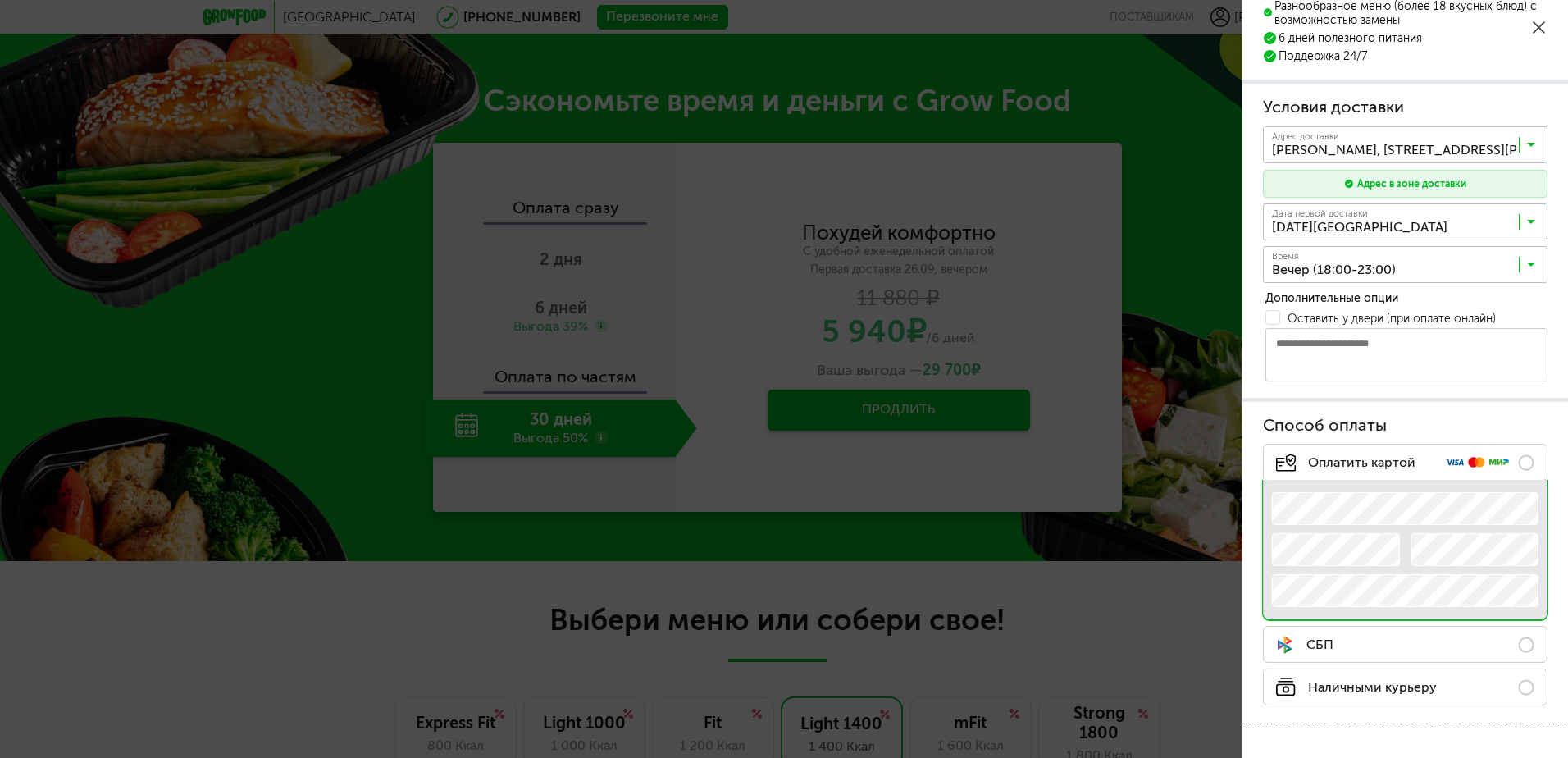
click at [1355, 352] on textarea at bounding box center [1407, 354] width 282 height 53
click at [1489, 342] on textarea "**********" at bounding box center [1407, 354] width 282 height 53
type textarea "**********"
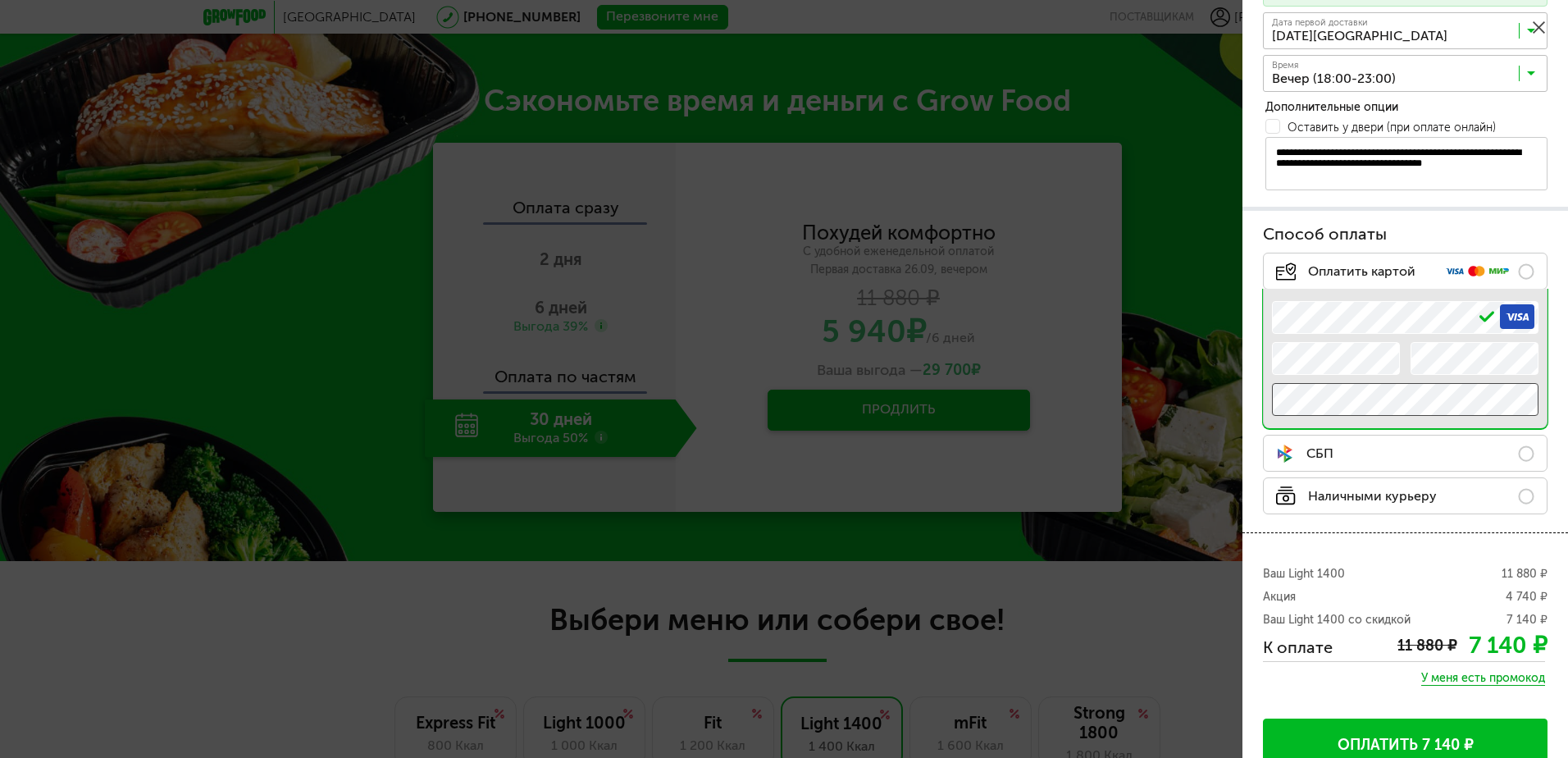
scroll to position [302, 0]
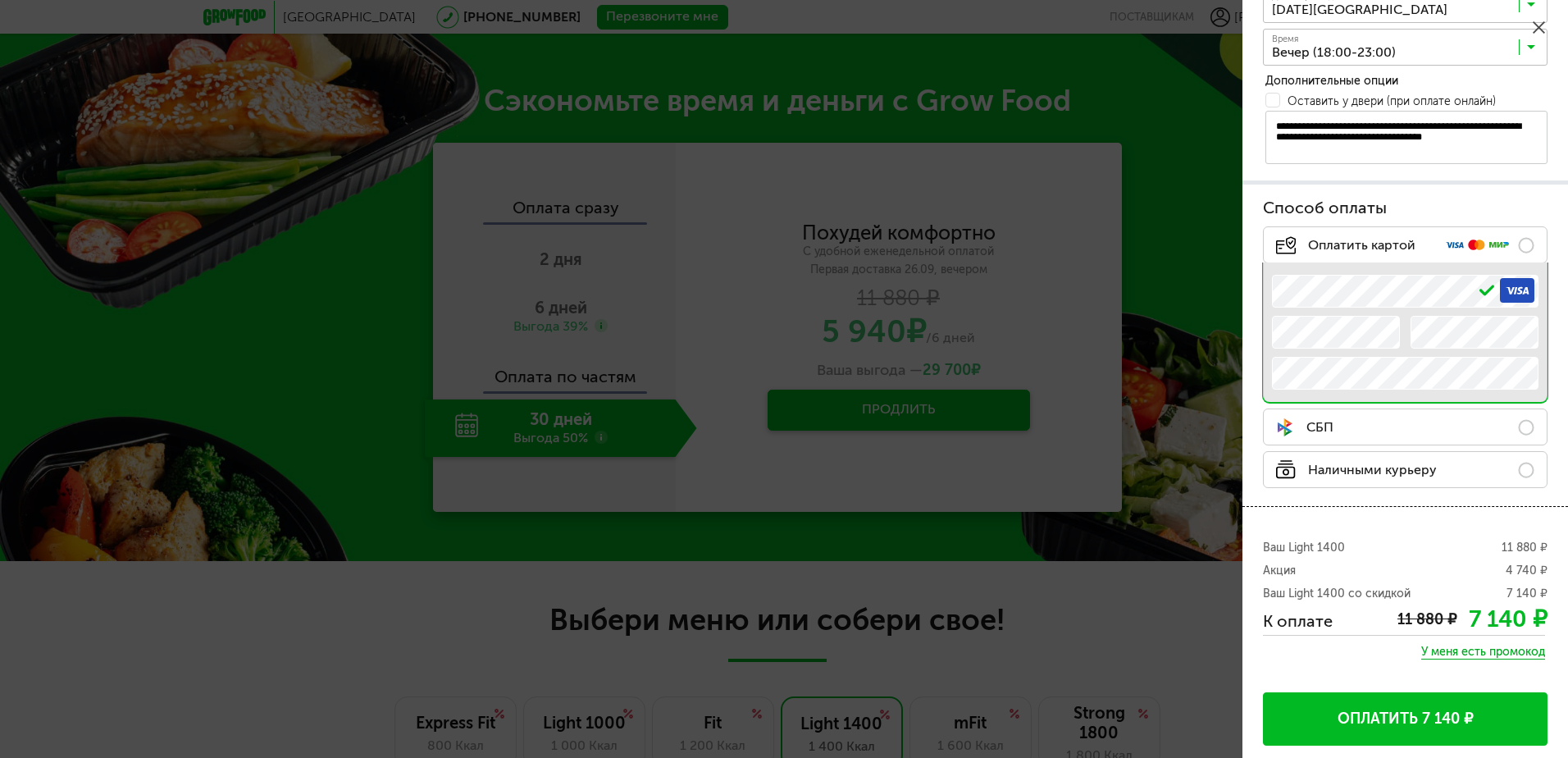
click at [1410, 713] on button "Оплатить 7 140 ₽" at bounding box center [1405, 719] width 284 height 53
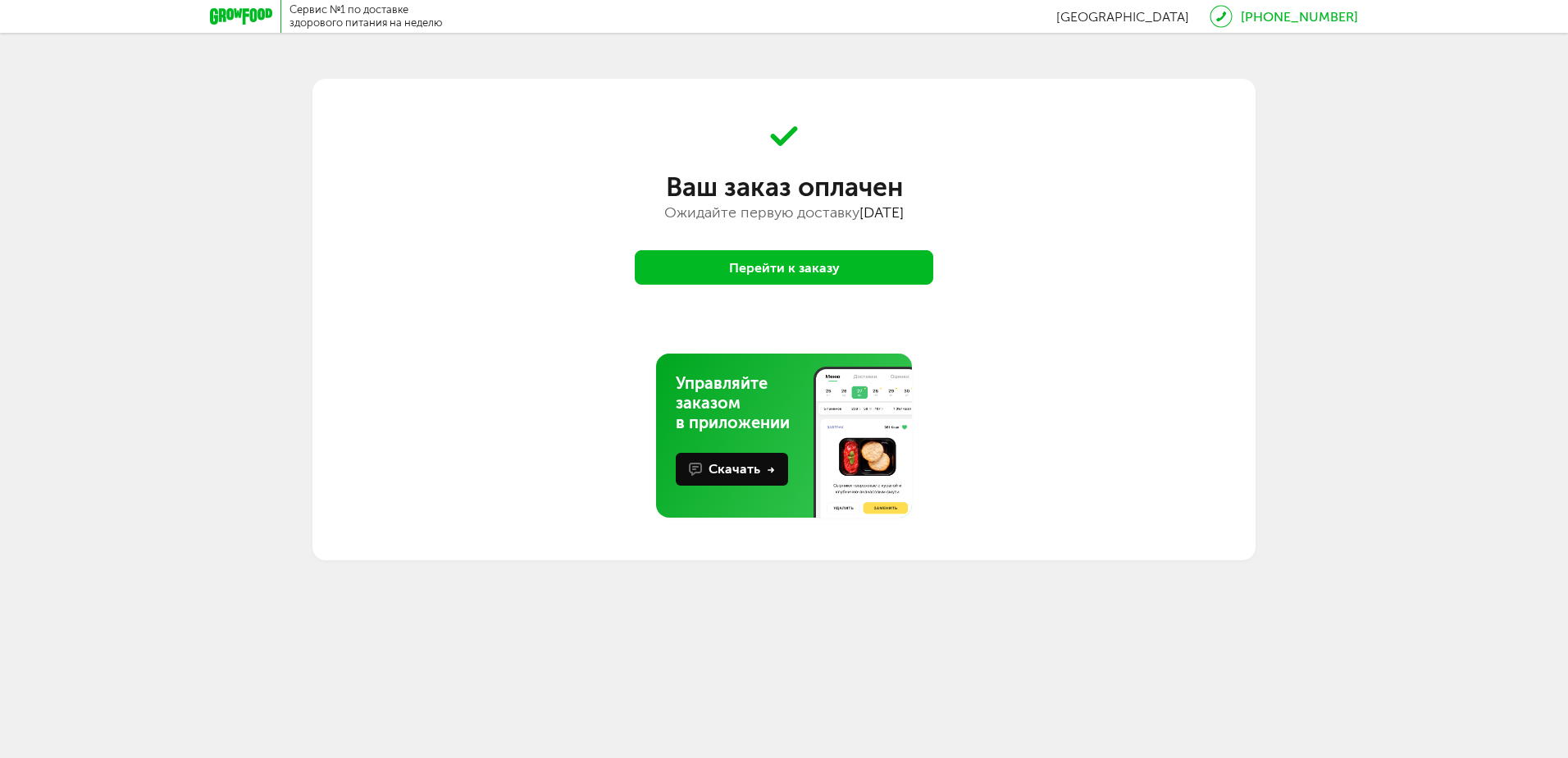
click at [786, 261] on button "Перейти к заказу" at bounding box center [784, 267] width 298 height 34
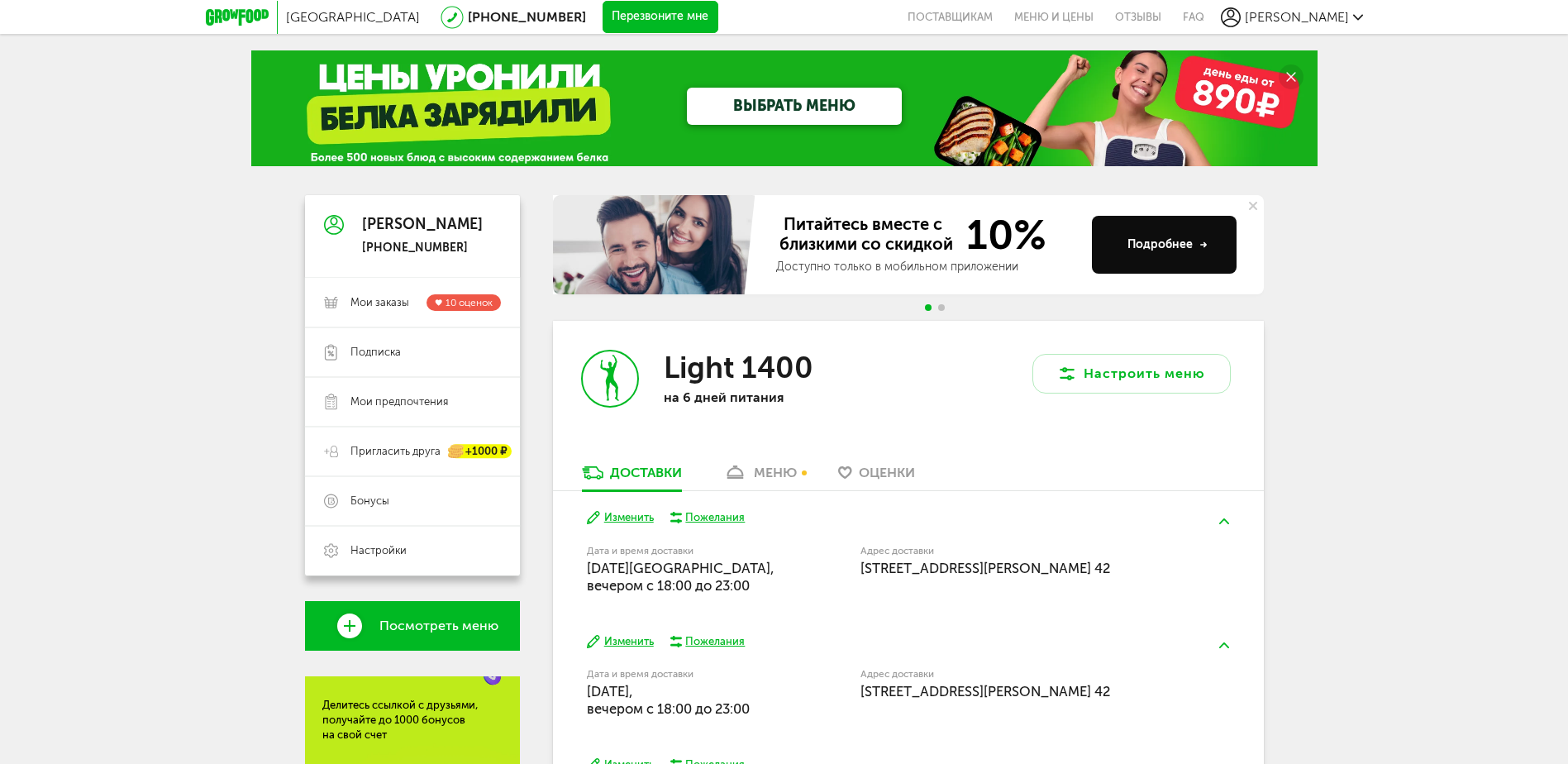
click at [1355, 15] on icon at bounding box center [1358, 17] width 10 height 10
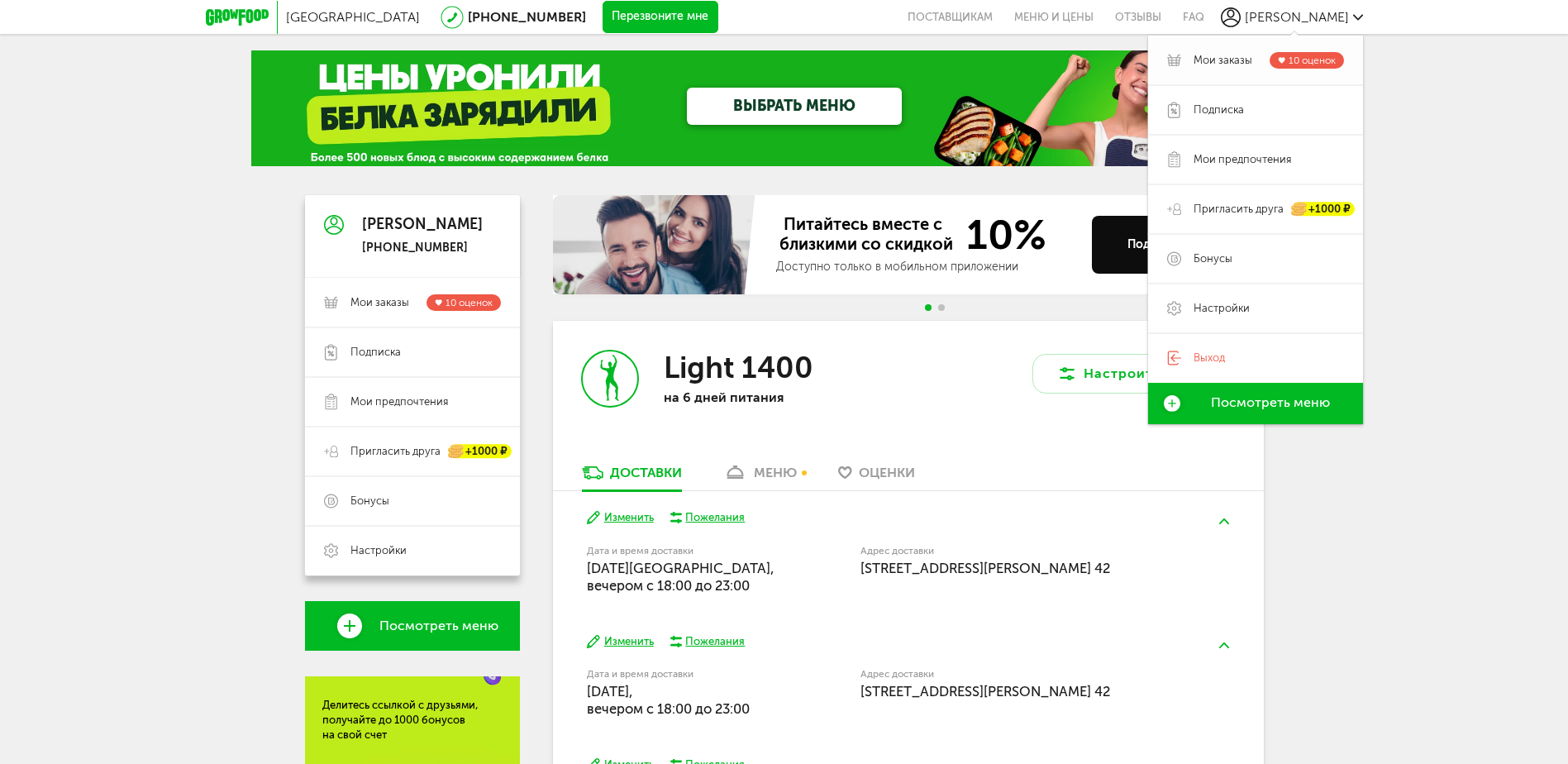
click at [1212, 58] on span "Мои заказы" at bounding box center [1222, 60] width 58 height 15
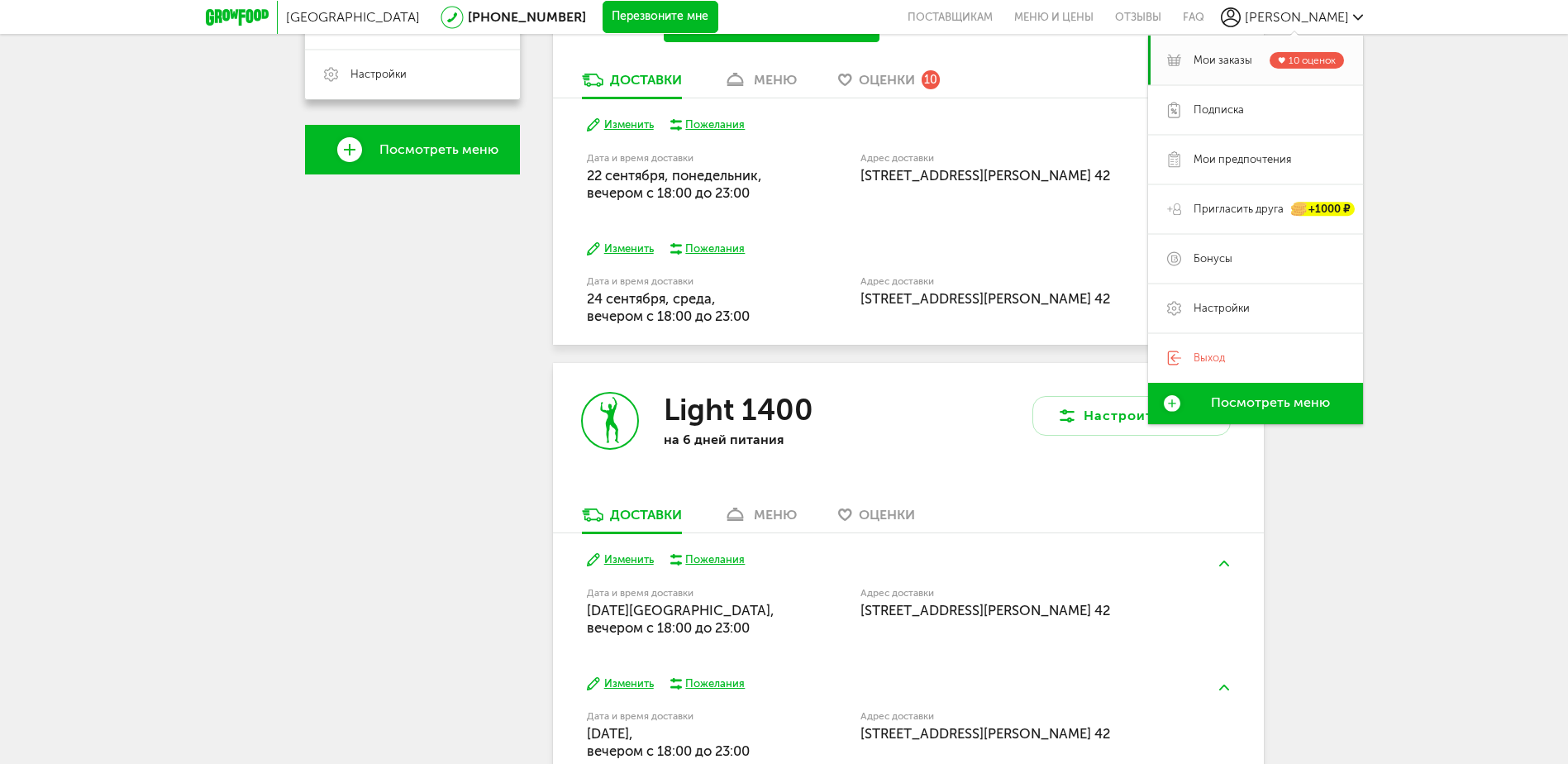
scroll to position [662, 0]
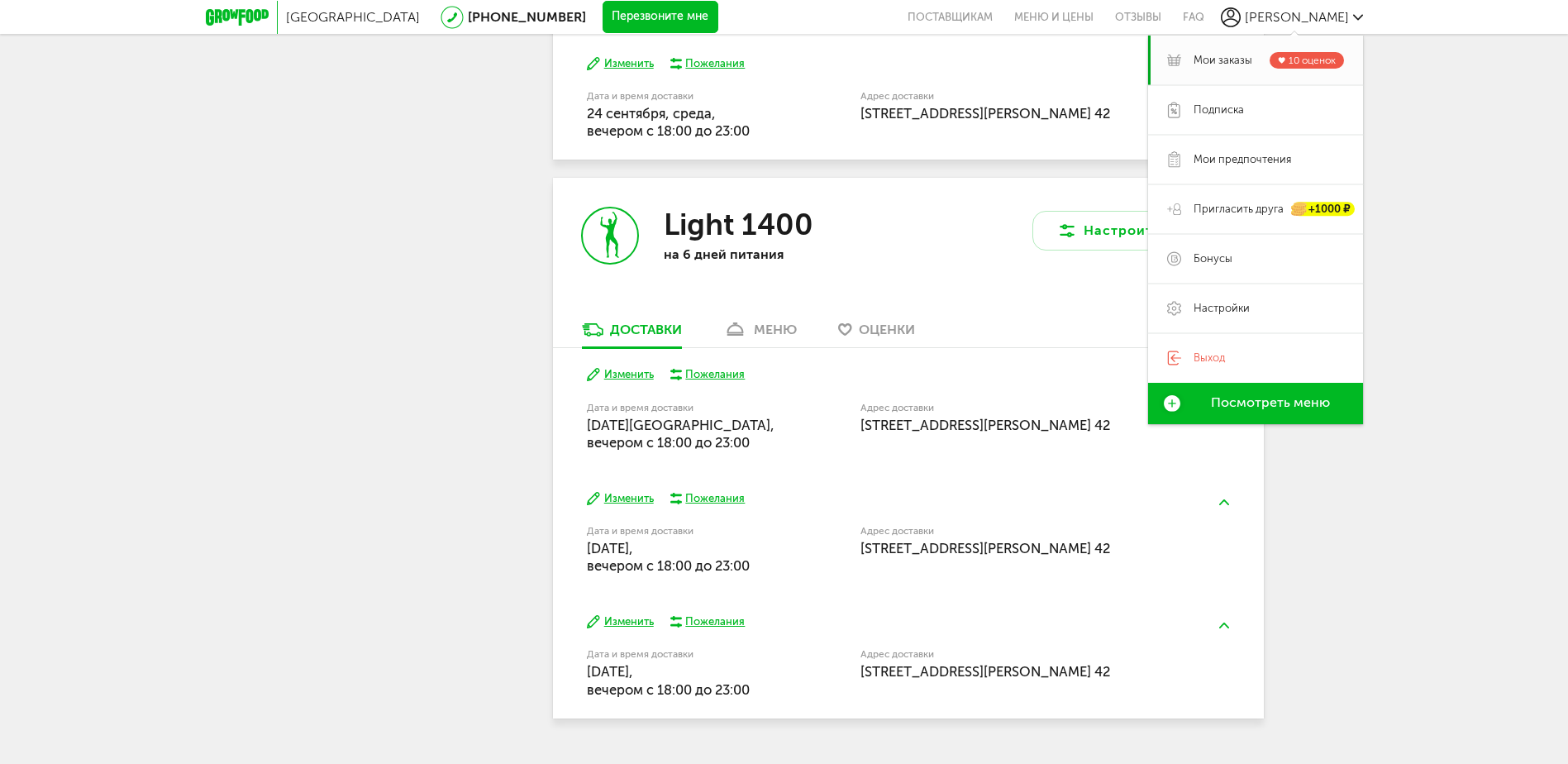
click at [1424, 284] on div "Москва [PHONE_NUMBER] Перезвоните мне поставщикам Меню и цены Отзывы FAQ [PERSO…" at bounding box center [784, 70] width 1568 height 1463
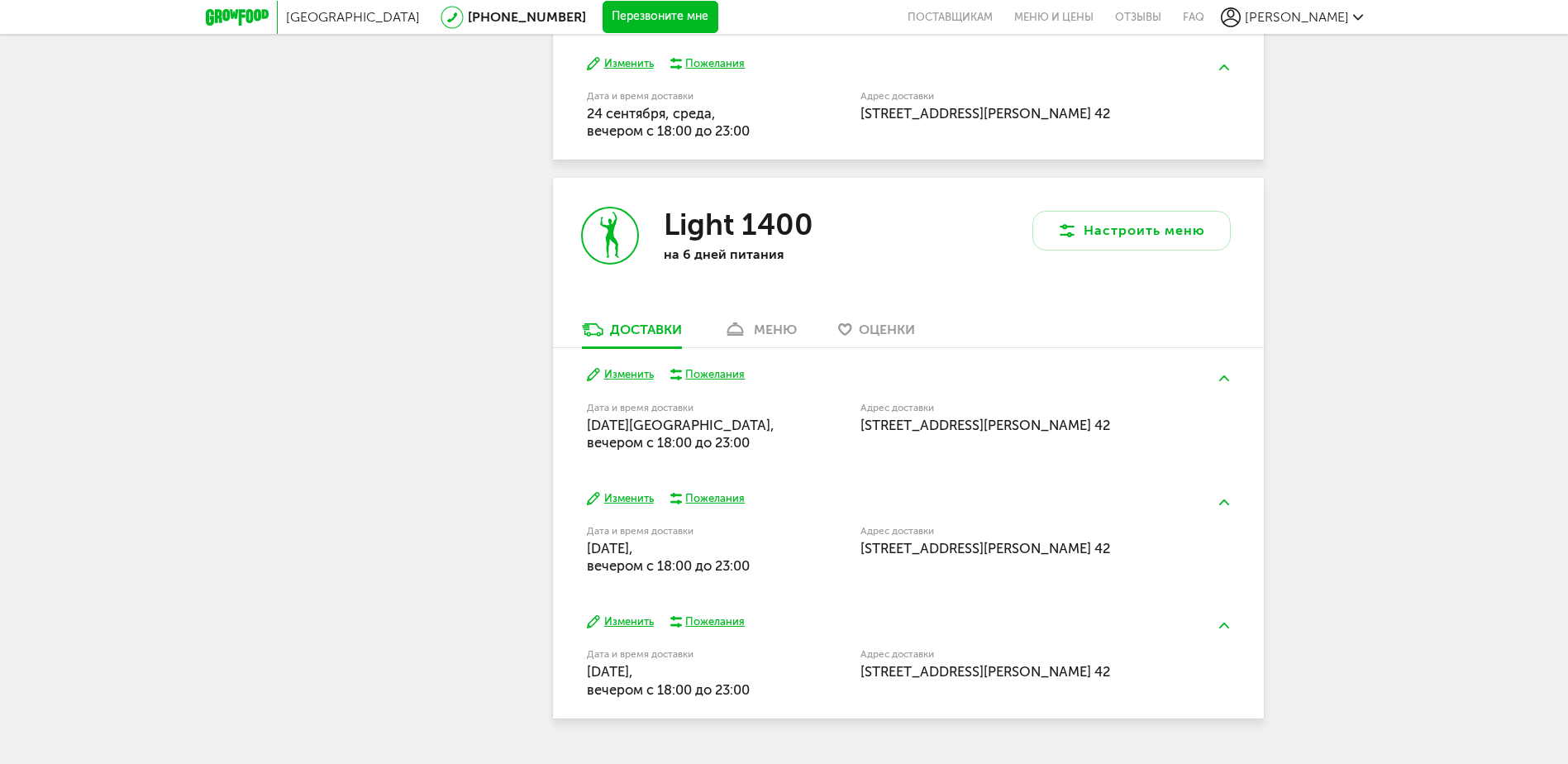
click at [716, 373] on div "Пожелания" at bounding box center [715, 374] width 59 height 15
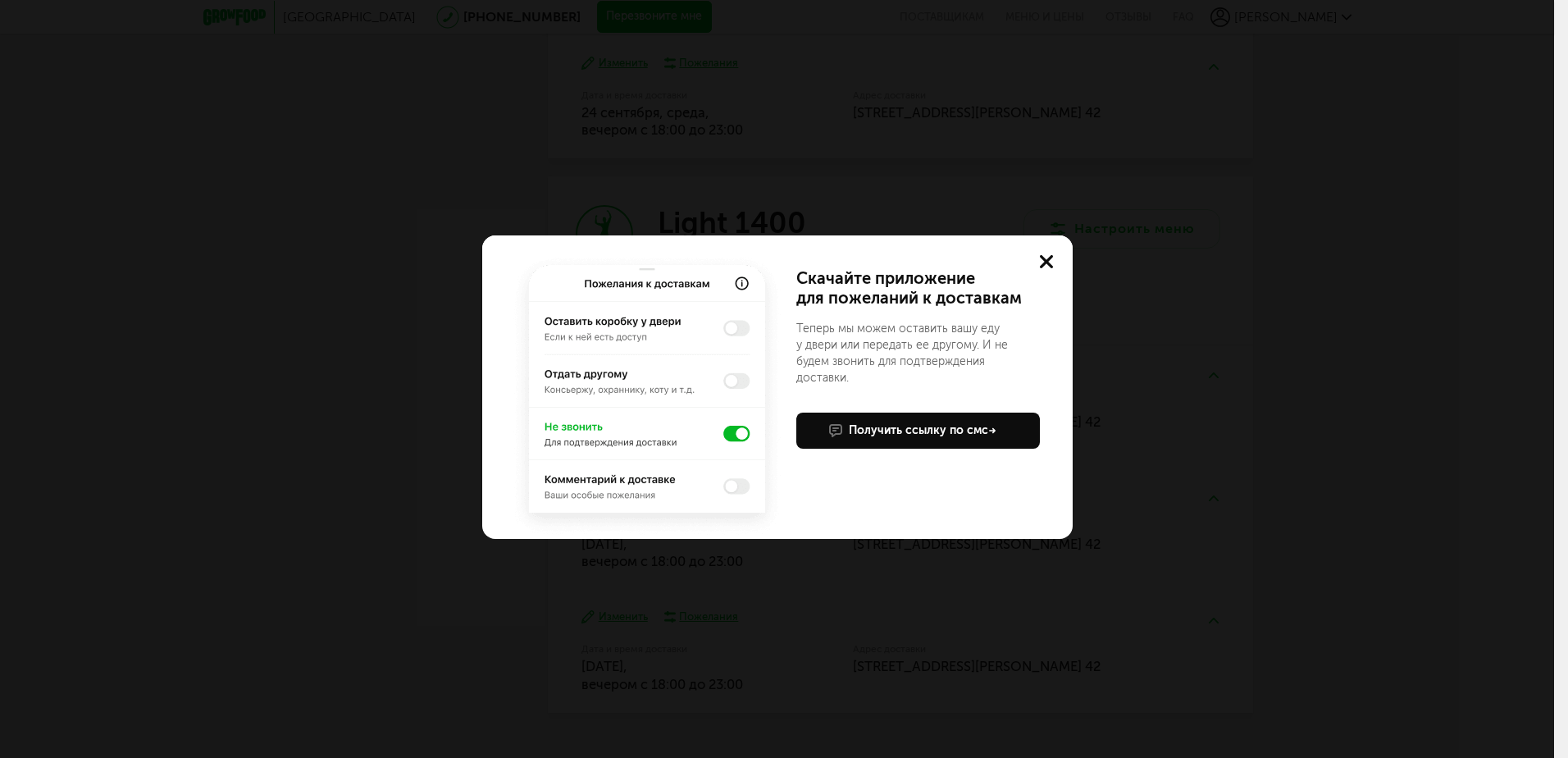
click at [741, 327] on img at bounding box center [647, 395] width 276 height 287
click at [1046, 262] on use at bounding box center [1047, 262] width 13 height 13
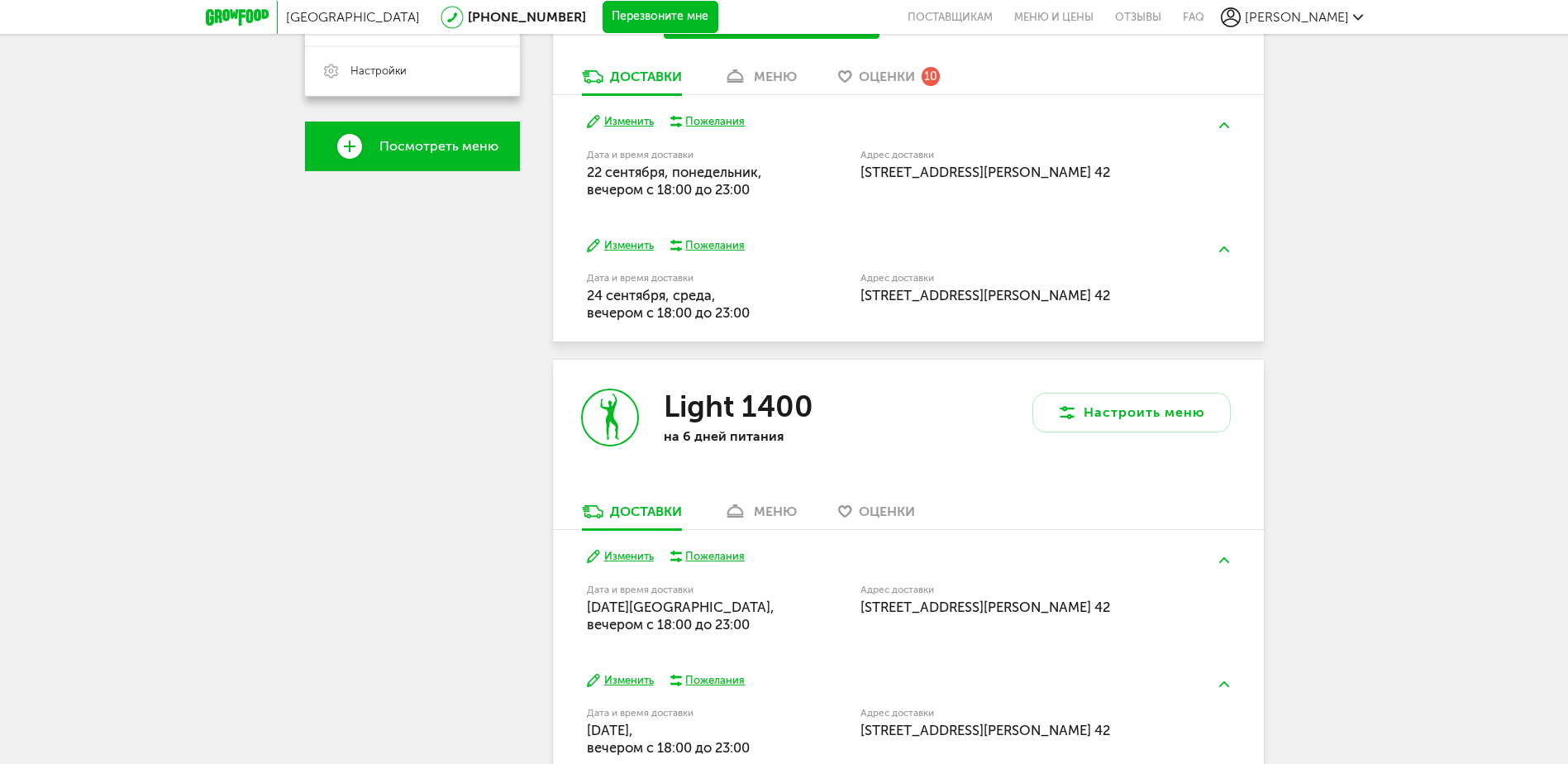
scroll to position [248, 0]
